Goal: Task Accomplishment & Management: Manage account settings

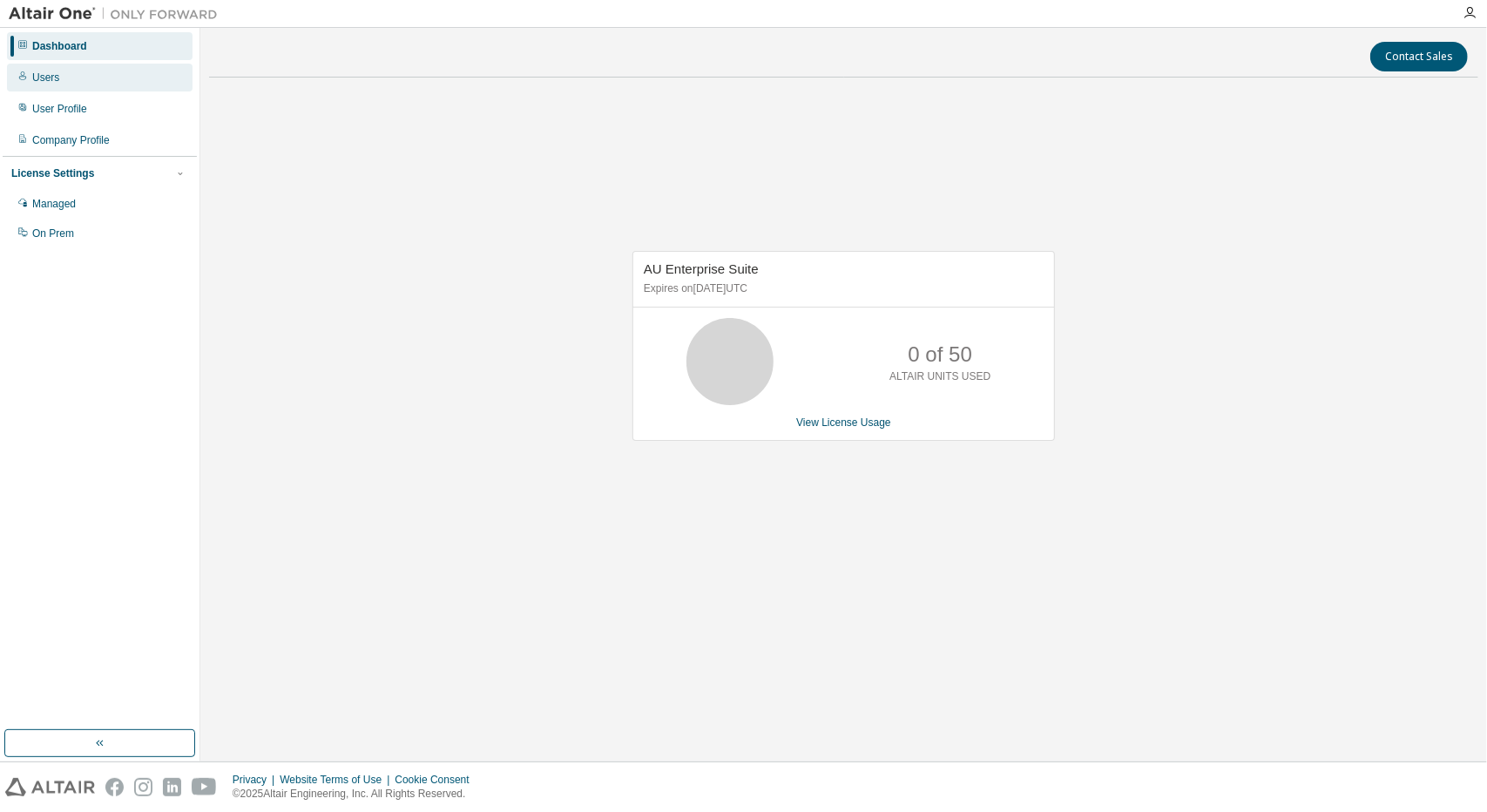
click at [54, 88] on div "Users" at bounding box center [100, 78] width 186 height 28
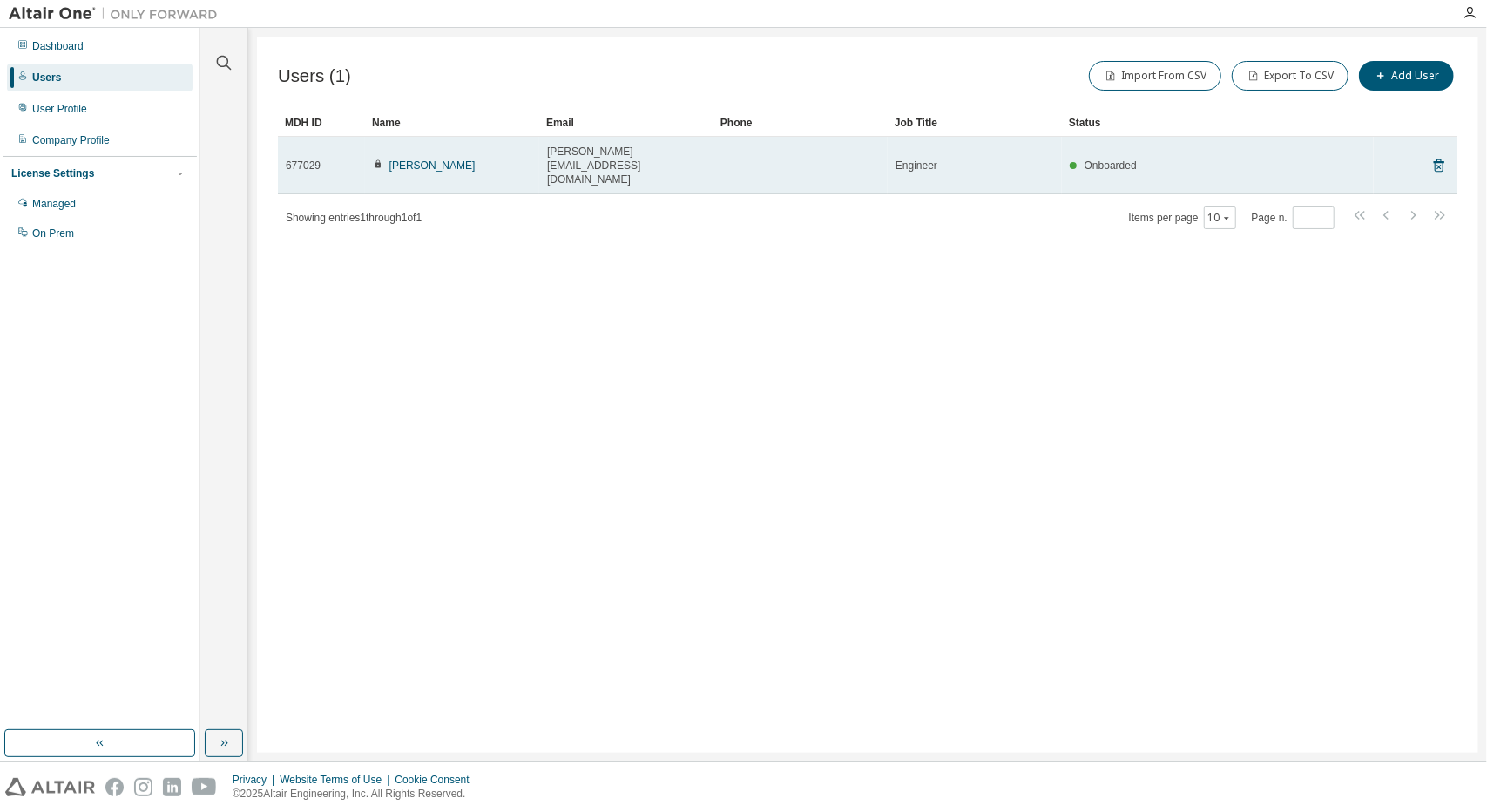
click at [1124, 159] on span "Onboarded" at bounding box center [1111, 165] width 52 height 12
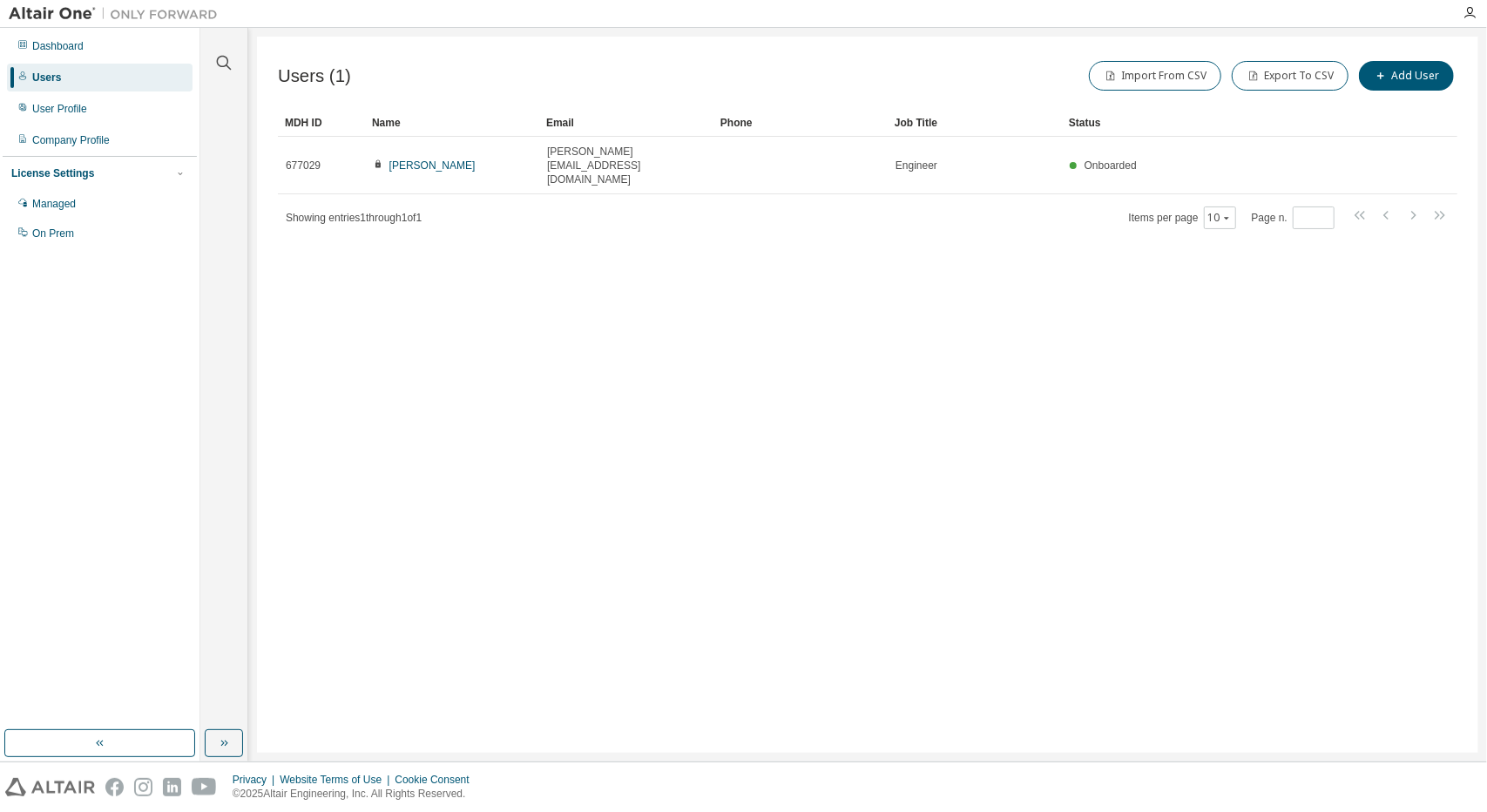
click at [1024, 265] on div "Users (1) Import From CSV Export To CSV Add User Clear Load Save Save As Field …" at bounding box center [867, 395] width 1221 height 716
click at [102, 118] on div "User Profile" at bounding box center [100, 109] width 186 height 28
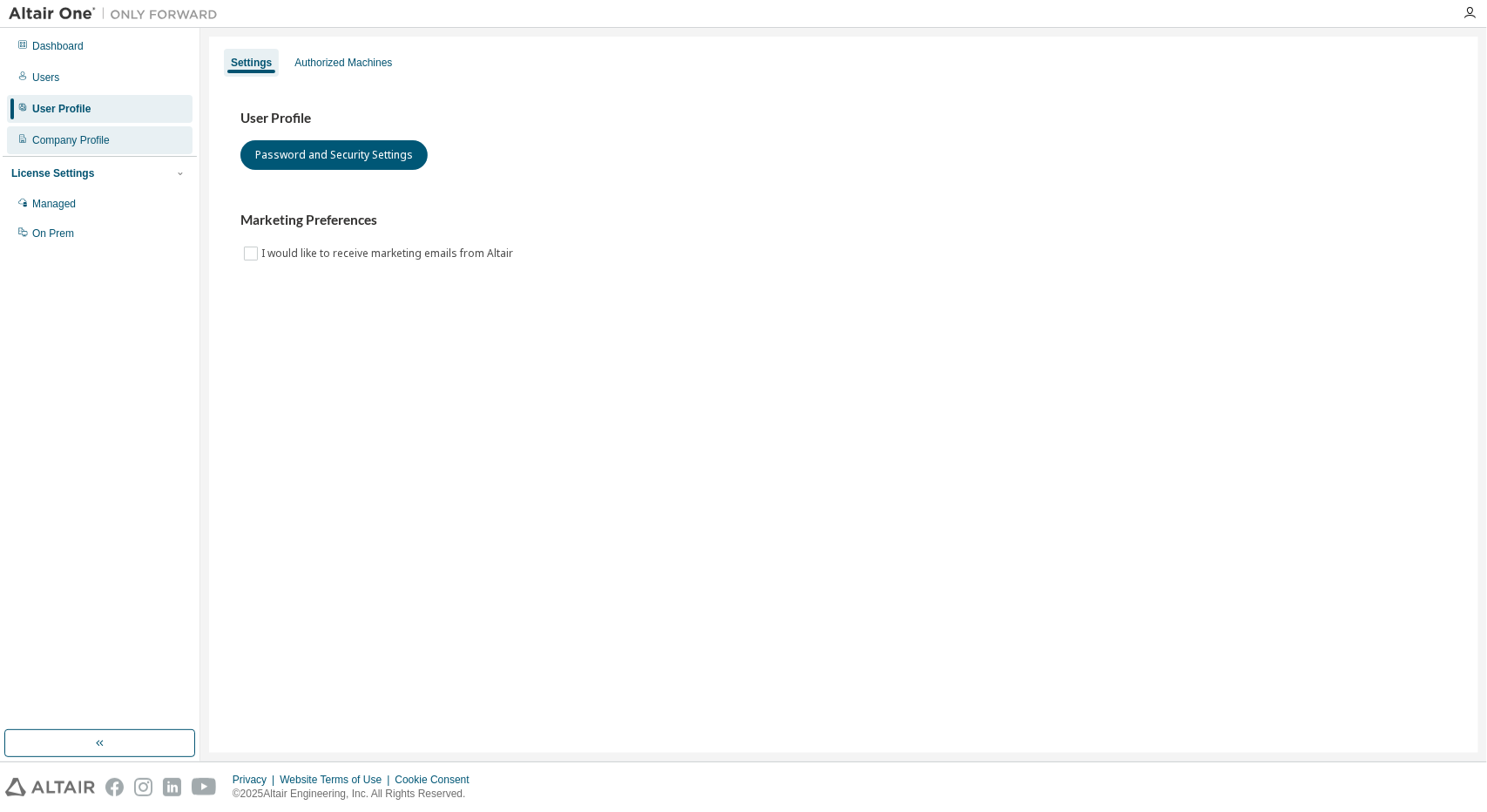
click at [109, 136] on div "Company Profile" at bounding box center [100, 140] width 186 height 28
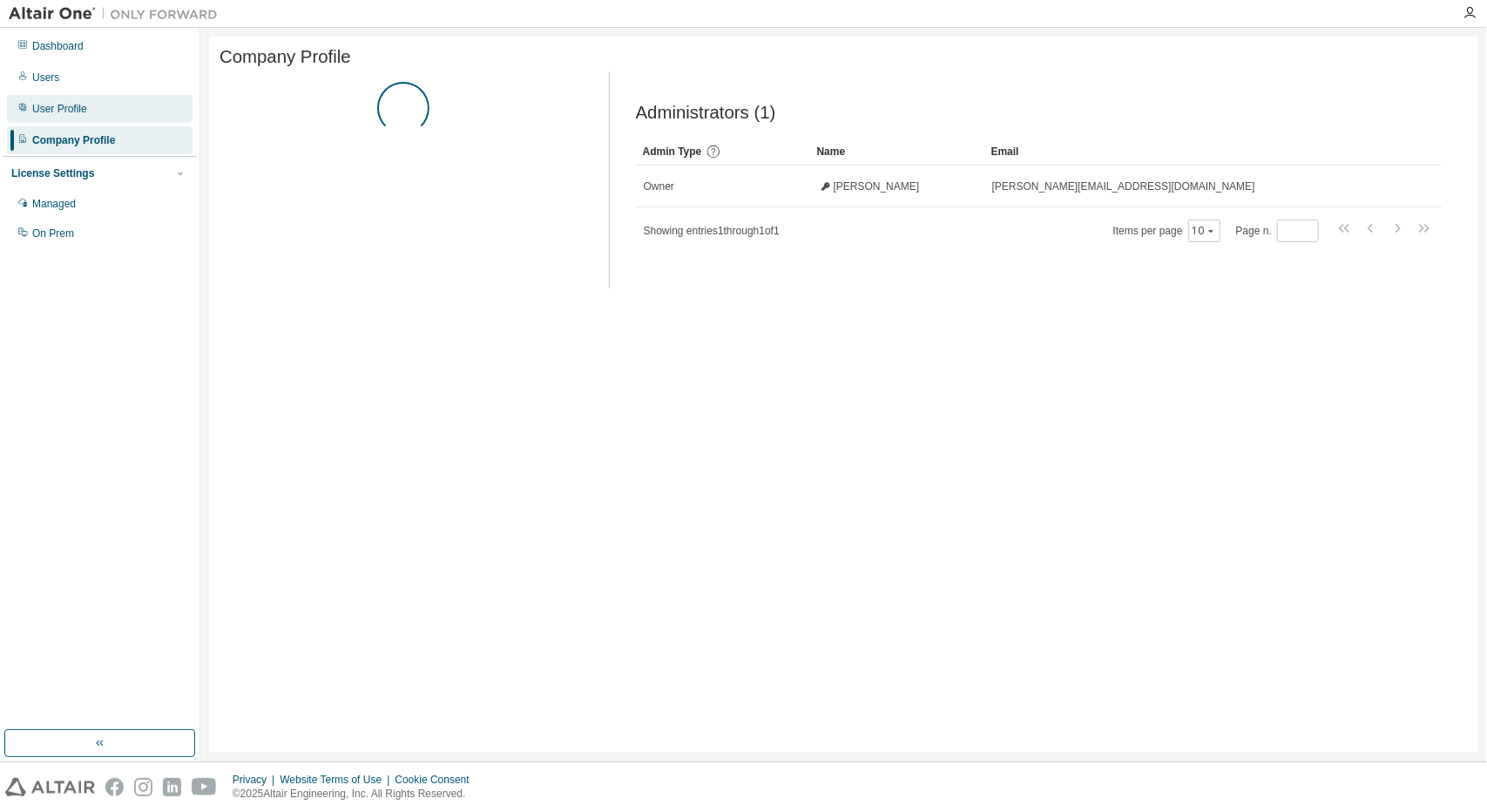
click at [109, 117] on div "User Profile" at bounding box center [100, 109] width 186 height 28
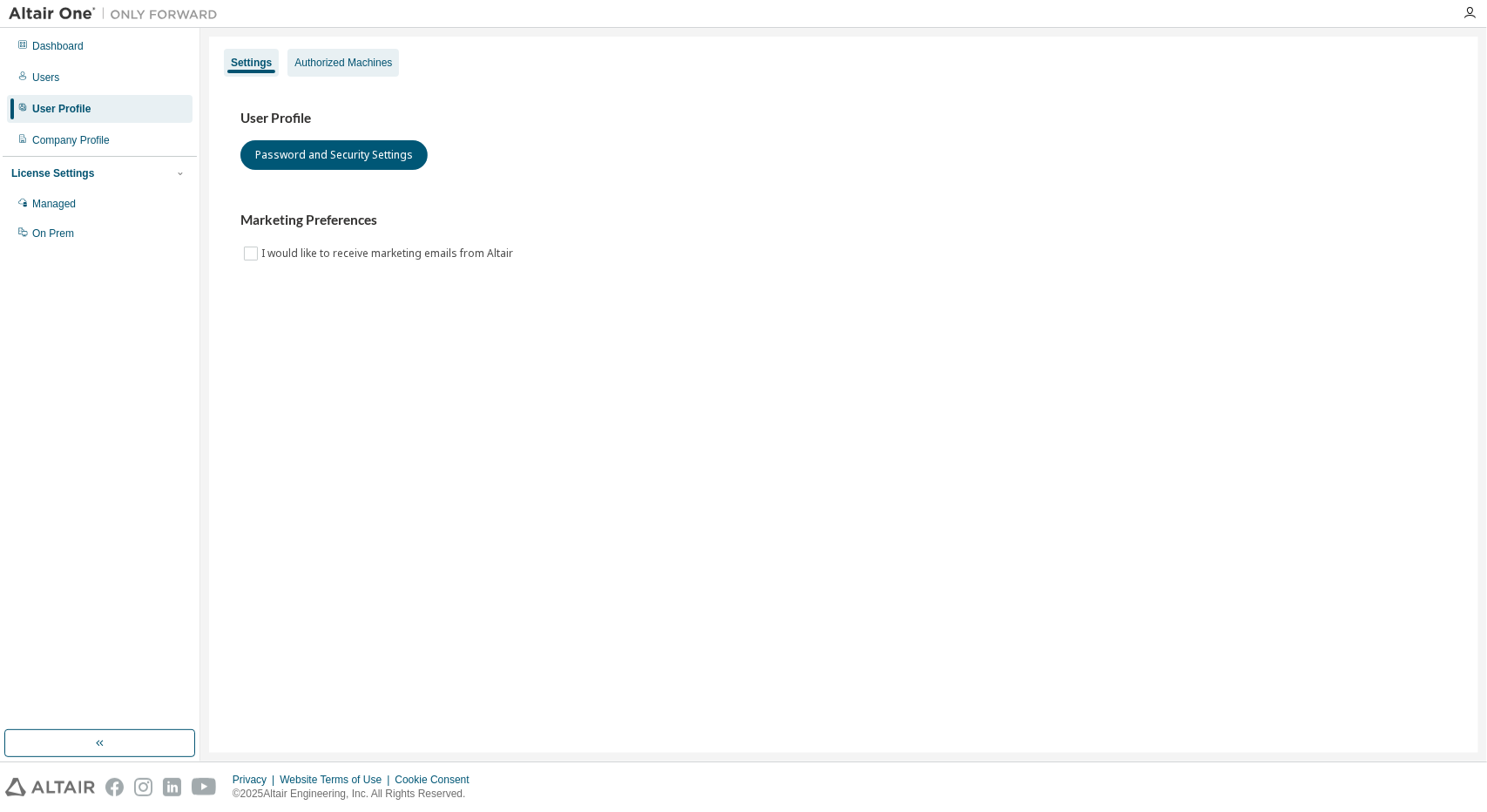
click at [354, 73] on div "Authorized Machines" at bounding box center [344, 63] width 112 height 28
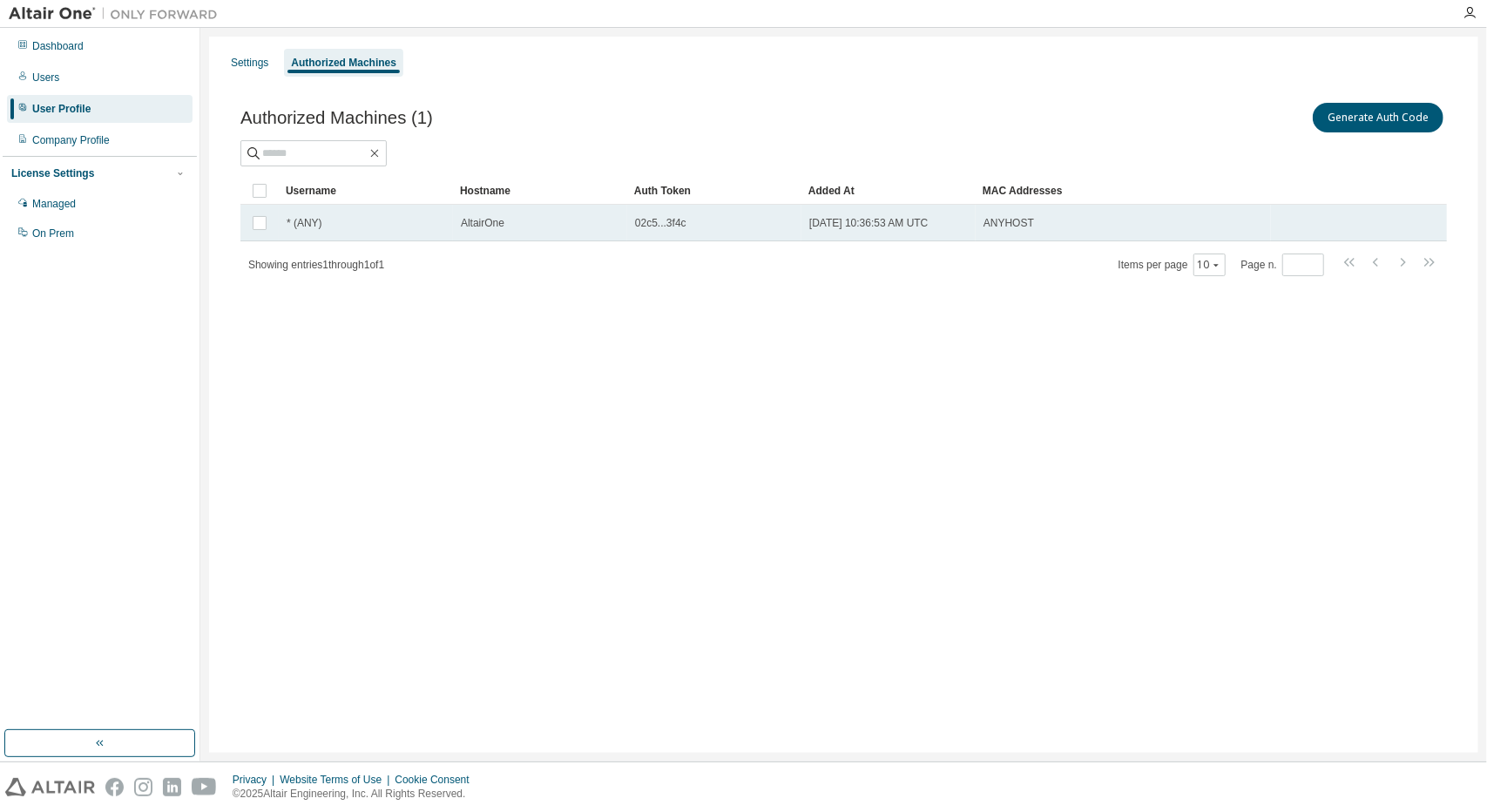
click at [563, 220] on div "AltairOne" at bounding box center [540, 223] width 159 height 14
click at [542, 221] on div "AltairOne" at bounding box center [540, 223] width 159 height 14
click at [491, 224] on span "AltairOne" at bounding box center [483, 223] width 44 height 14
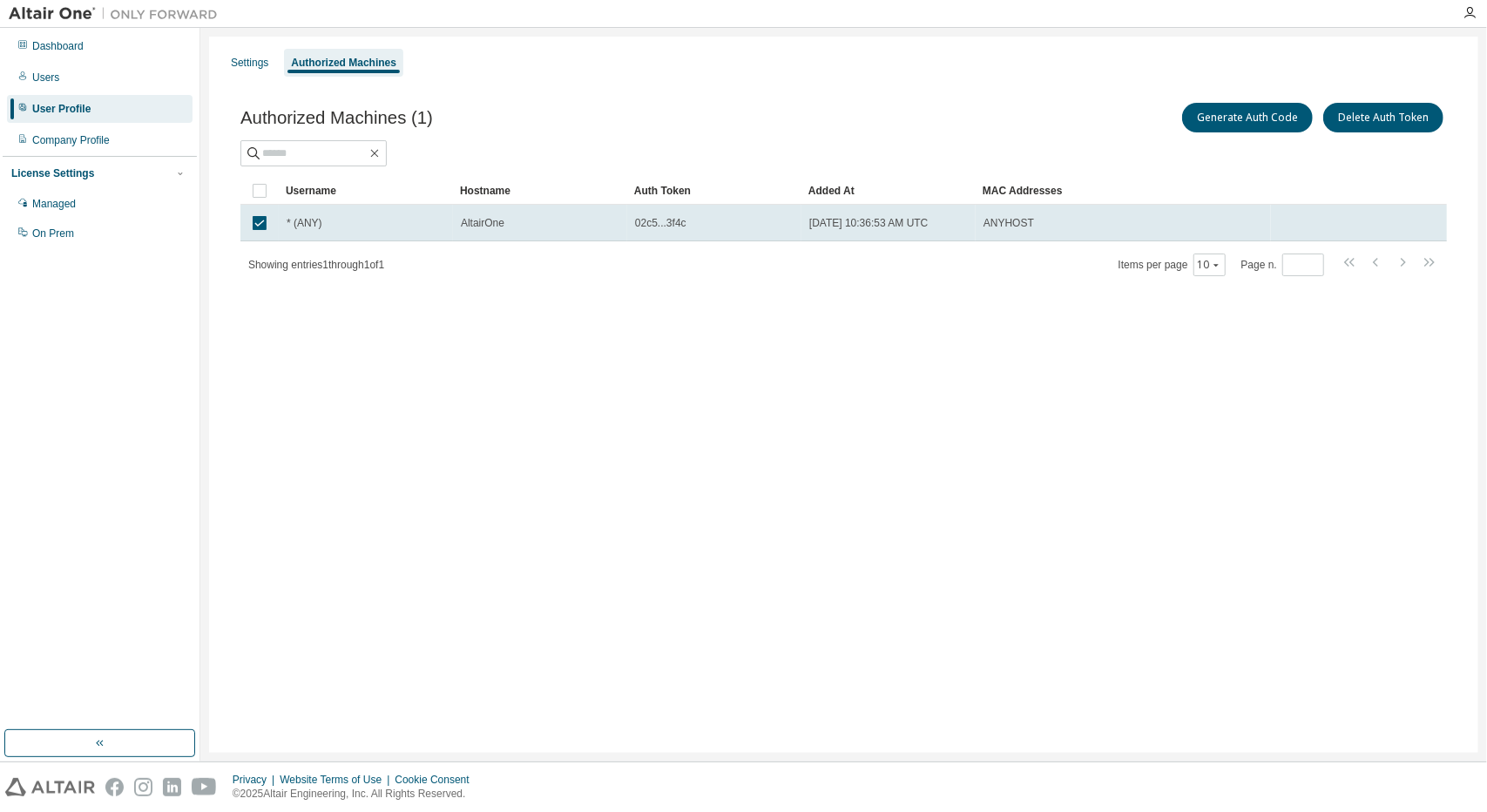
click at [425, 200] on div "Username" at bounding box center [366, 191] width 160 height 28
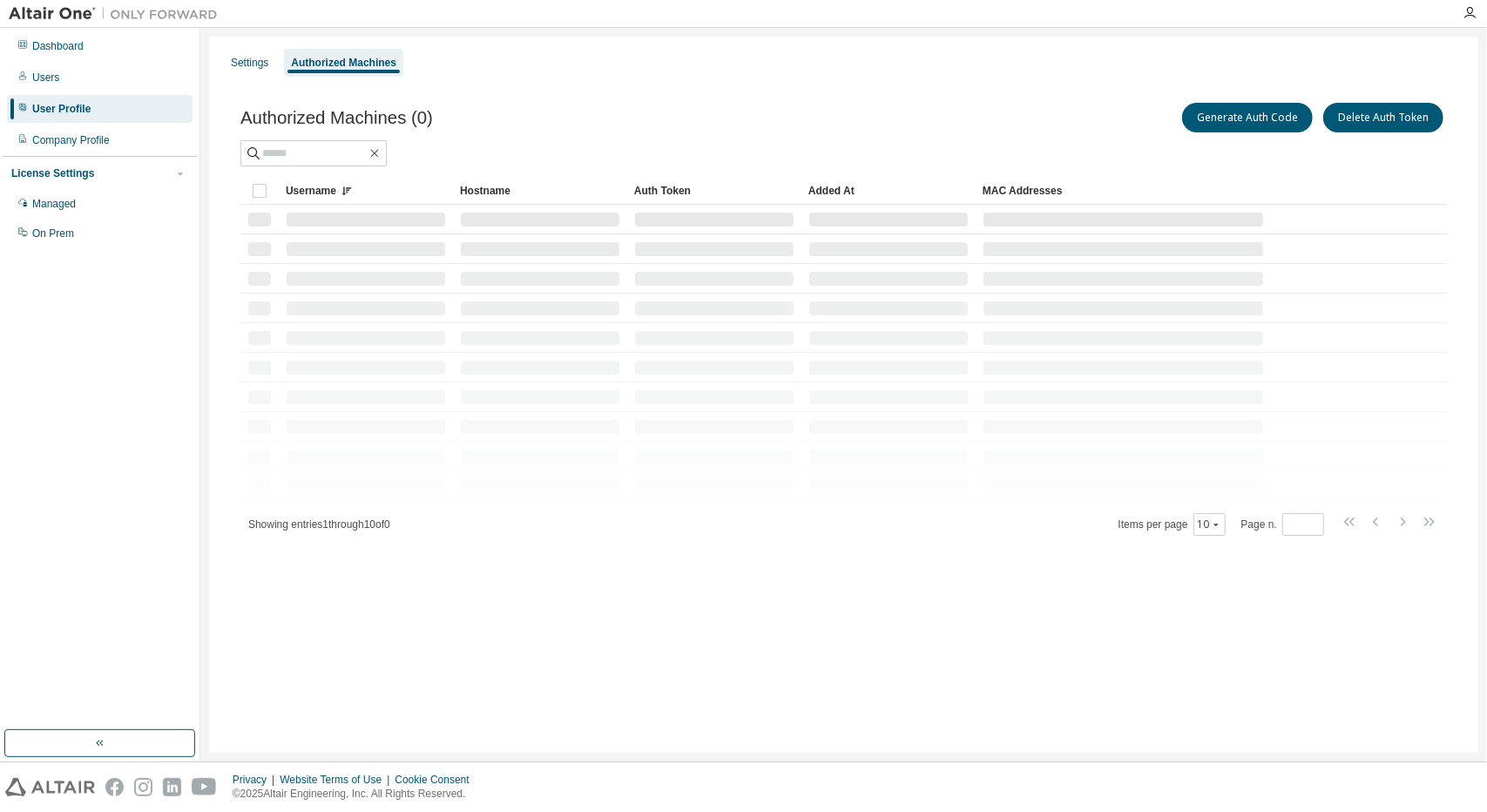
click at [425, 200] on div "Username" at bounding box center [366, 191] width 160 height 28
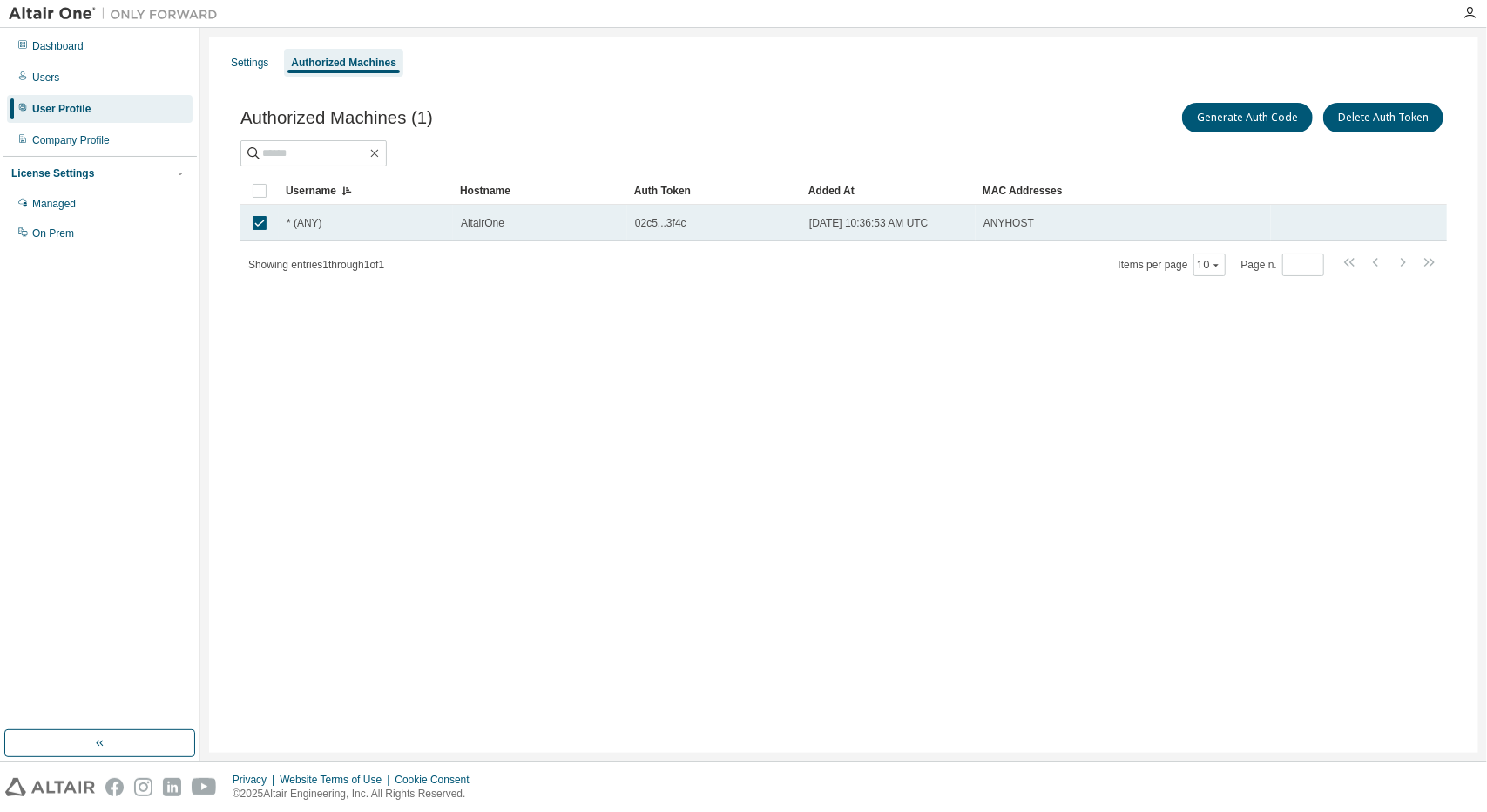
click at [561, 227] on div "AltairOne" at bounding box center [540, 223] width 159 height 14
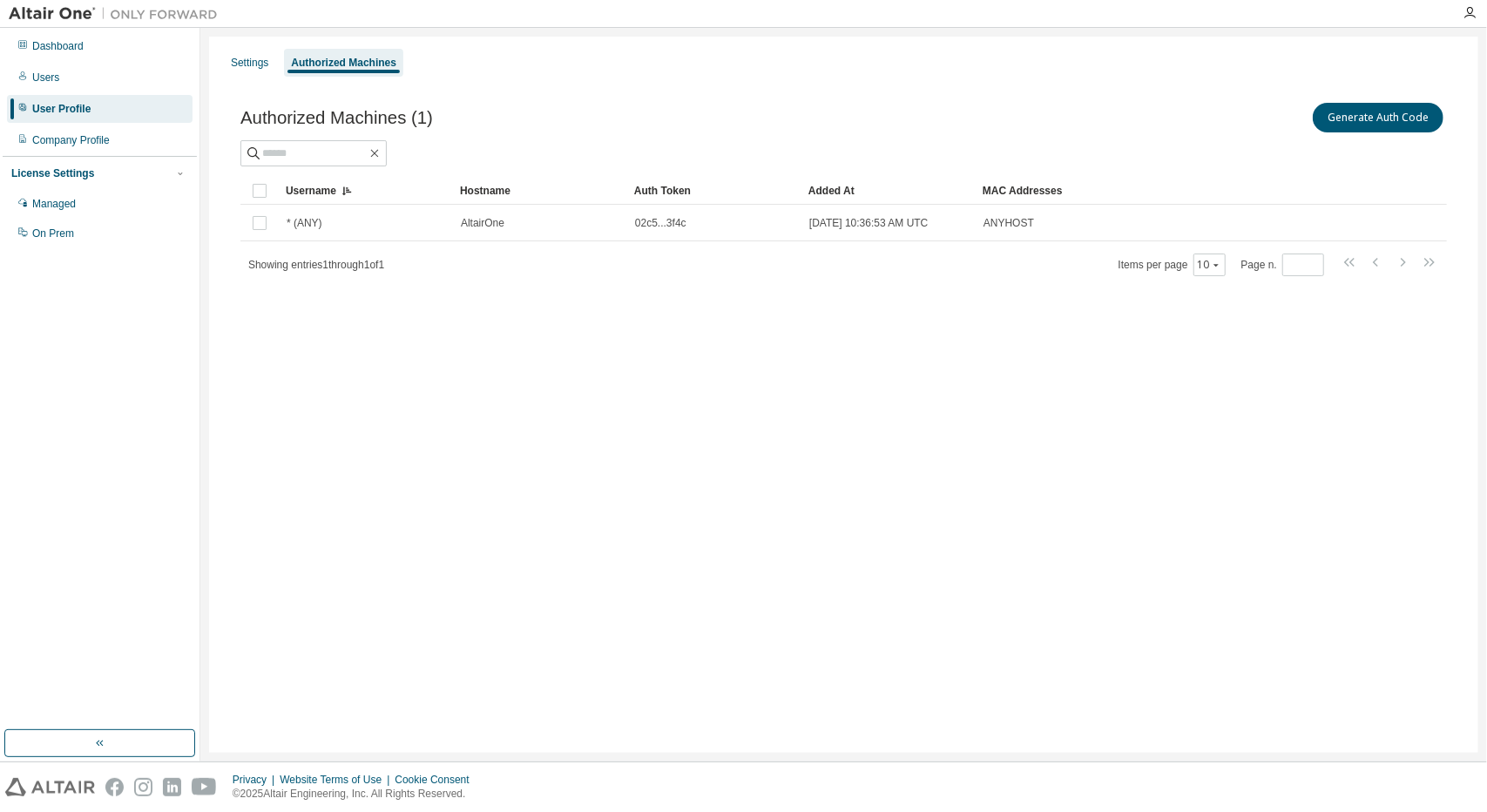
click at [561, 227] on div "AltairOne" at bounding box center [540, 223] width 159 height 14
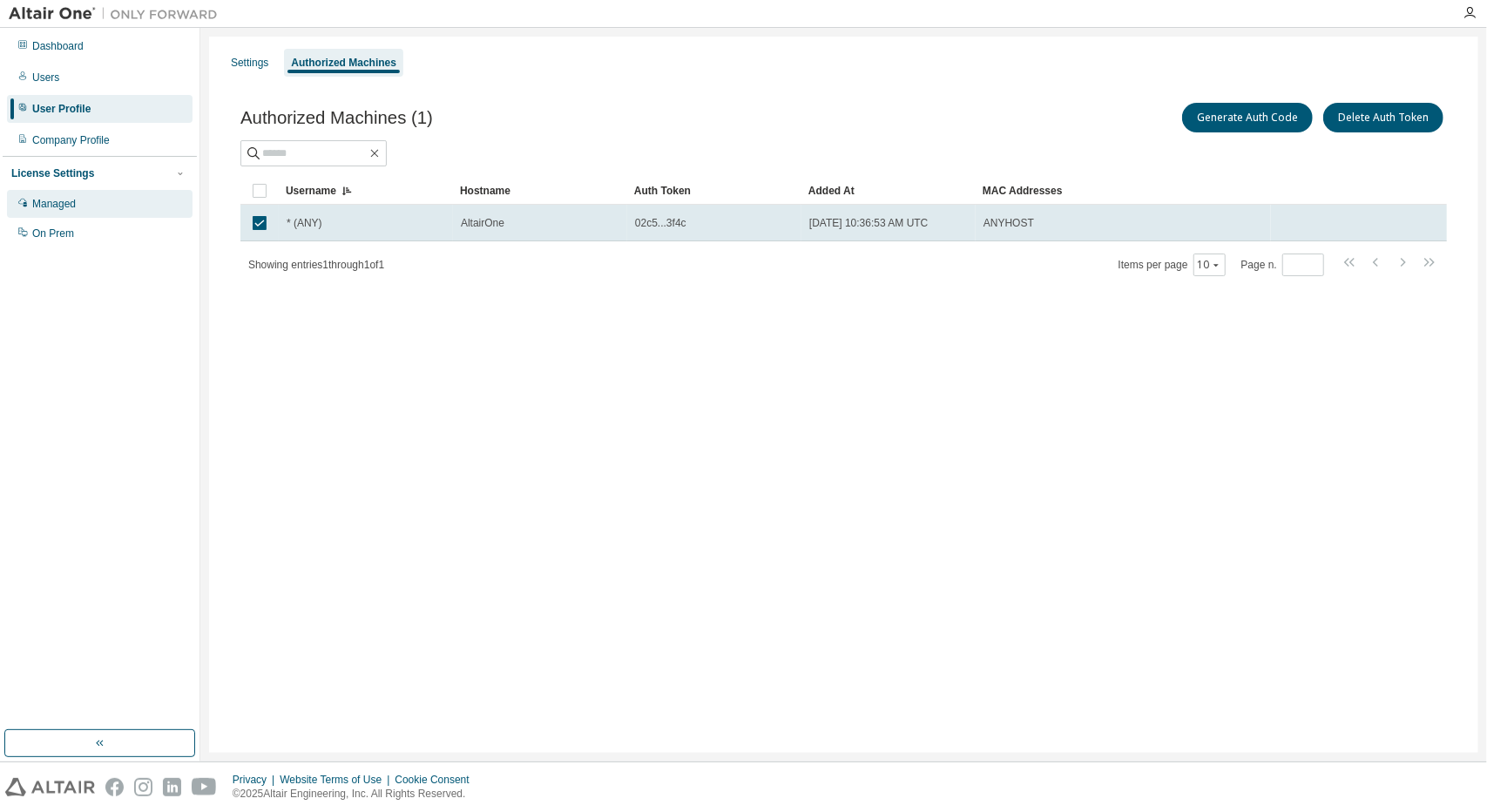
click at [99, 206] on div "Managed" at bounding box center [100, 204] width 186 height 28
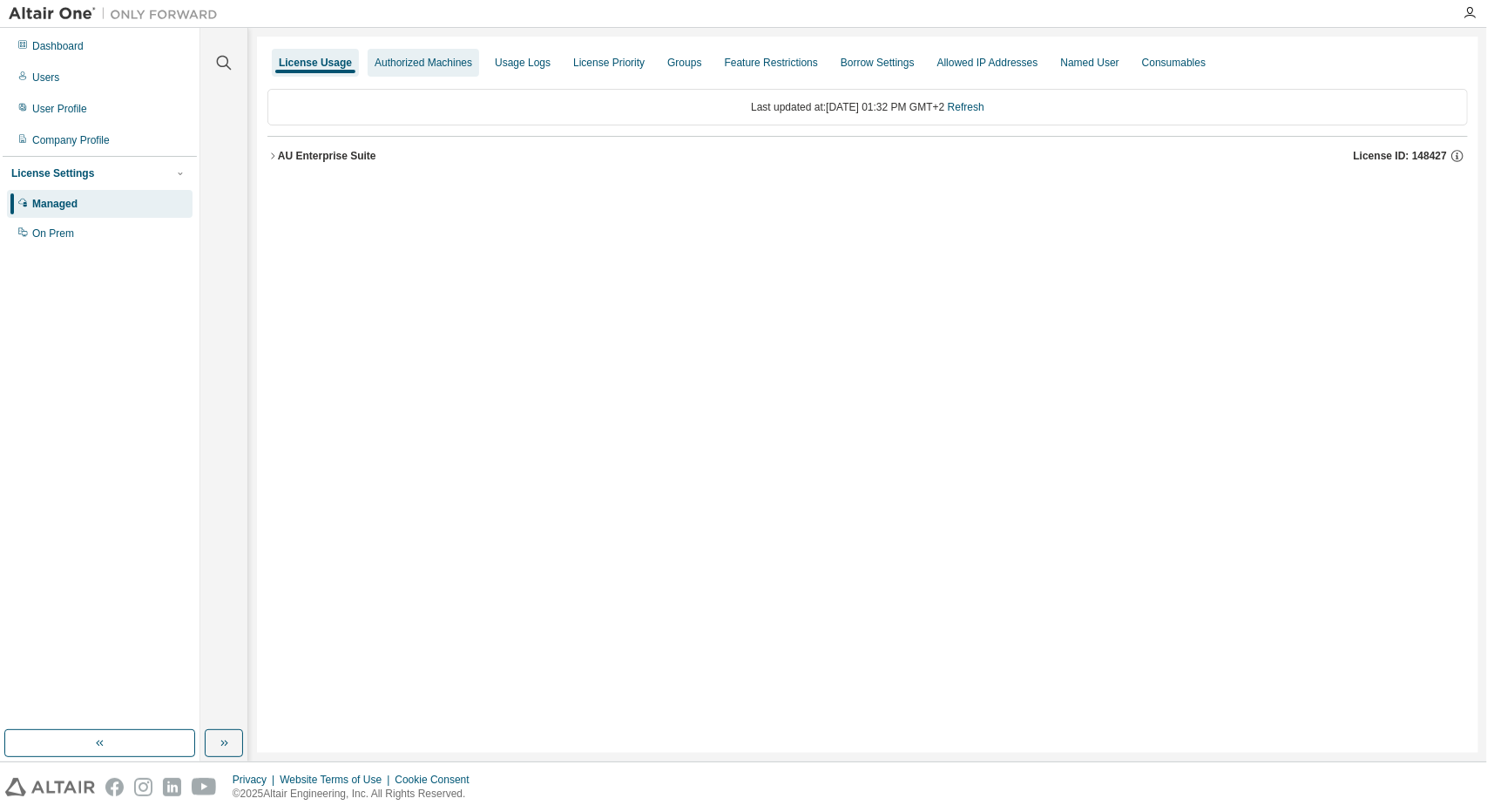
click at [447, 59] on div "Authorized Machines" at bounding box center [424, 63] width 98 height 14
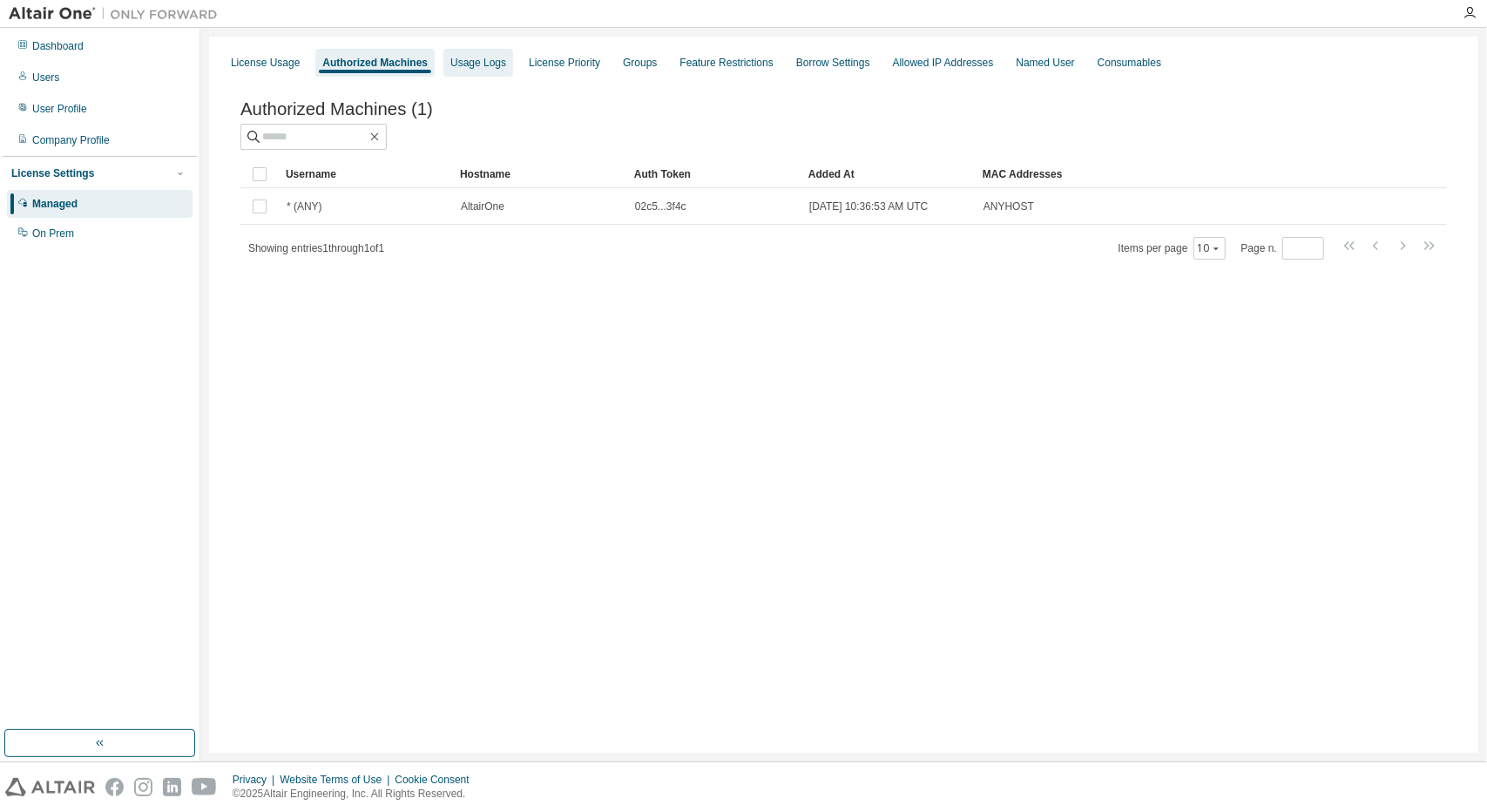
click at [466, 69] on div "Usage Logs" at bounding box center [478, 63] width 56 height 14
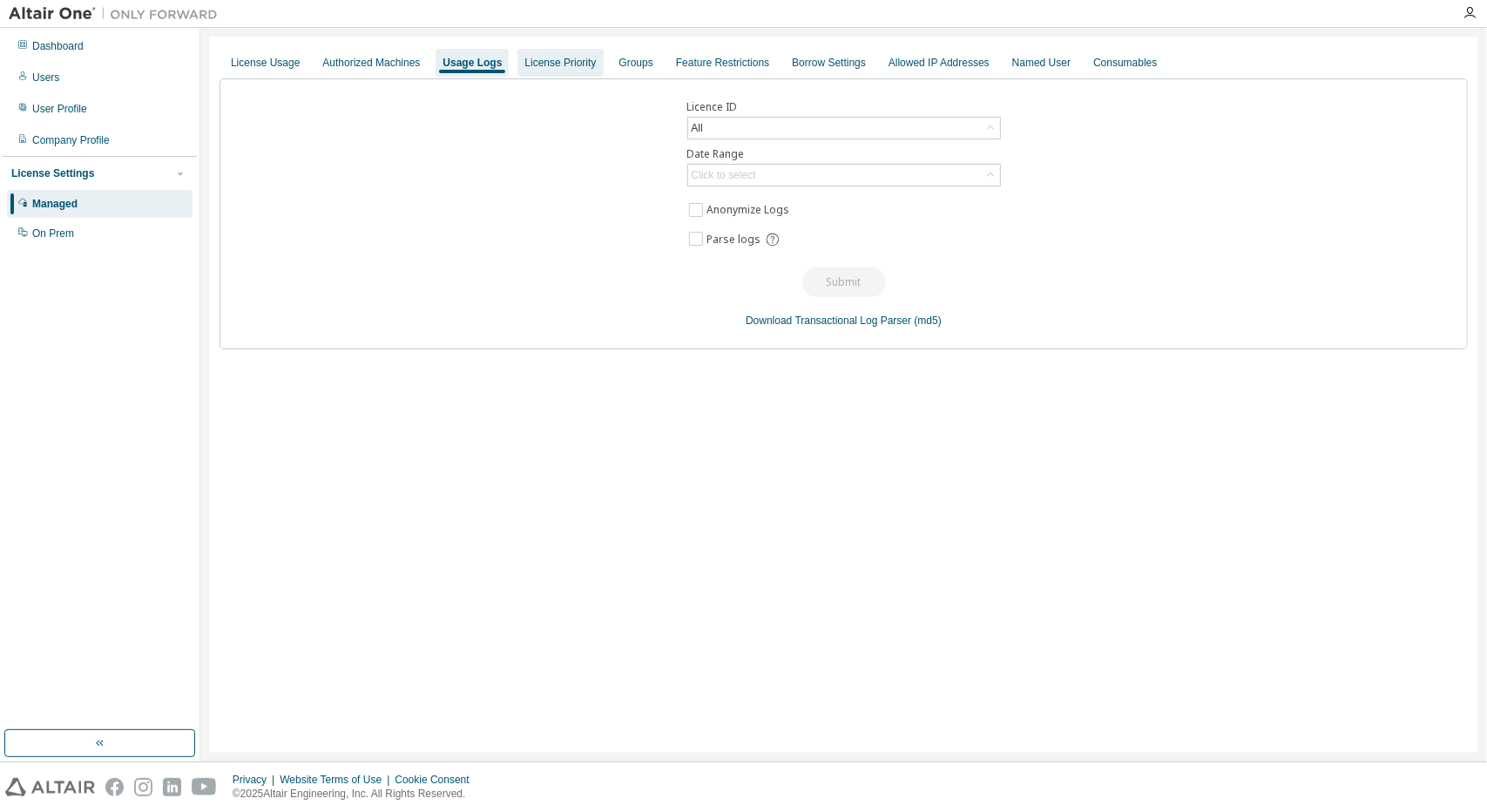
click at [572, 61] on div "License Priority" at bounding box center [559, 63] width 71 height 14
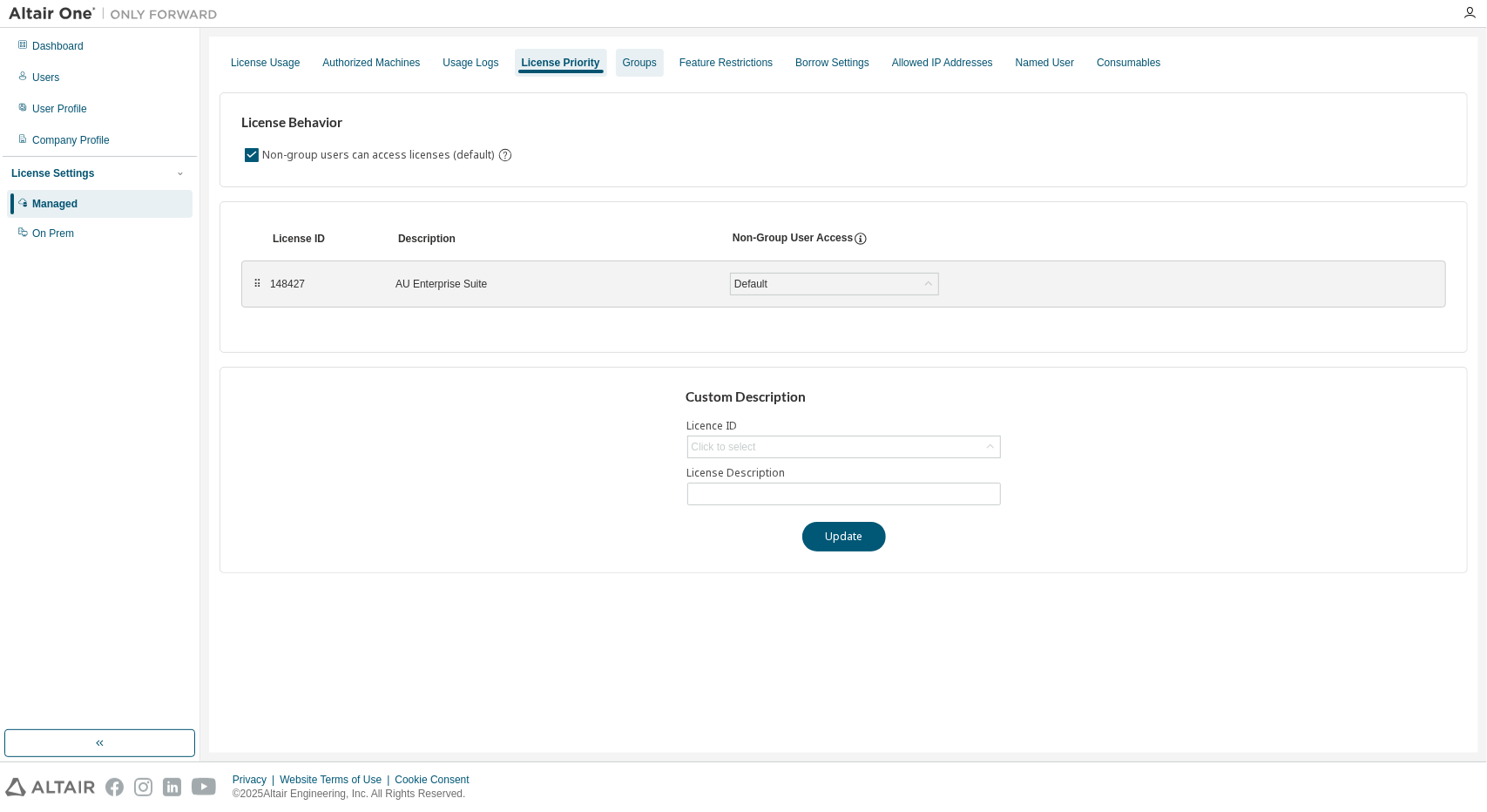
click at [636, 67] on div "Groups" at bounding box center [640, 63] width 34 height 14
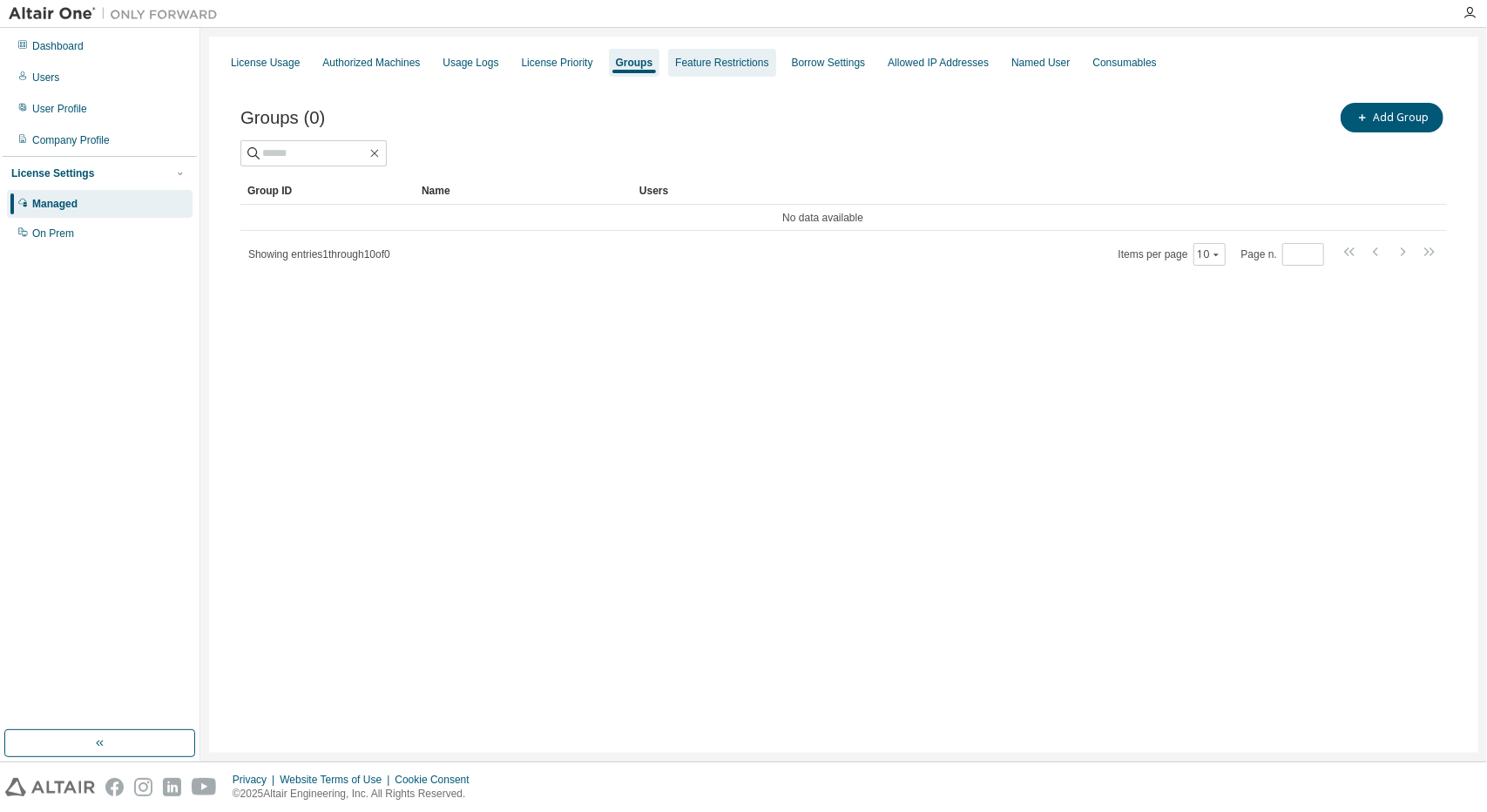
click at [711, 58] on div "Feature Restrictions" at bounding box center [721, 63] width 93 height 14
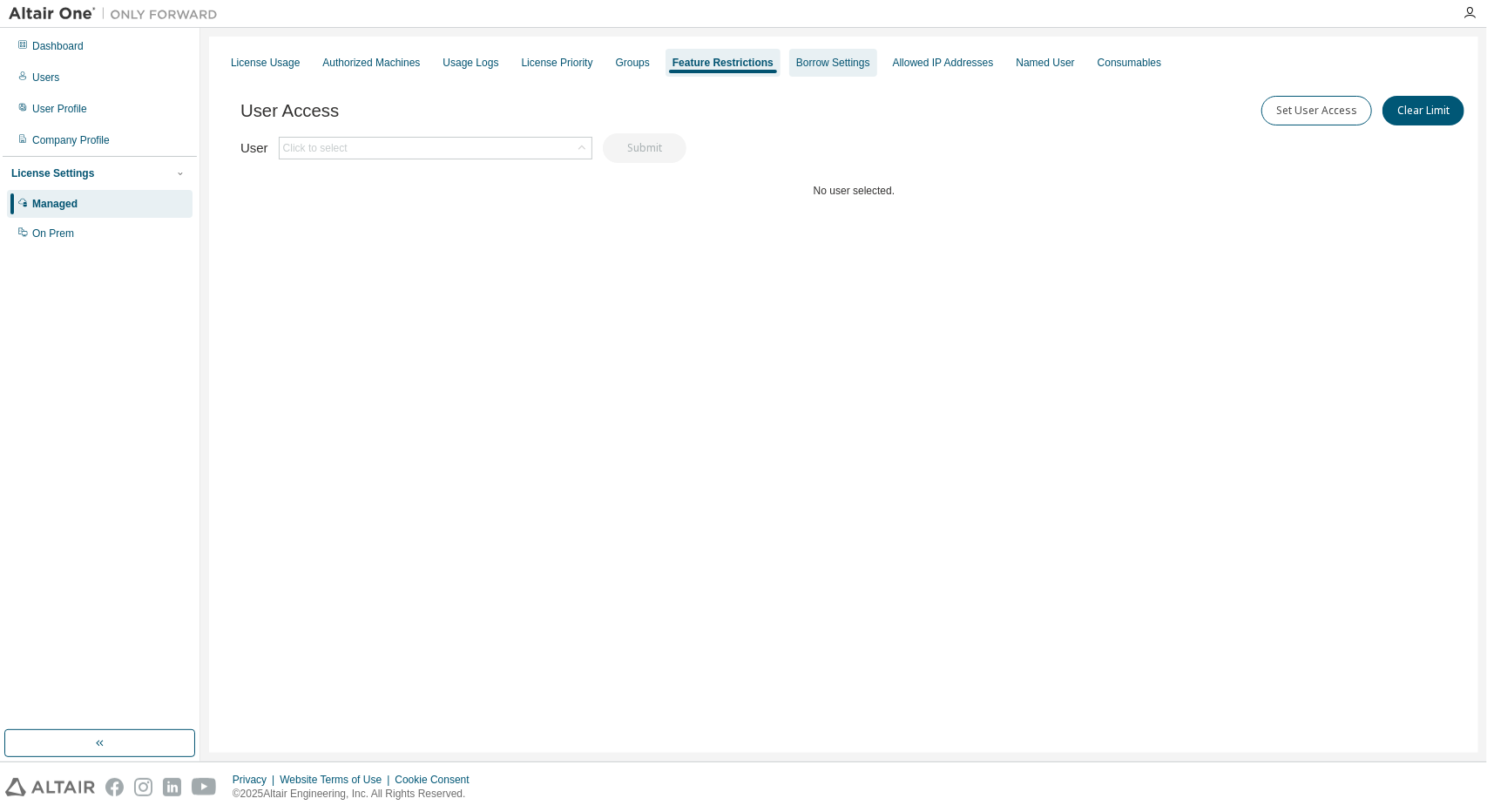
click at [833, 62] on div "Borrow Settings" at bounding box center [833, 63] width 74 height 14
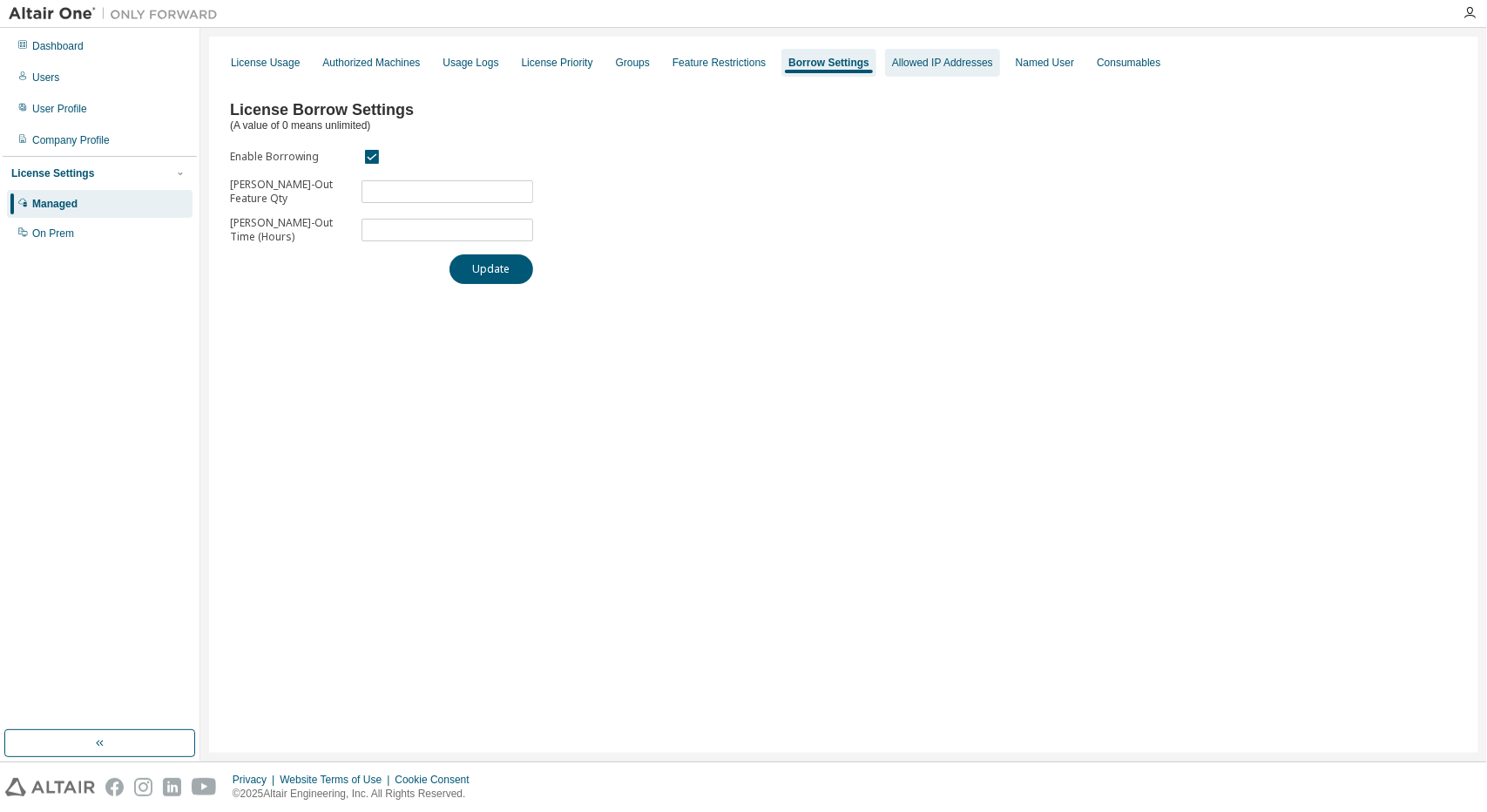
click at [953, 64] on div "Allowed IP Addresses" at bounding box center [942, 63] width 101 height 14
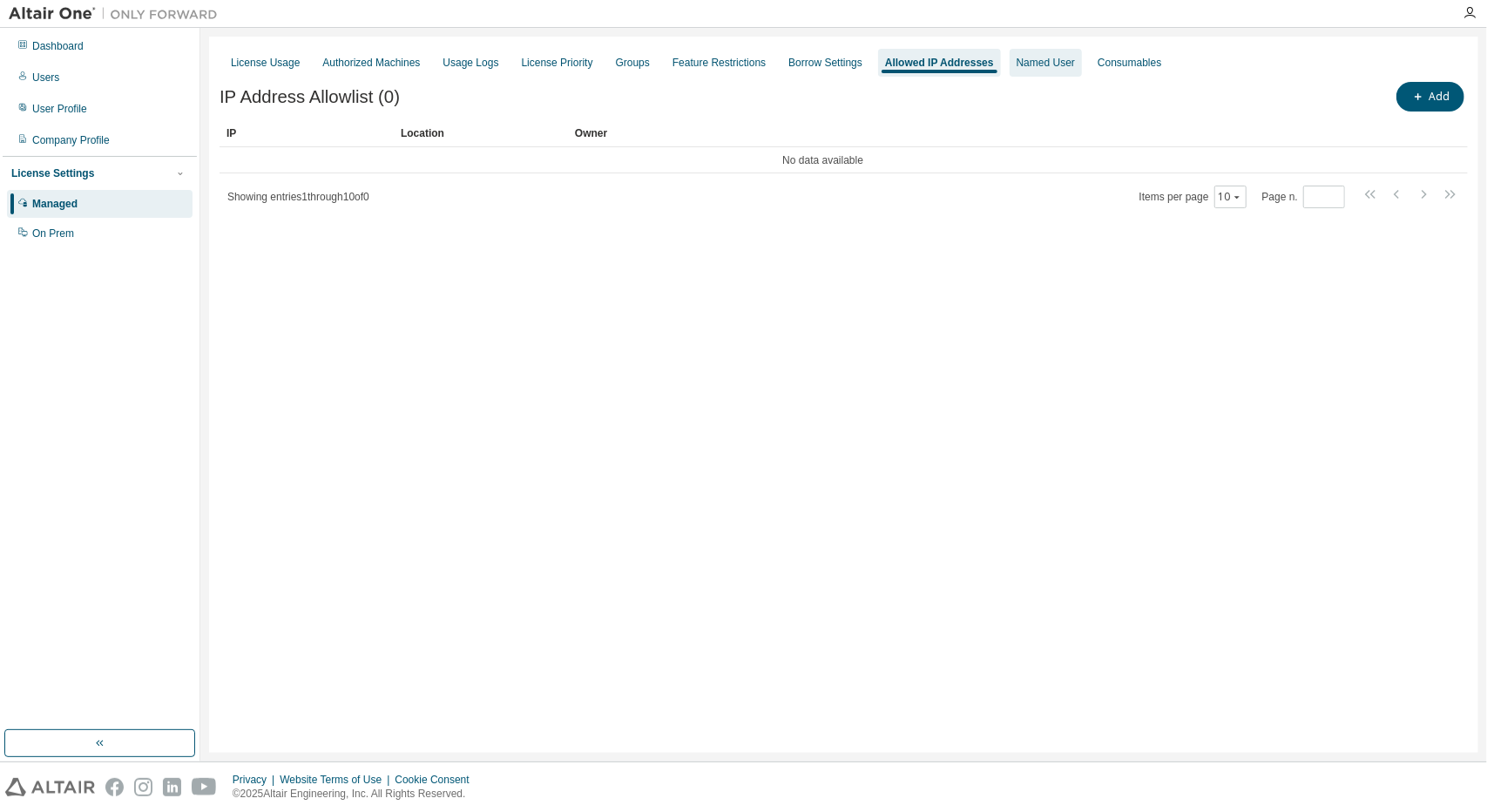
click at [1063, 65] on div "License Usage Authorized Machines Usage Logs License Priority Groups Feature Re…" at bounding box center [844, 62] width 1248 height 31
click at [1055, 64] on div "Named User" at bounding box center [1046, 63] width 58 height 14
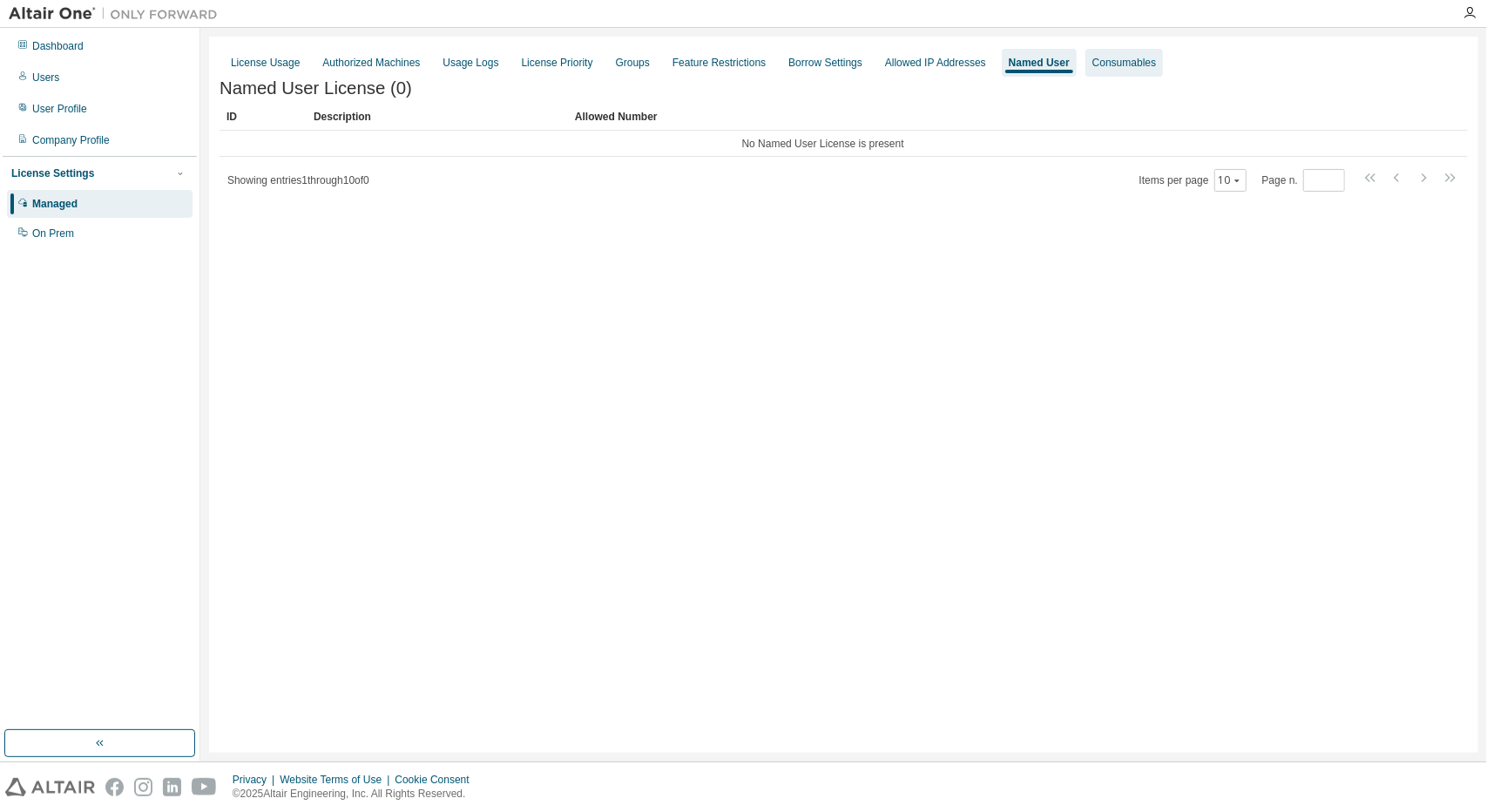
click at [1099, 57] on div "Consumables" at bounding box center [1125, 63] width 64 height 14
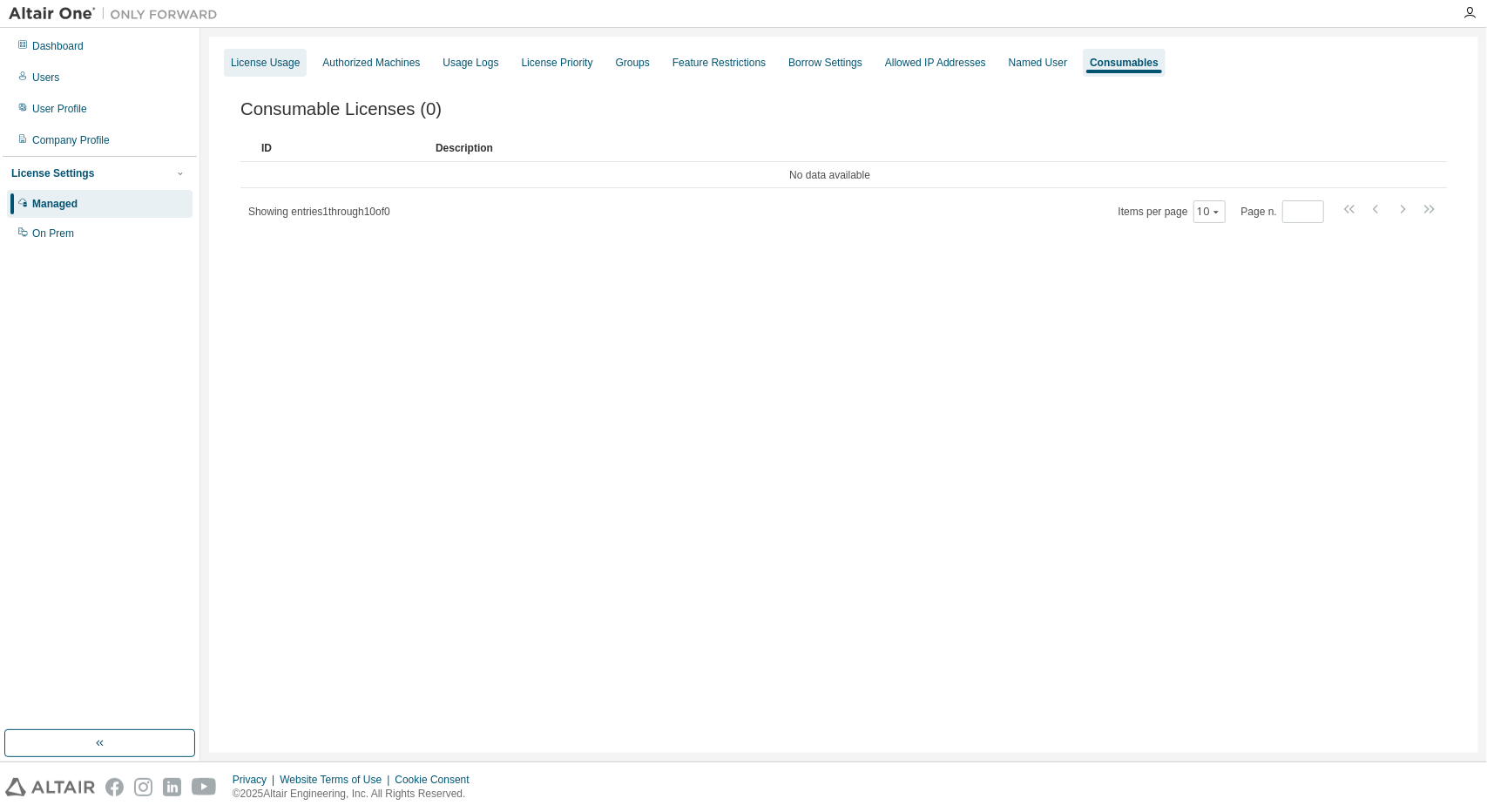
click at [272, 73] on div "License Usage" at bounding box center [265, 63] width 83 height 28
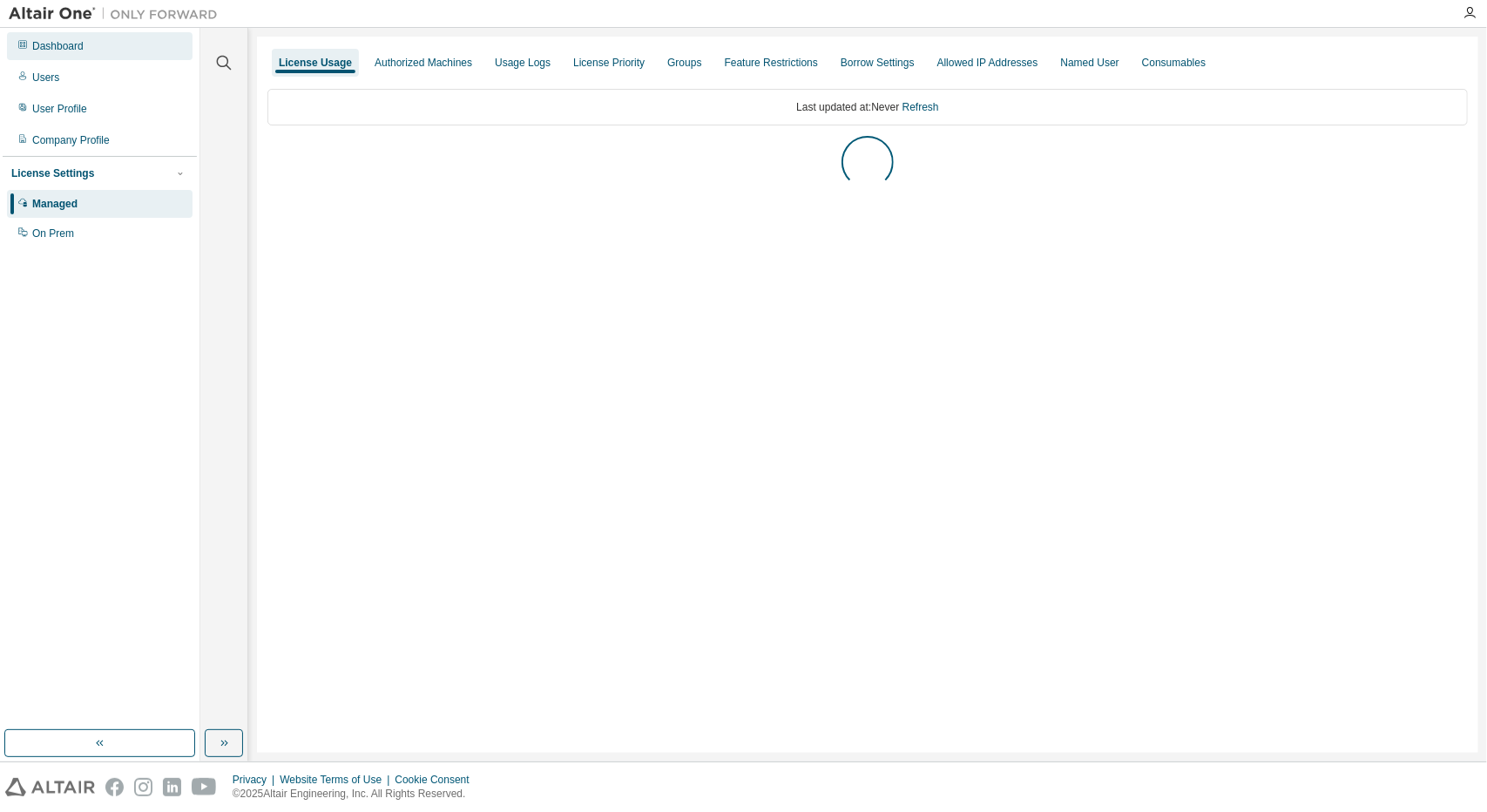
click at [66, 43] on div "Dashboard" at bounding box center [57, 46] width 51 height 14
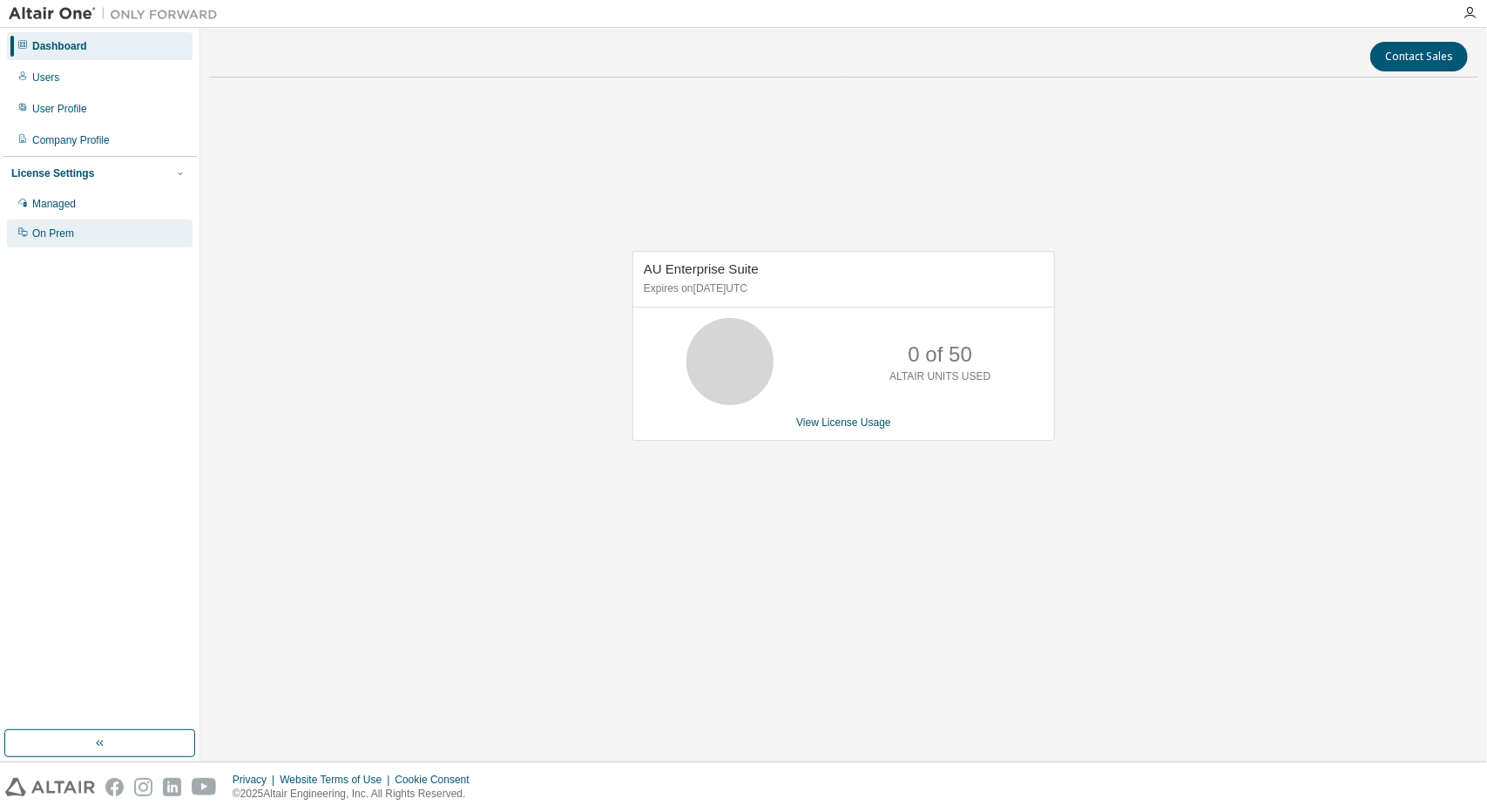
click at [95, 220] on div "On Prem" at bounding box center [100, 234] width 186 height 28
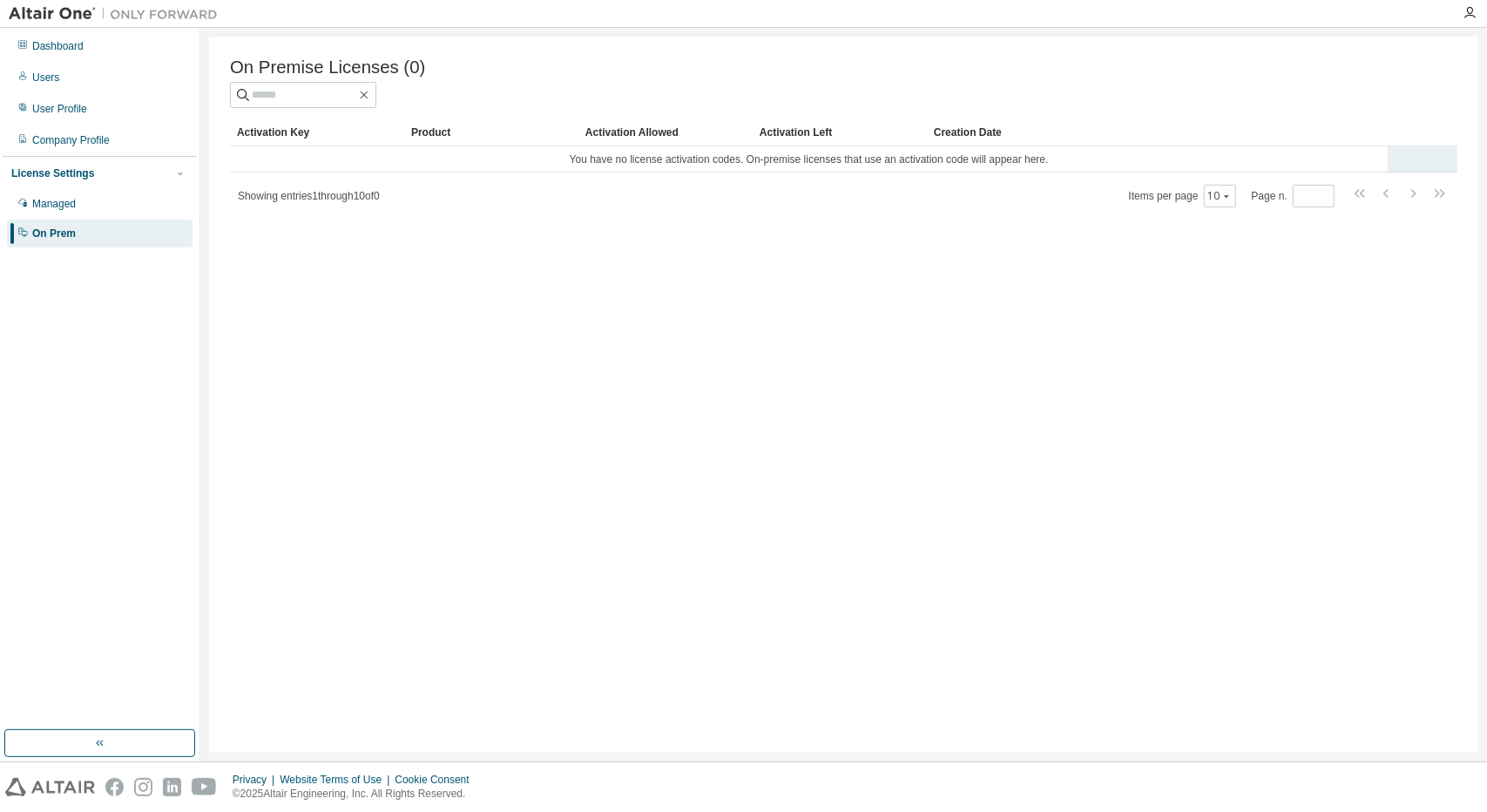
click at [934, 166] on td "You have no license activation codes. On-premise licenses that use an activatio…" at bounding box center [809, 159] width 1158 height 26
click at [936, 215] on div "On Premise Licenses (0) Clear Load Save Save As Field Operator Value Select fil…" at bounding box center [843, 395] width 1269 height 716
click at [96, 39] on div "Dashboard" at bounding box center [100, 46] width 186 height 28
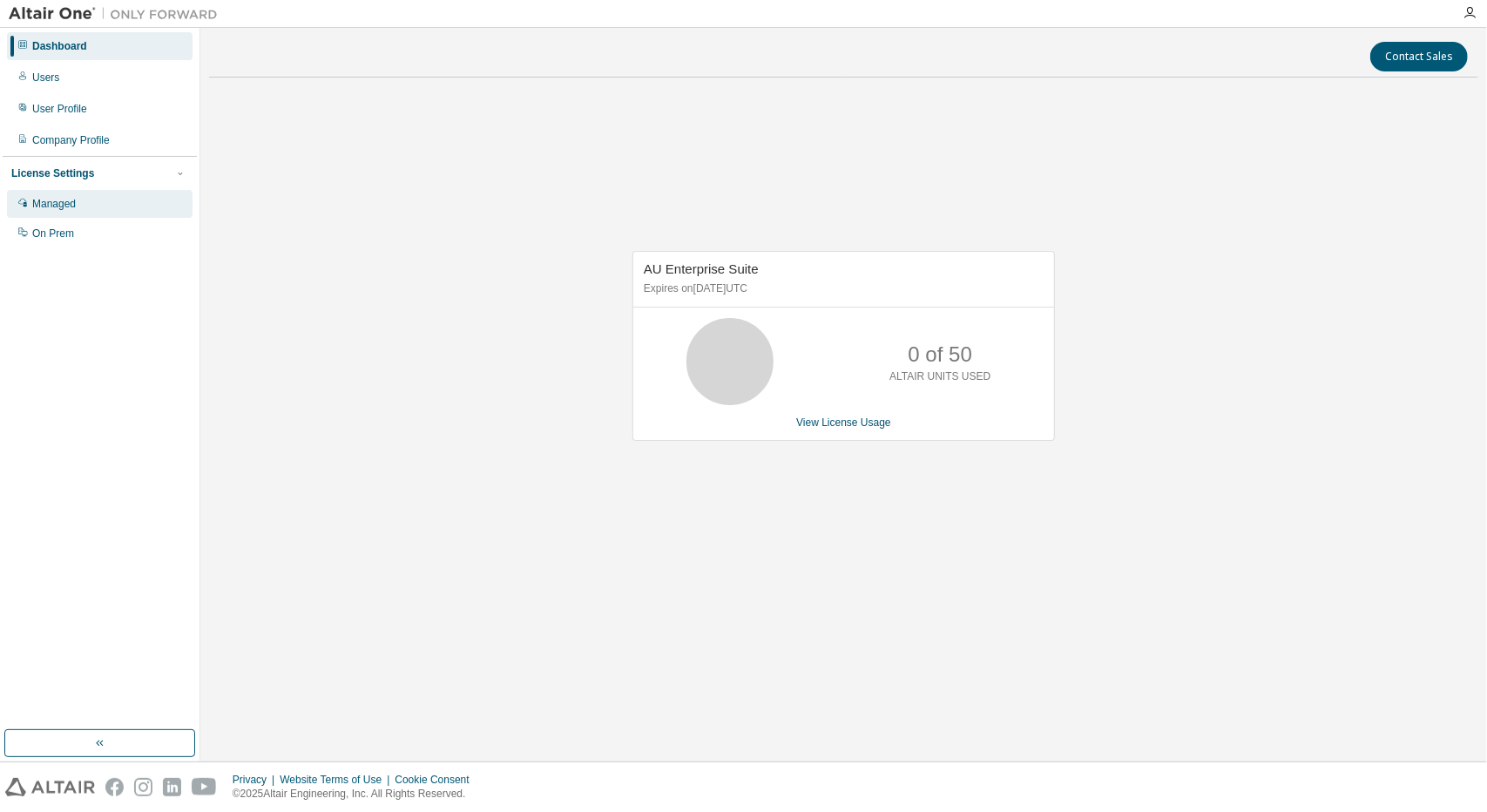
click at [134, 210] on div "Managed" at bounding box center [100, 204] width 186 height 28
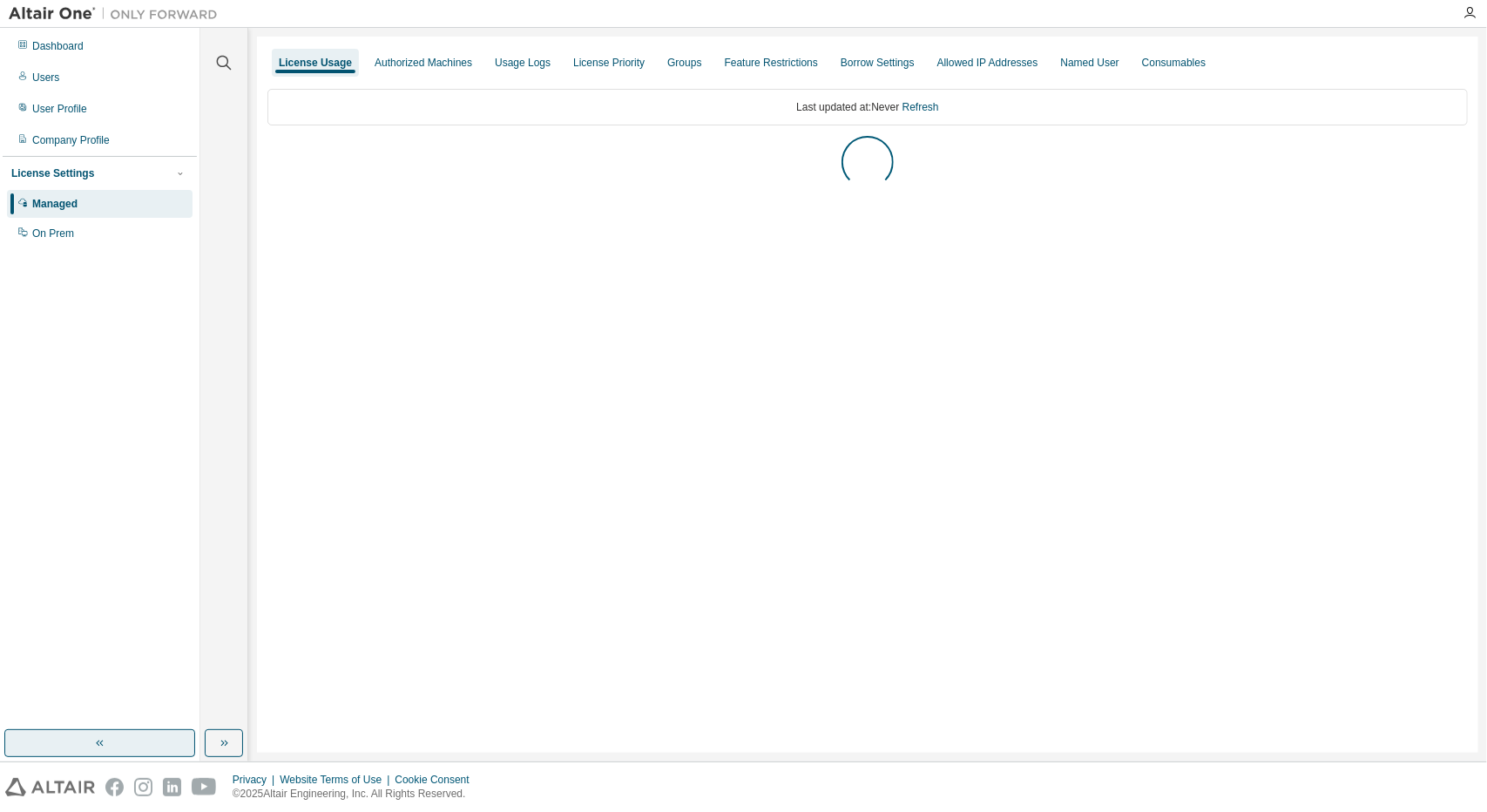
click at [124, 742] on button "button" at bounding box center [99, 743] width 191 height 28
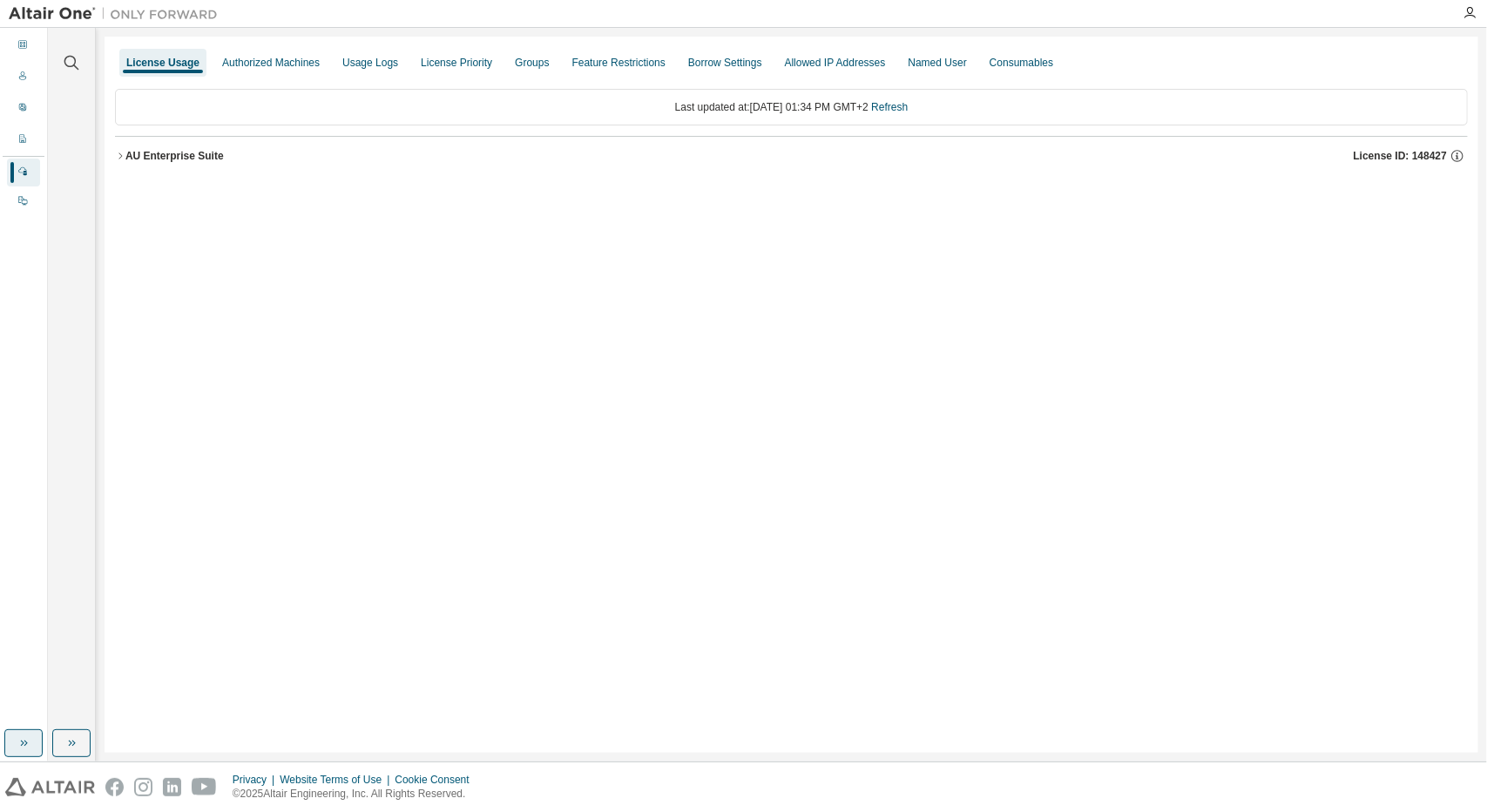
click at [26, 734] on button "button" at bounding box center [23, 743] width 38 height 28
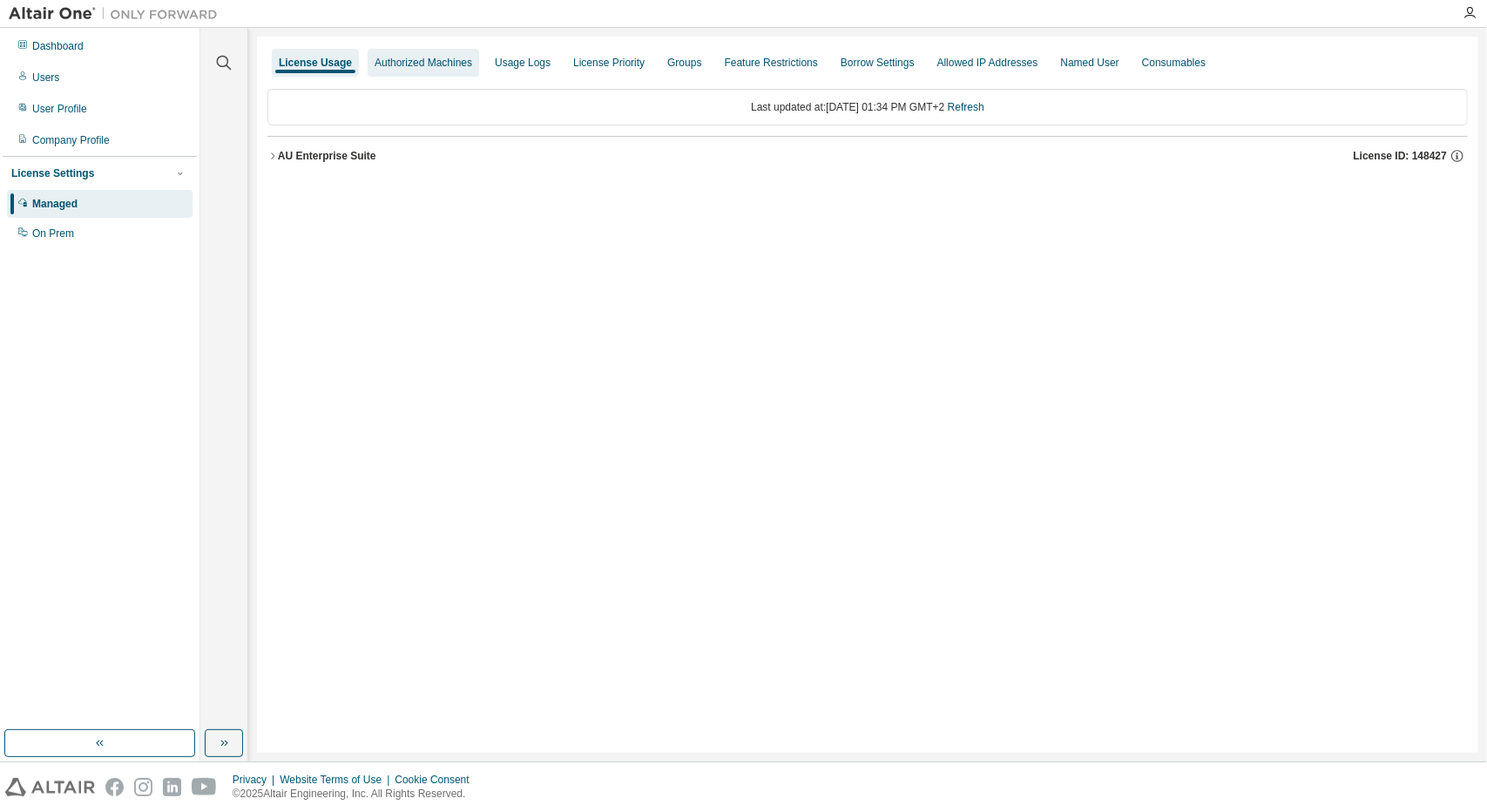
click at [416, 65] on div "Authorized Machines" at bounding box center [424, 63] width 98 height 14
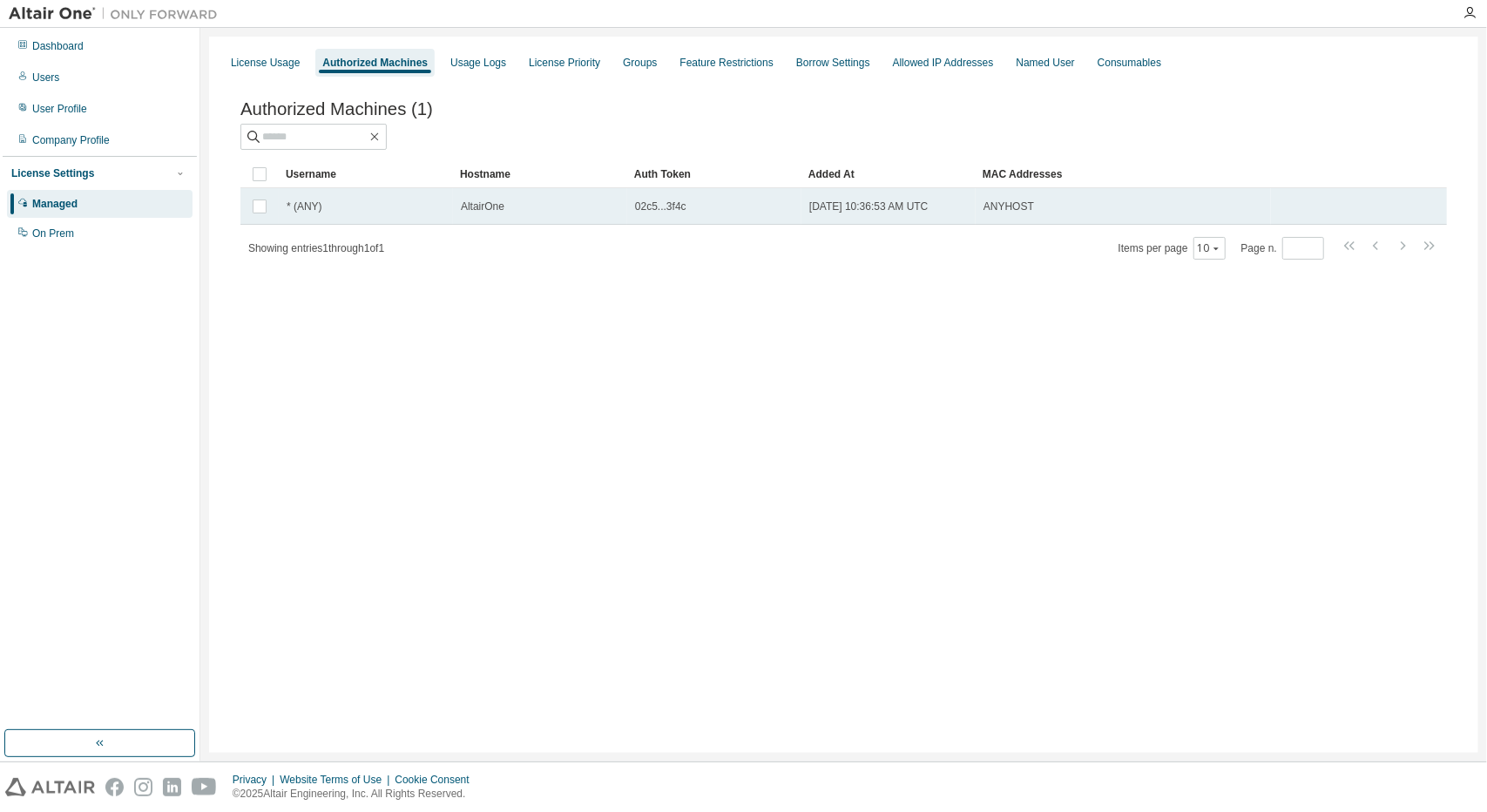
click at [631, 209] on td "02c5...3f4c" at bounding box center [714, 206] width 174 height 37
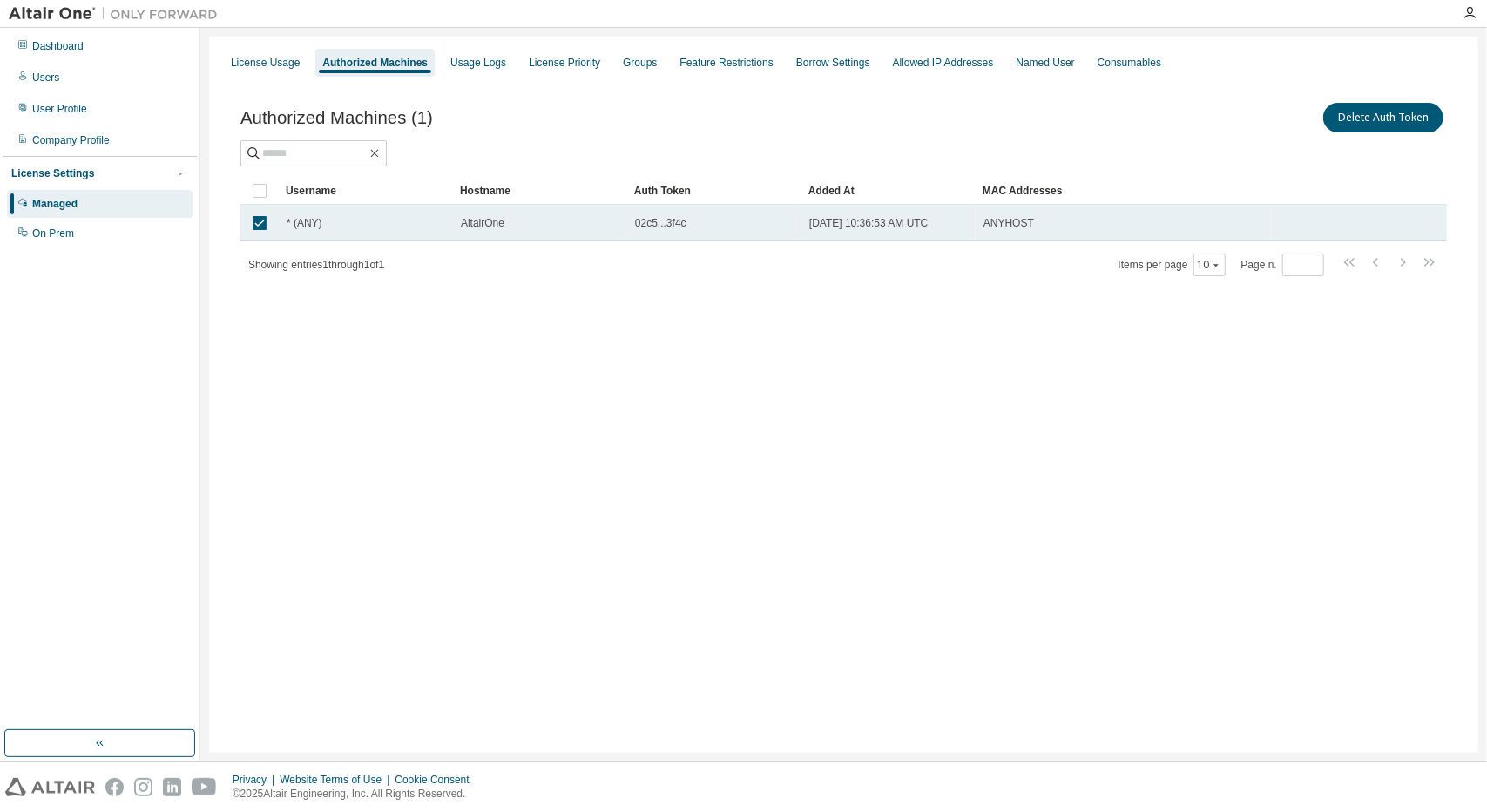
click at [815, 205] on td "[DATE] 10:36:53 AM UTC" at bounding box center [889, 223] width 174 height 37
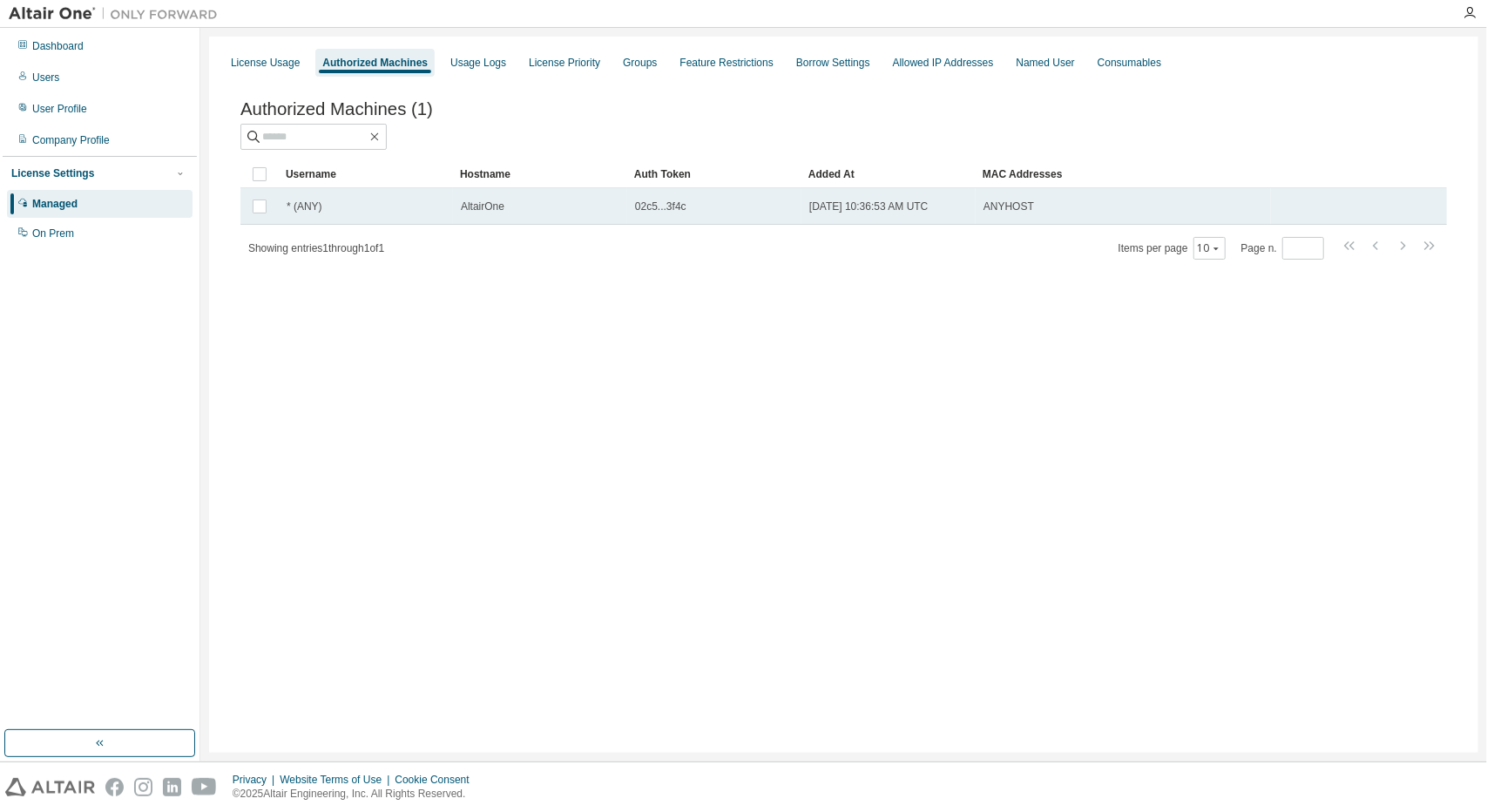
click at [838, 225] on td "[DATE] 10:36:53 AM UTC" at bounding box center [889, 206] width 174 height 37
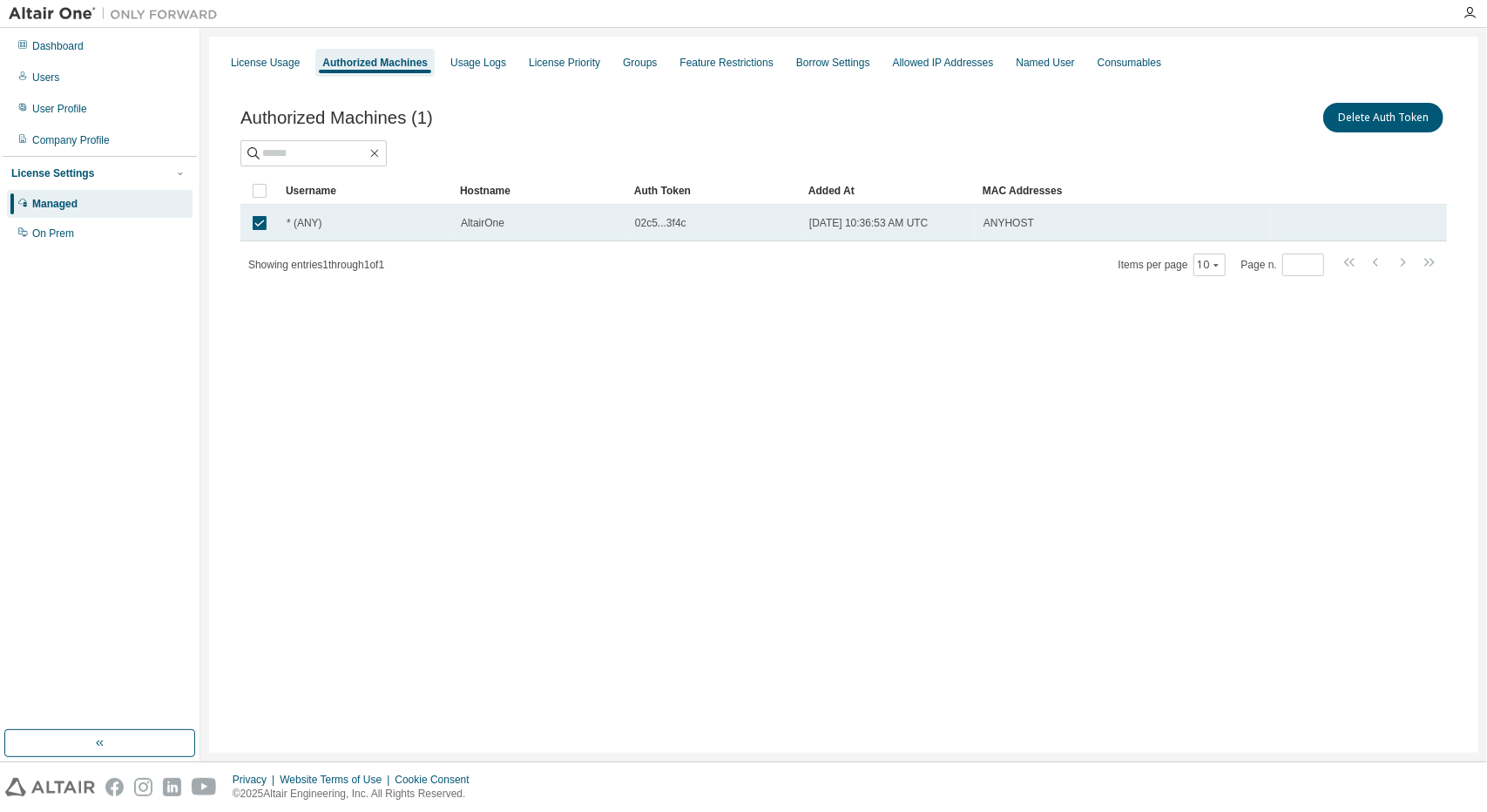
click at [640, 221] on span "02c5...3f4c" at bounding box center [660, 223] width 51 height 14
click at [648, 219] on span "02c5...3f4c" at bounding box center [660, 223] width 51 height 14
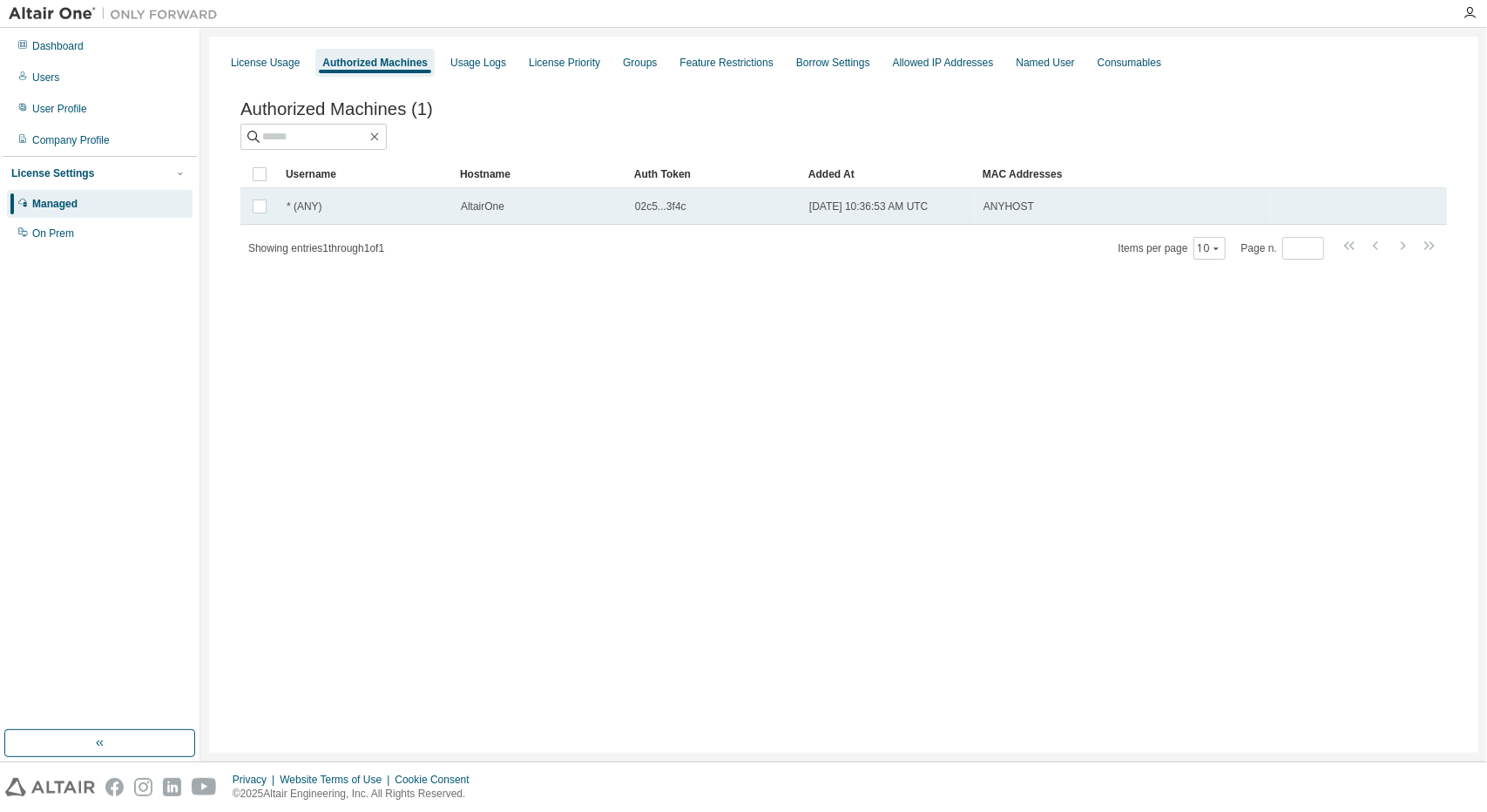
click at [691, 206] on div "02c5...3f4c" at bounding box center [714, 207] width 159 height 14
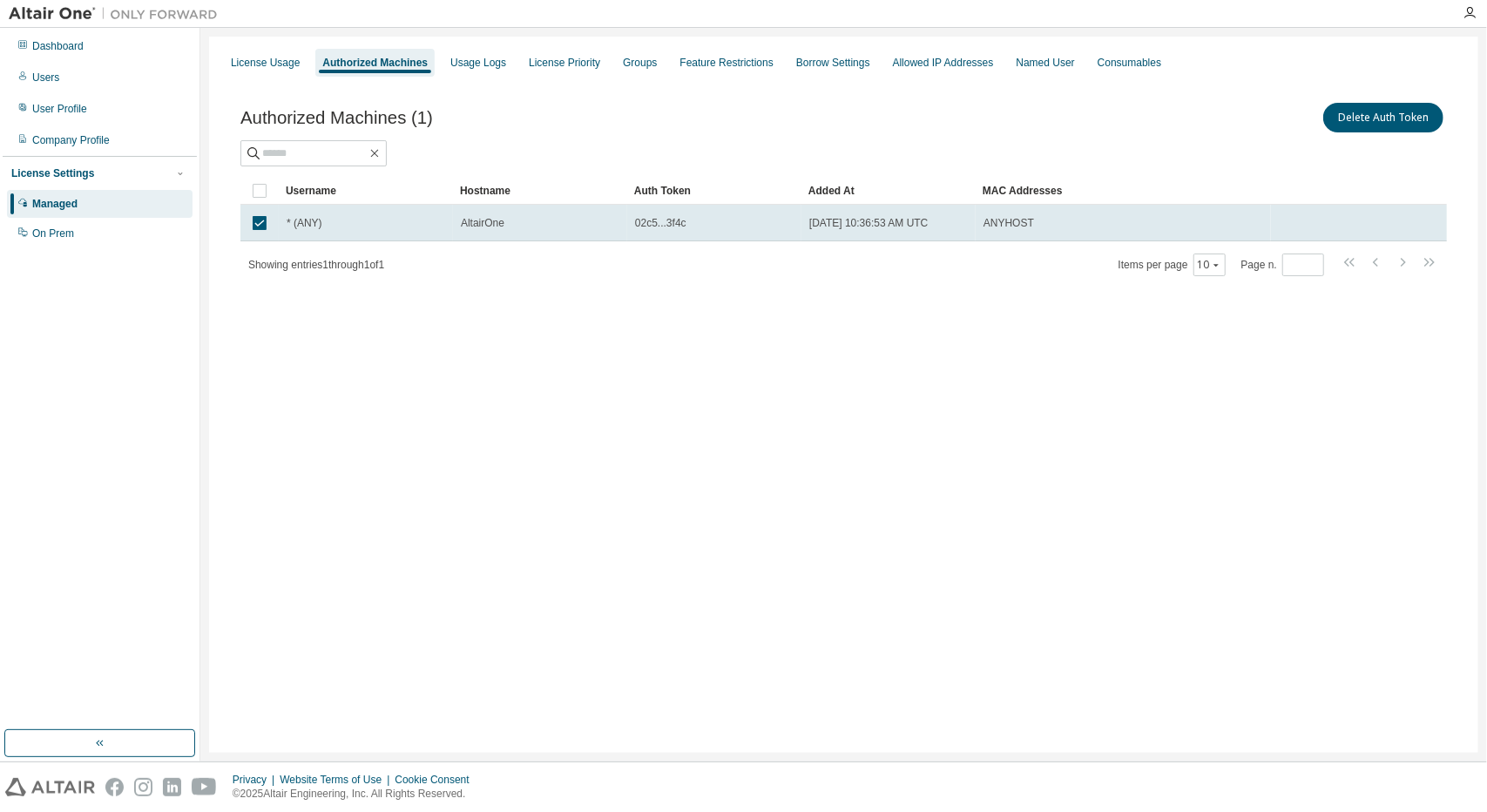
click at [691, 206] on td "02c5...3f4c" at bounding box center [714, 223] width 174 height 37
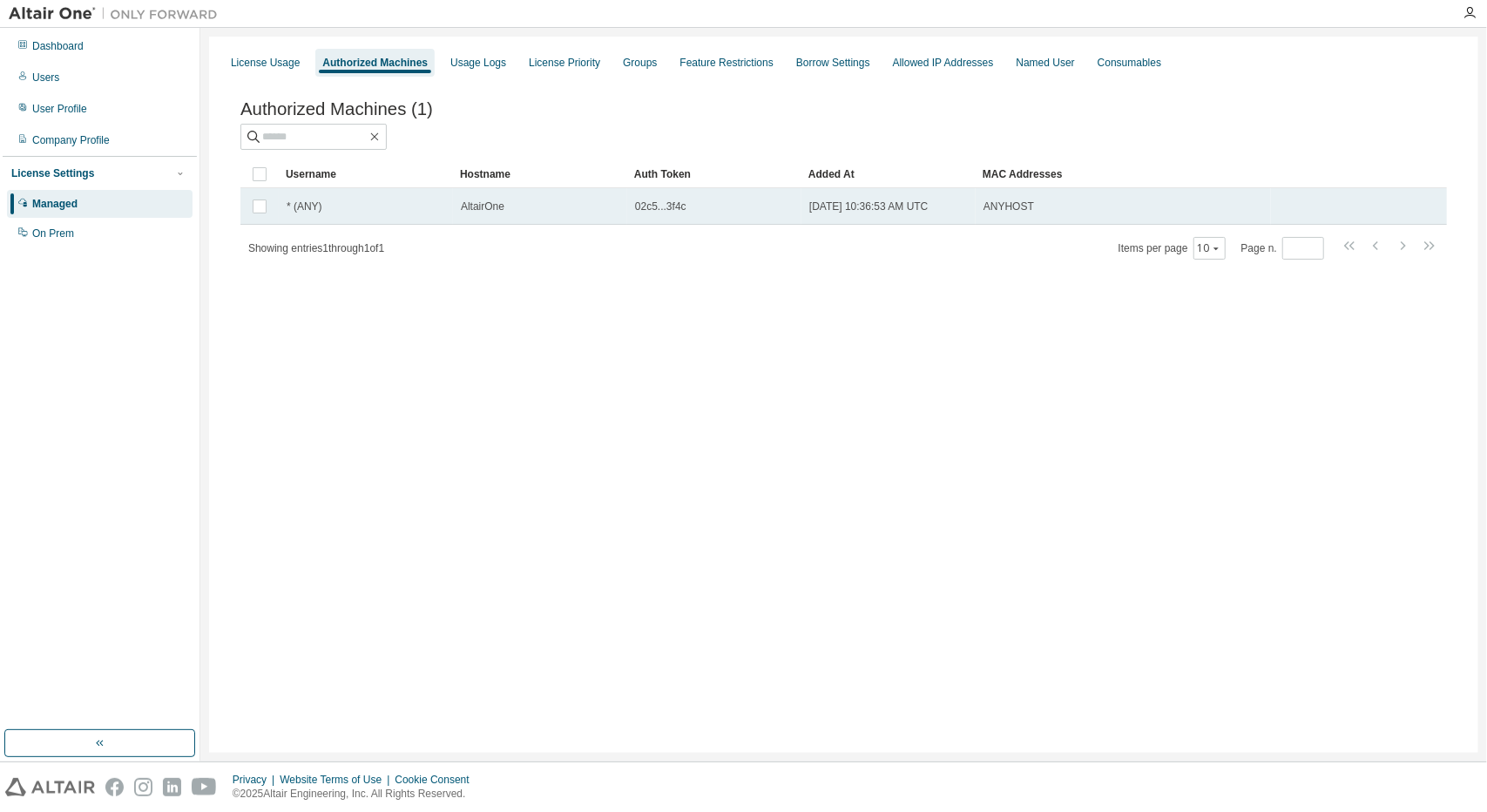
click at [728, 208] on div "02c5...3f4c" at bounding box center [714, 207] width 159 height 14
click at [734, 225] on td "02c5...3f4c" at bounding box center [714, 206] width 174 height 37
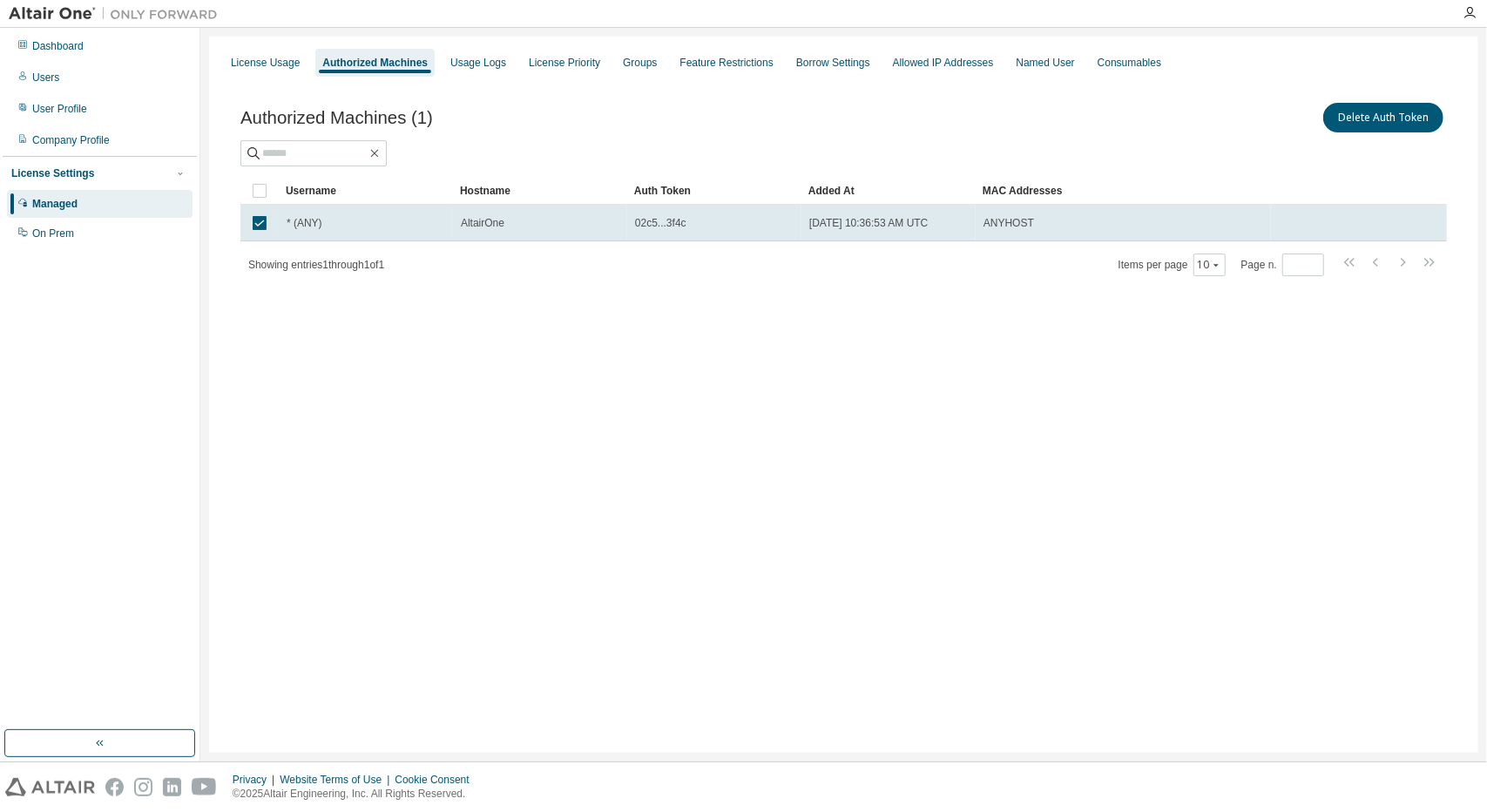
click at [549, 281] on div "Authorized Machines (1) Delete Auth Token Clear Load Save Save As Field Operato…" at bounding box center [844, 200] width 1248 height 244
click at [582, 69] on div "License Priority" at bounding box center [564, 63] width 71 height 14
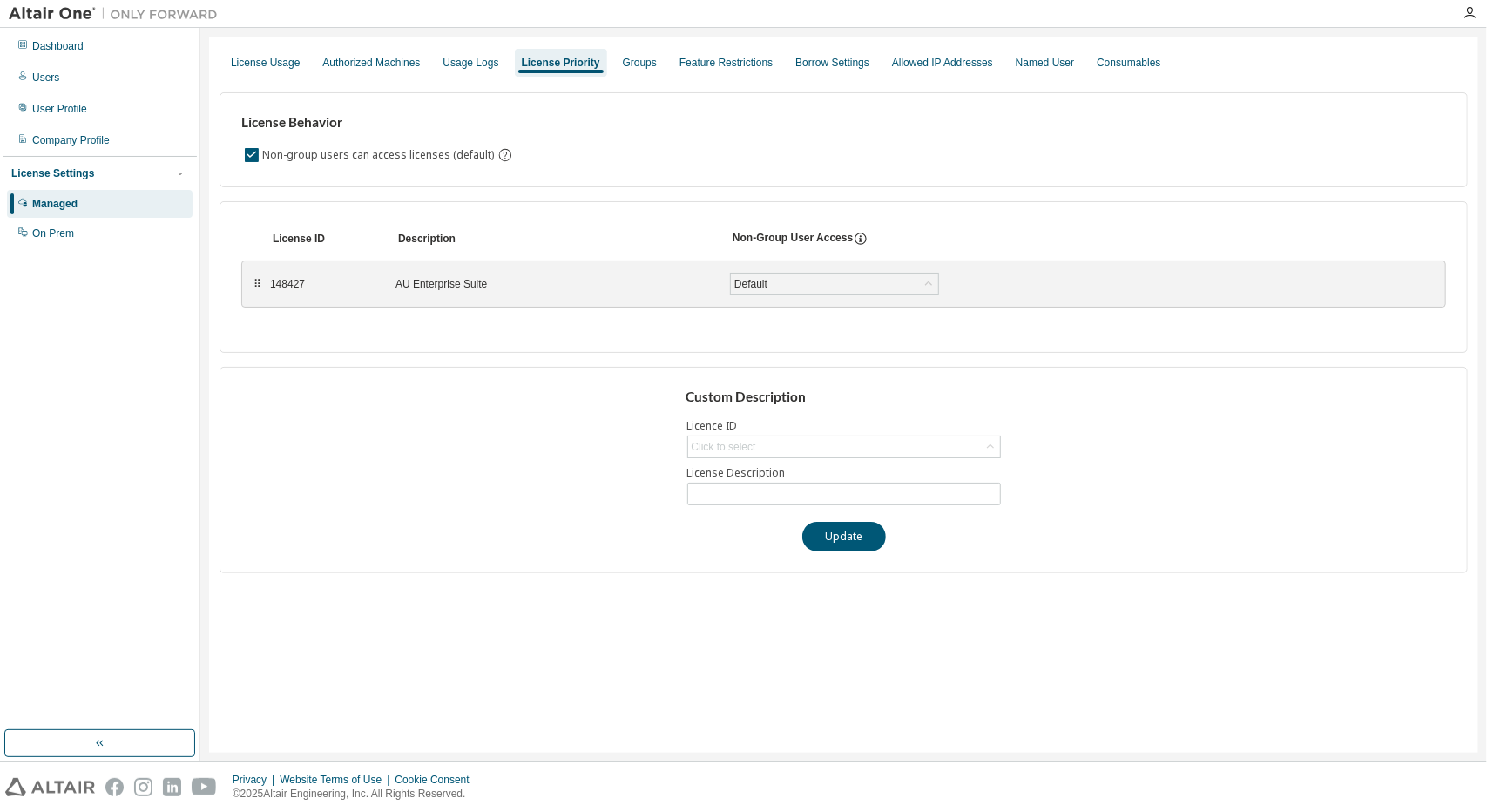
click at [849, 430] on div "Custom Description Licence ID Click to select License Description Update" at bounding box center [844, 470] width 1248 height 206
click at [853, 444] on div "Click to select" at bounding box center [844, 446] width 312 height 21
click at [853, 494] on li "148427 - AU Enterprise Suite" at bounding box center [842, 493] width 309 height 23
type input "**********"
click at [853, 494] on input "**********" at bounding box center [844, 494] width 305 height 14
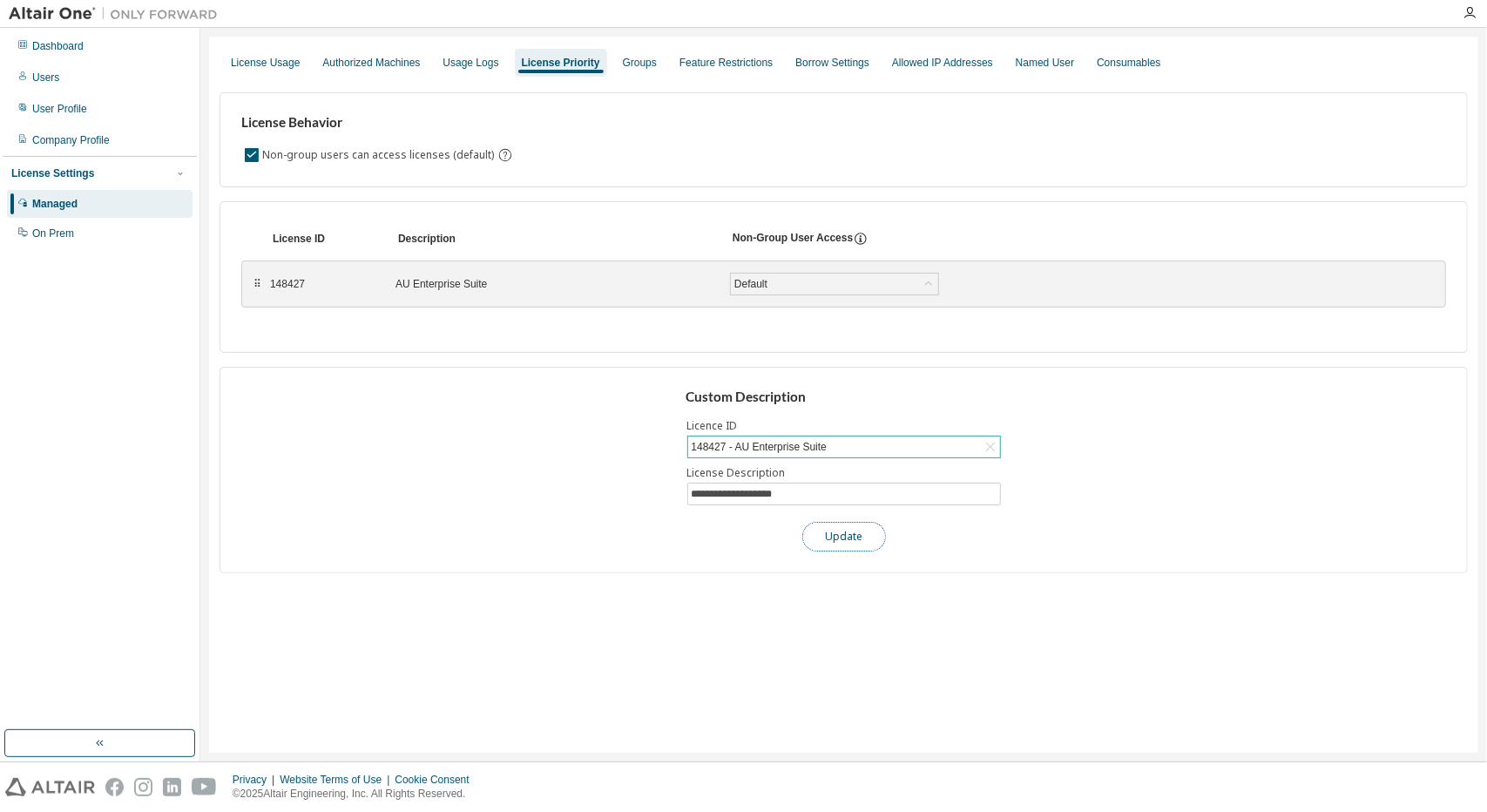
click at [861, 539] on button "Update" at bounding box center [844, 537] width 84 height 30
click at [859, 540] on button "Update" at bounding box center [844, 537] width 84 height 30
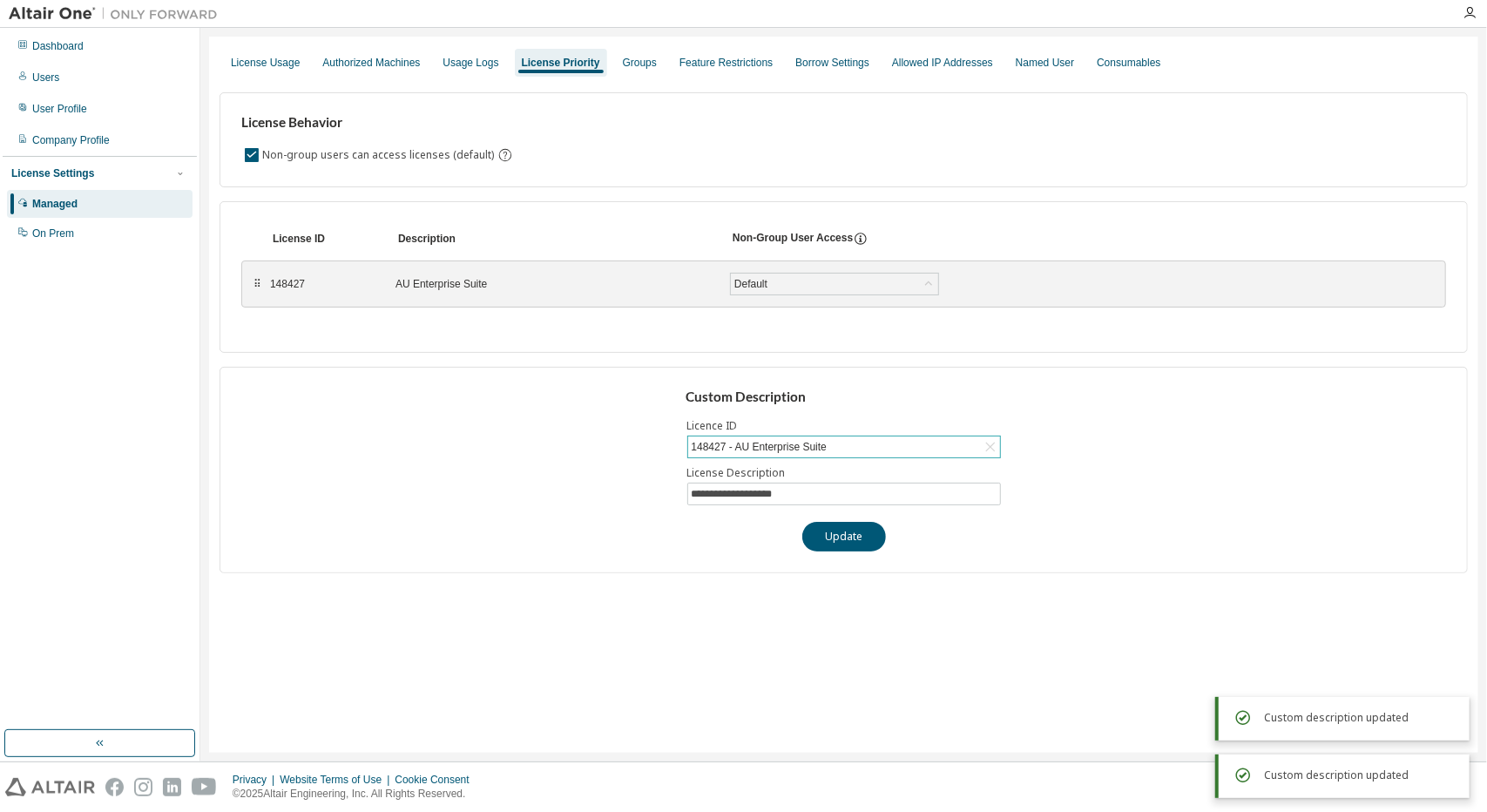
click at [844, 450] on div "148427 - AU Enterprise Suite" at bounding box center [844, 446] width 312 height 21
click at [903, 353] on div "**********" at bounding box center [844, 325] width 1248 height 495
click at [832, 282] on div "Default" at bounding box center [834, 284] width 207 height 21
click at [694, 213] on div "License ID Description Non-Group User Access ⠿ 148427 AU Enterprise Suite Defau…" at bounding box center [844, 277] width 1248 height 152
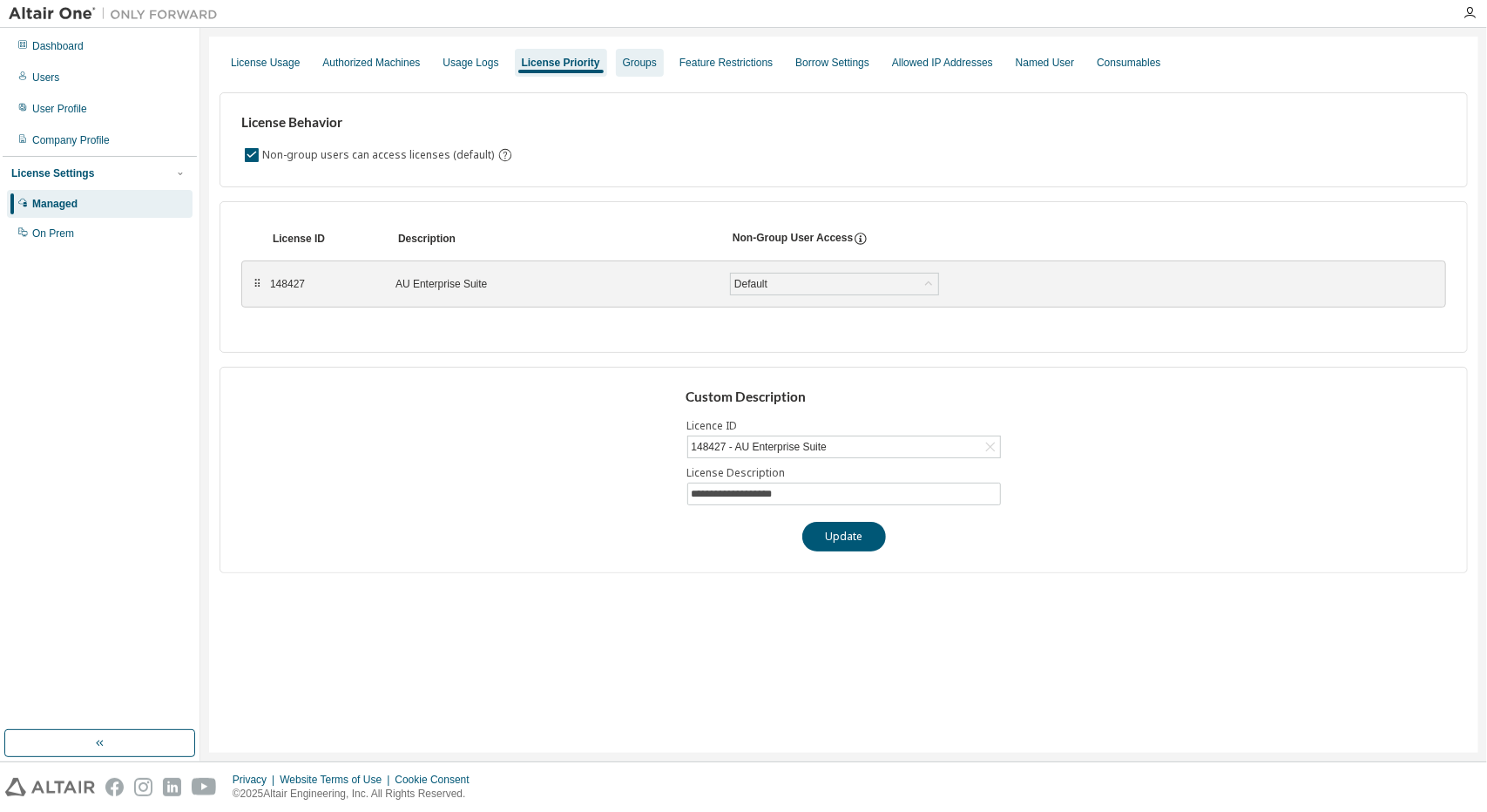
click at [633, 72] on div "Groups" at bounding box center [640, 63] width 48 height 28
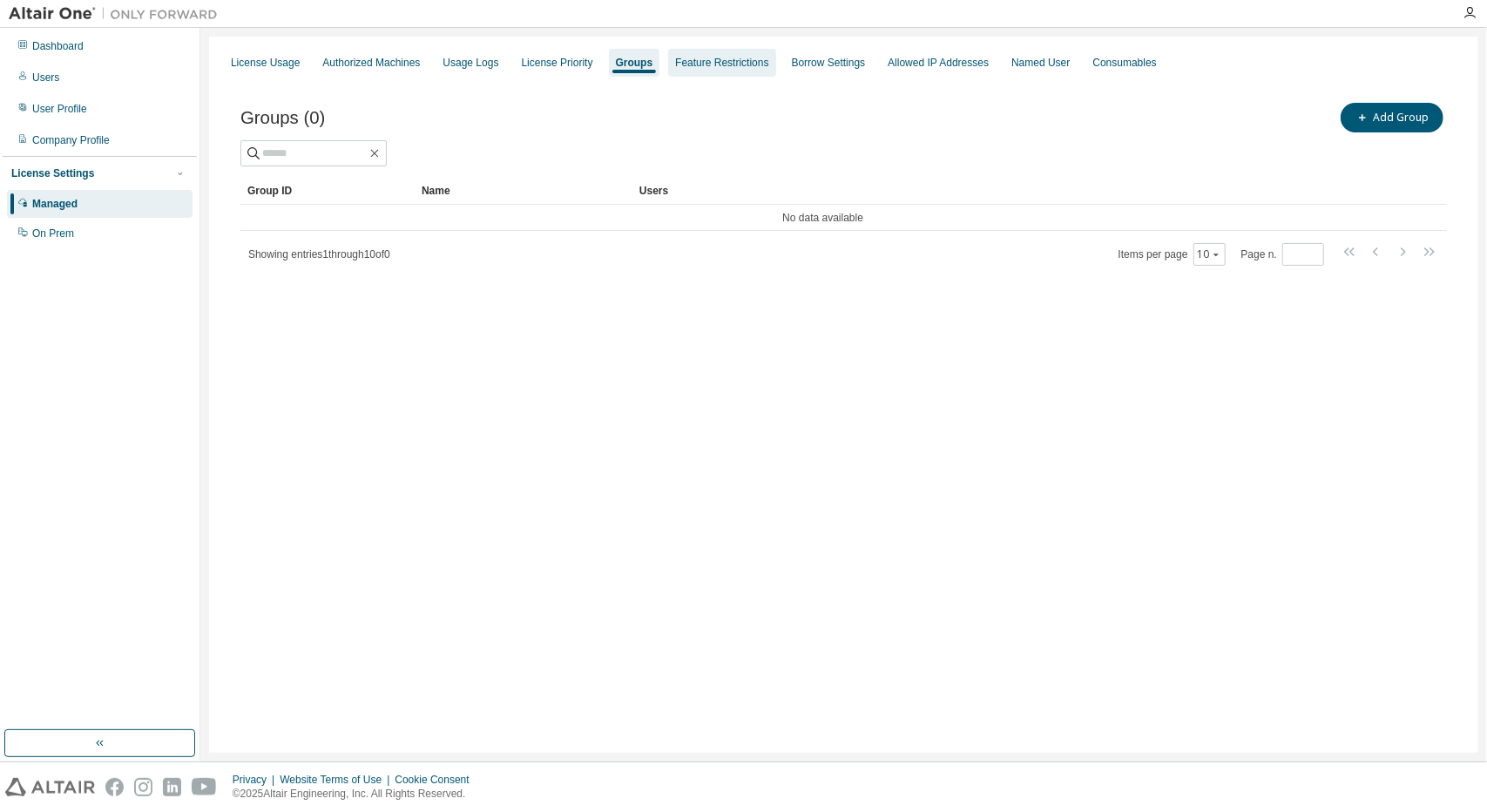
click at [700, 62] on div "Feature Restrictions" at bounding box center [721, 63] width 93 height 14
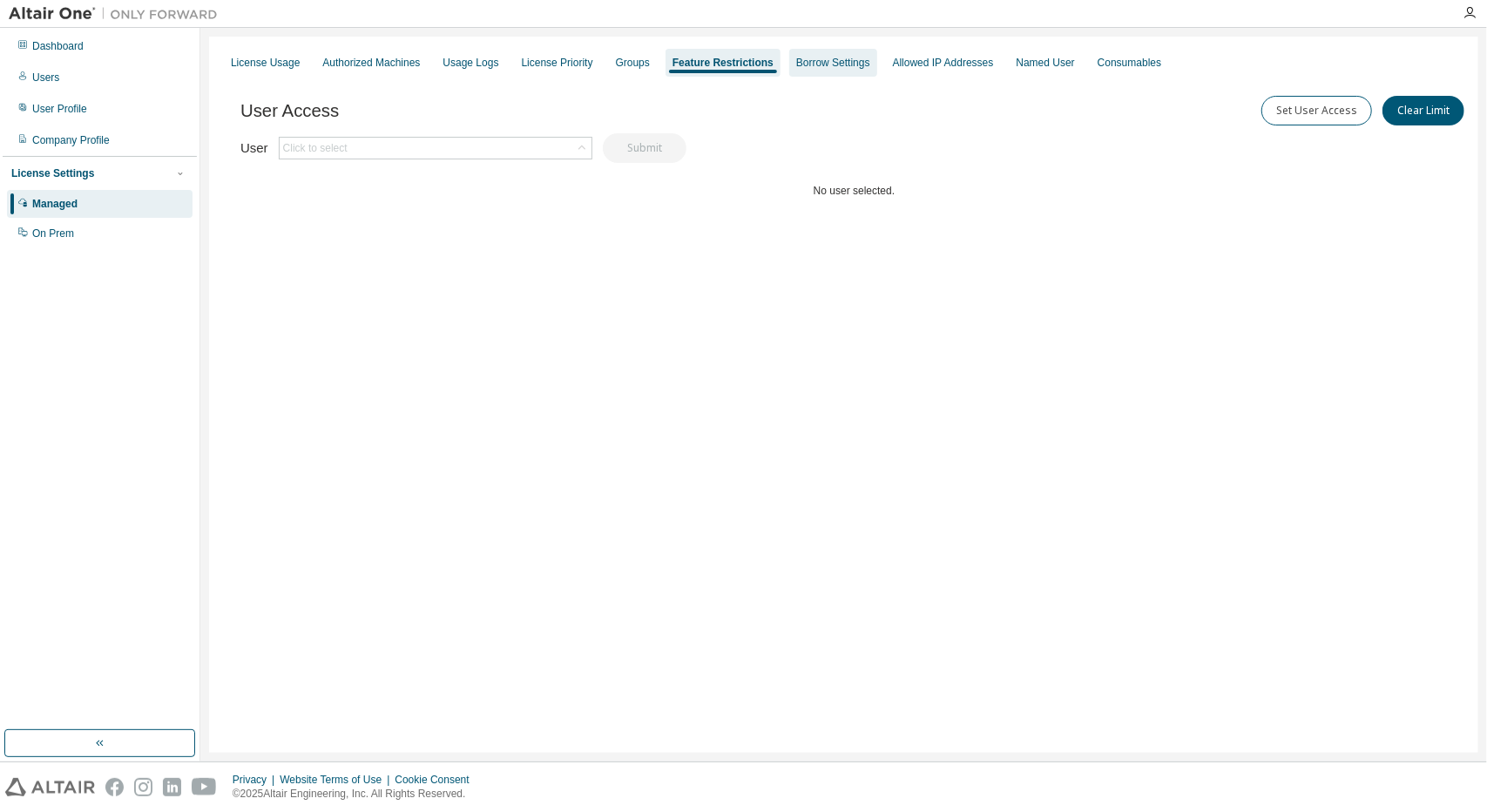
click at [814, 56] on div "Borrow Settings" at bounding box center [833, 63] width 74 height 14
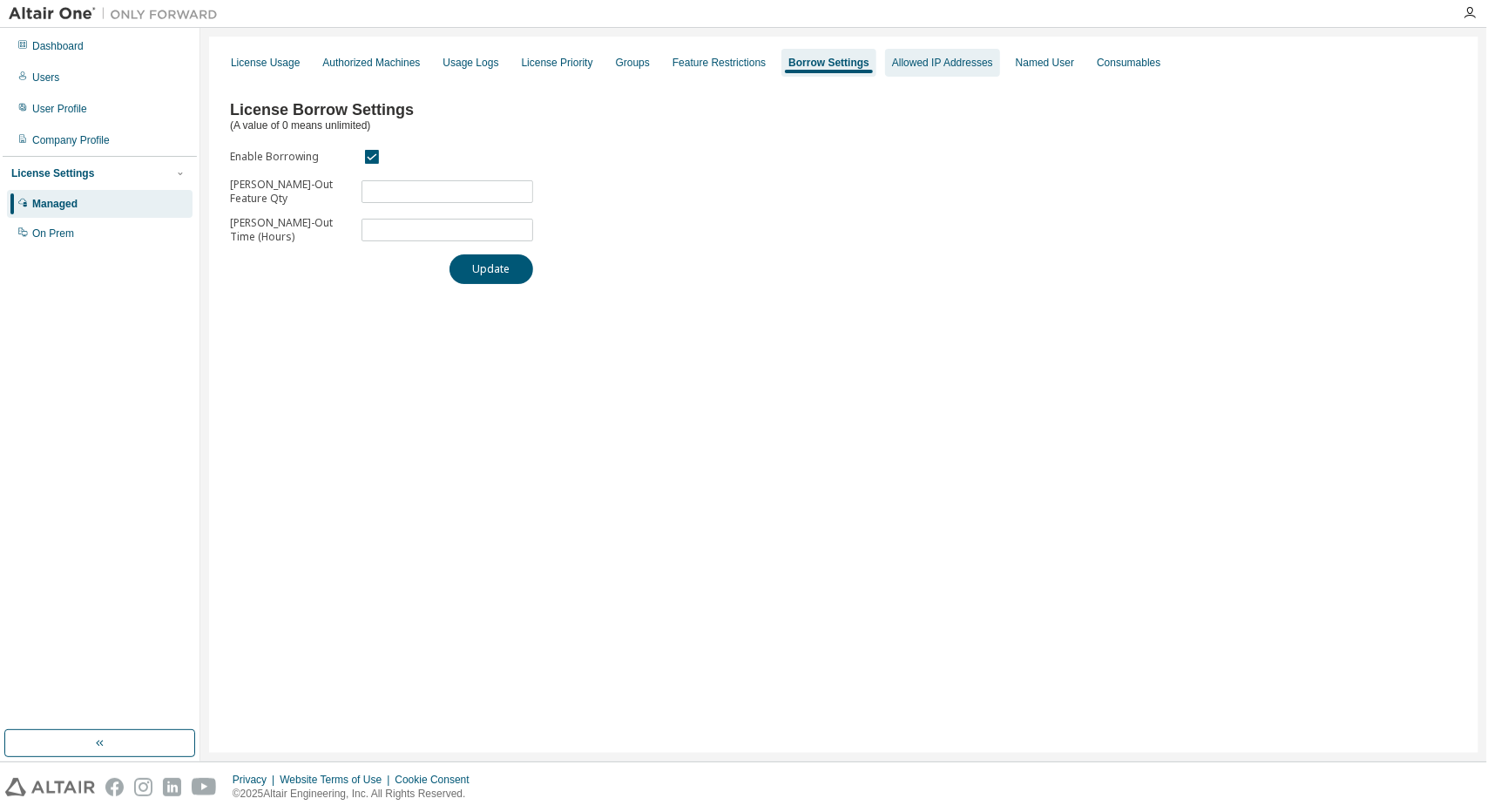
click at [951, 65] on div "Allowed IP Addresses" at bounding box center [942, 63] width 101 height 14
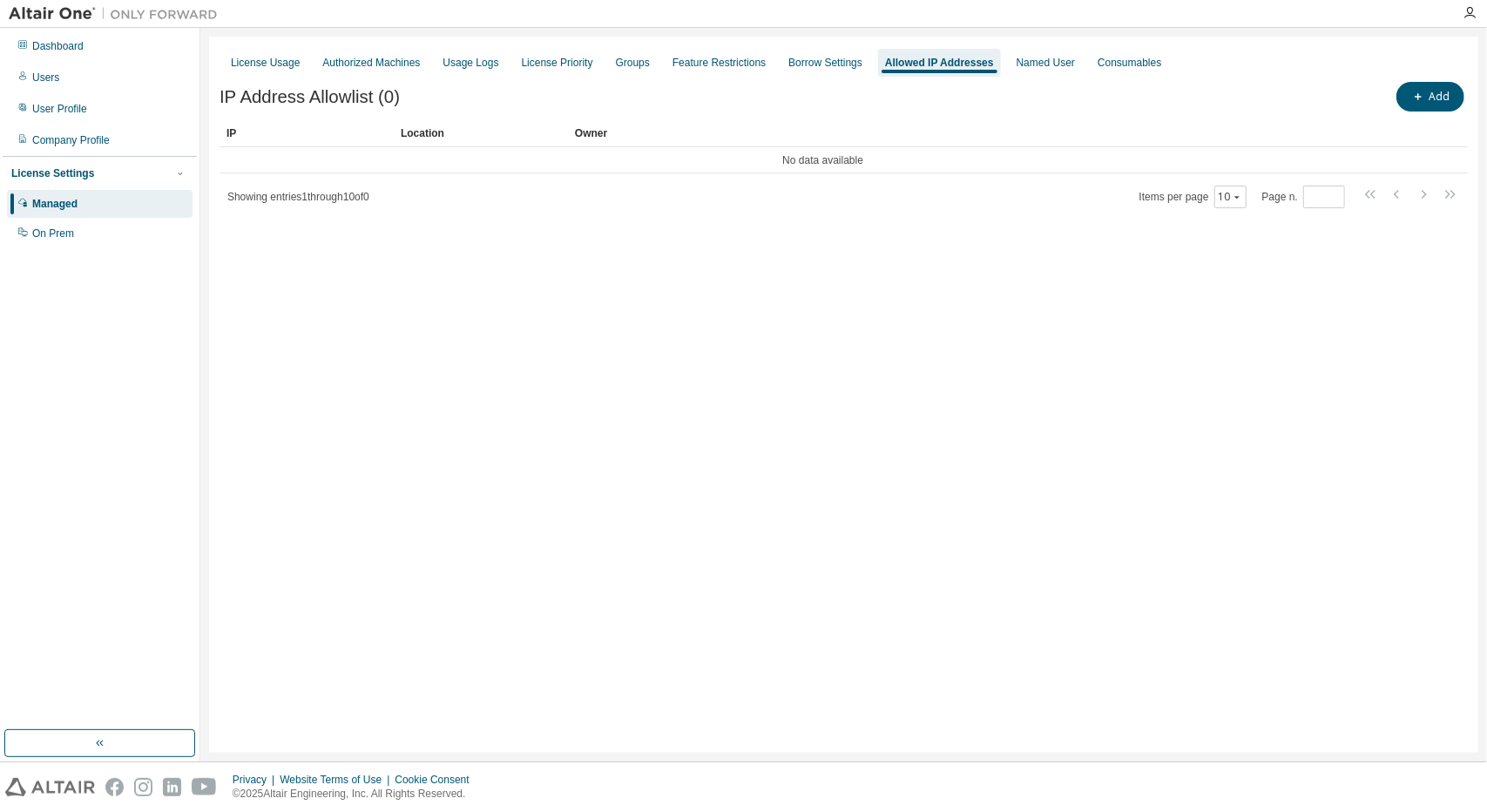
click at [902, 71] on div "Allowed IP Addresses" at bounding box center [939, 63] width 123 height 28
click at [822, 78] on div "License Usage Authorized Machines Usage Logs License Priority Groups Feature Re…" at bounding box center [844, 62] width 1248 height 31
click at [822, 71] on div "Borrow Settings" at bounding box center [825, 63] width 88 height 28
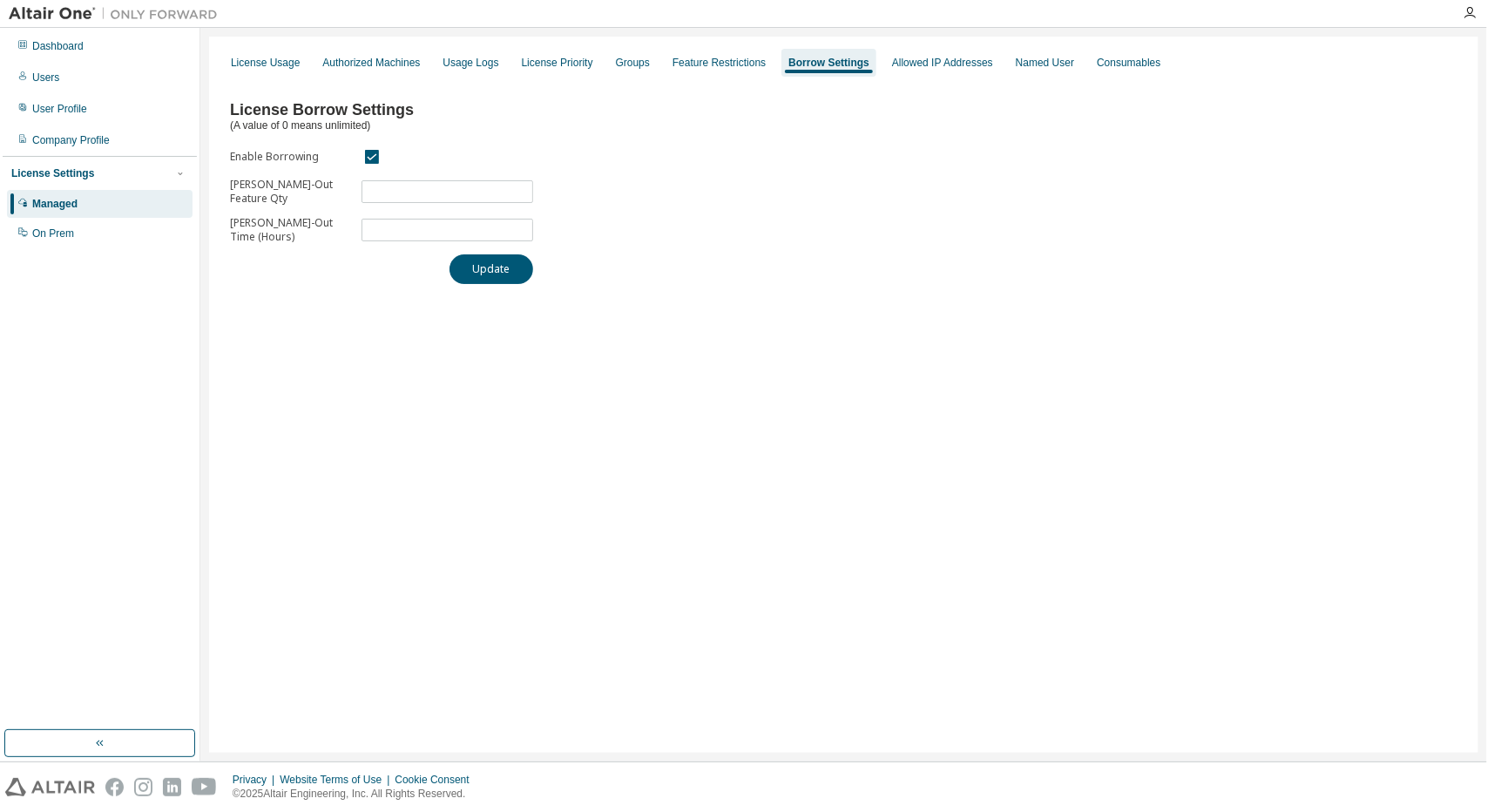
click at [536, 268] on Form-form-container "Enable Borrowing Max Borrow-Out Feature Qty ** Max Borrow-Out Time (Hours) * Up…" at bounding box center [387, 215] width 314 height 138
click at [507, 254] on Form-form-container "Enable Borrowing Max Borrow-Out Feature Qty ** Max Borrow-Out Time (Hours) * Up…" at bounding box center [387, 215] width 314 height 138
click at [509, 273] on button "Update" at bounding box center [492, 269] width 84 height 30
click at [912, 64] on div "Allowed IP Addresses" at bounding box center [942, 63] width 101 height 14
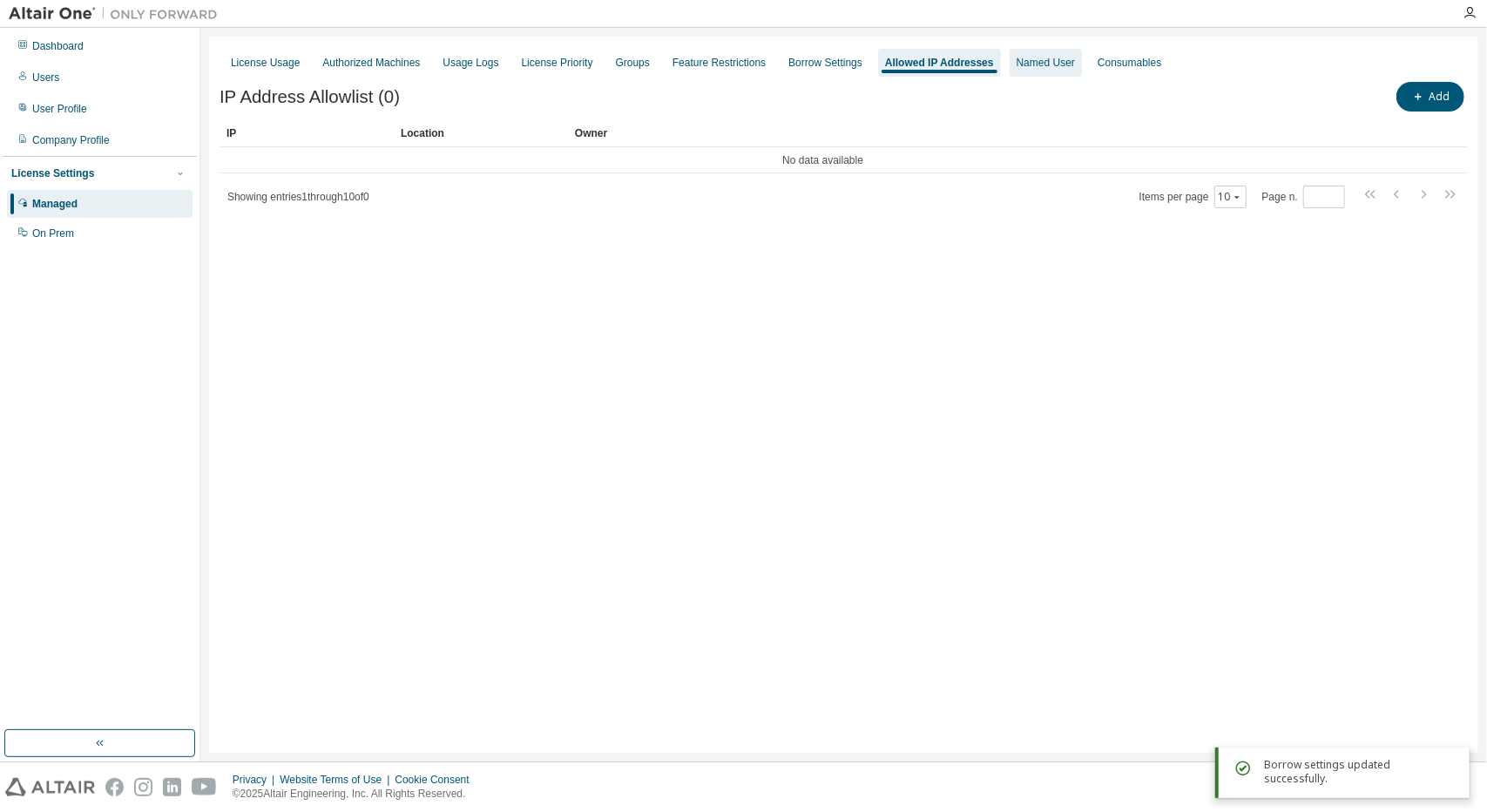
click at [1018, 60] on div "Named User" at bounding box center [1046, 63] width 58 height 14
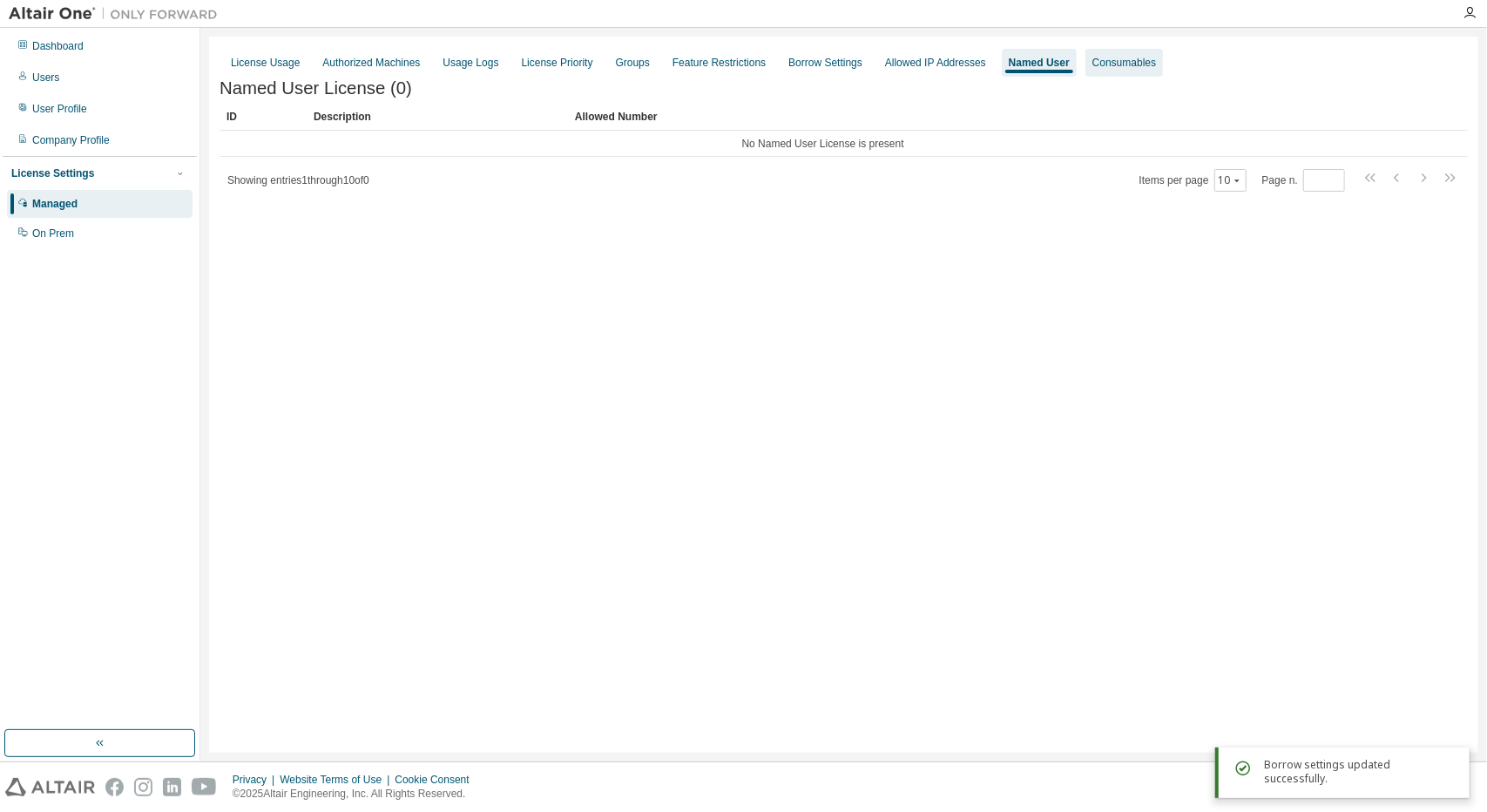
click at [1102, 69] on div "Consumables" at bounding box center [1125, 63] width 64 height 14
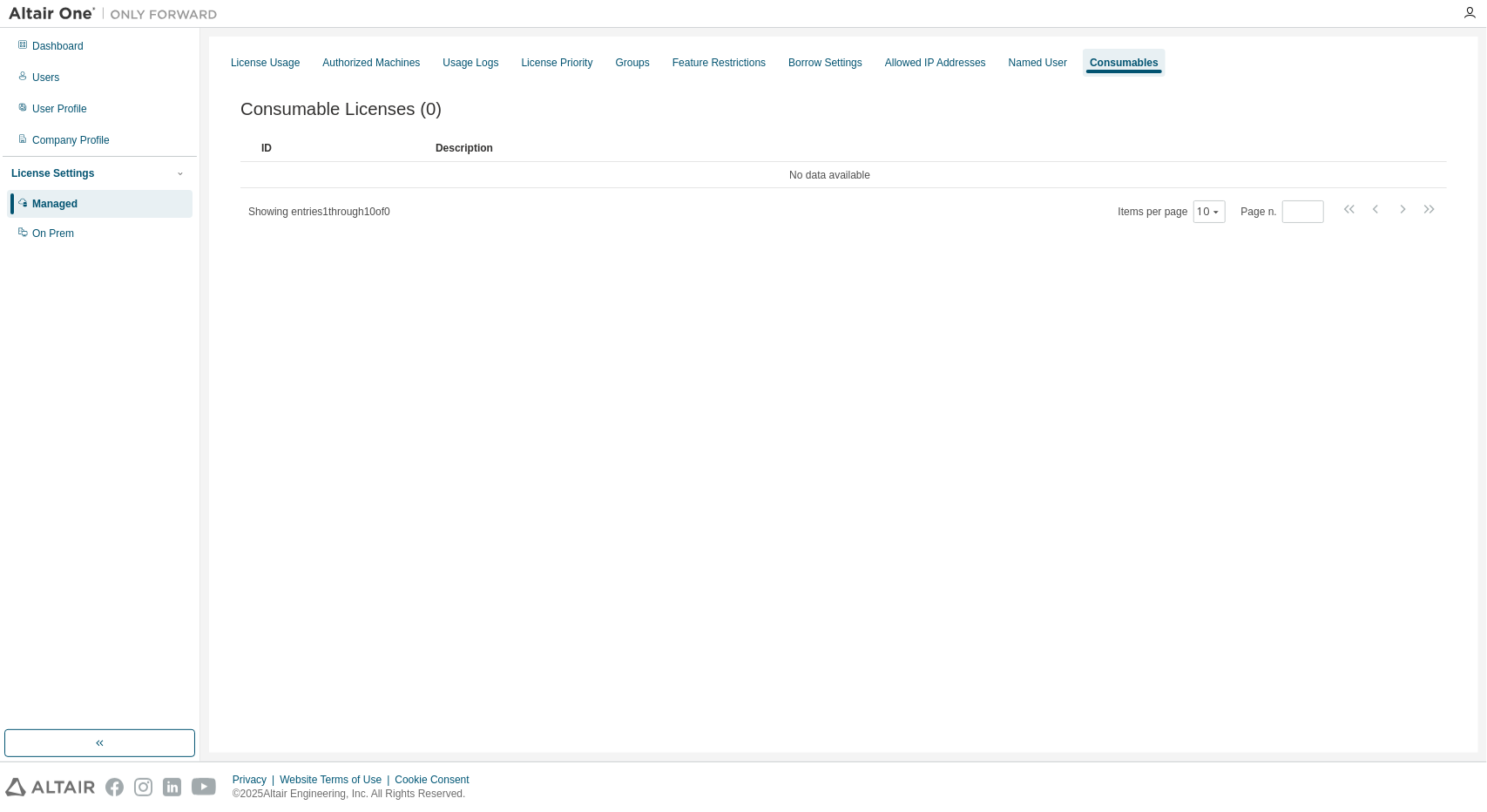
click at [304, 61] on div "License Usage Authorized Machines Usage Logs License Priority Groups Feature Re…" at bounding box center [844, 62] width 1248 height 31
click at [280, 64] on div "License Usage" at bounding box center [265, 63] width 69 height 14
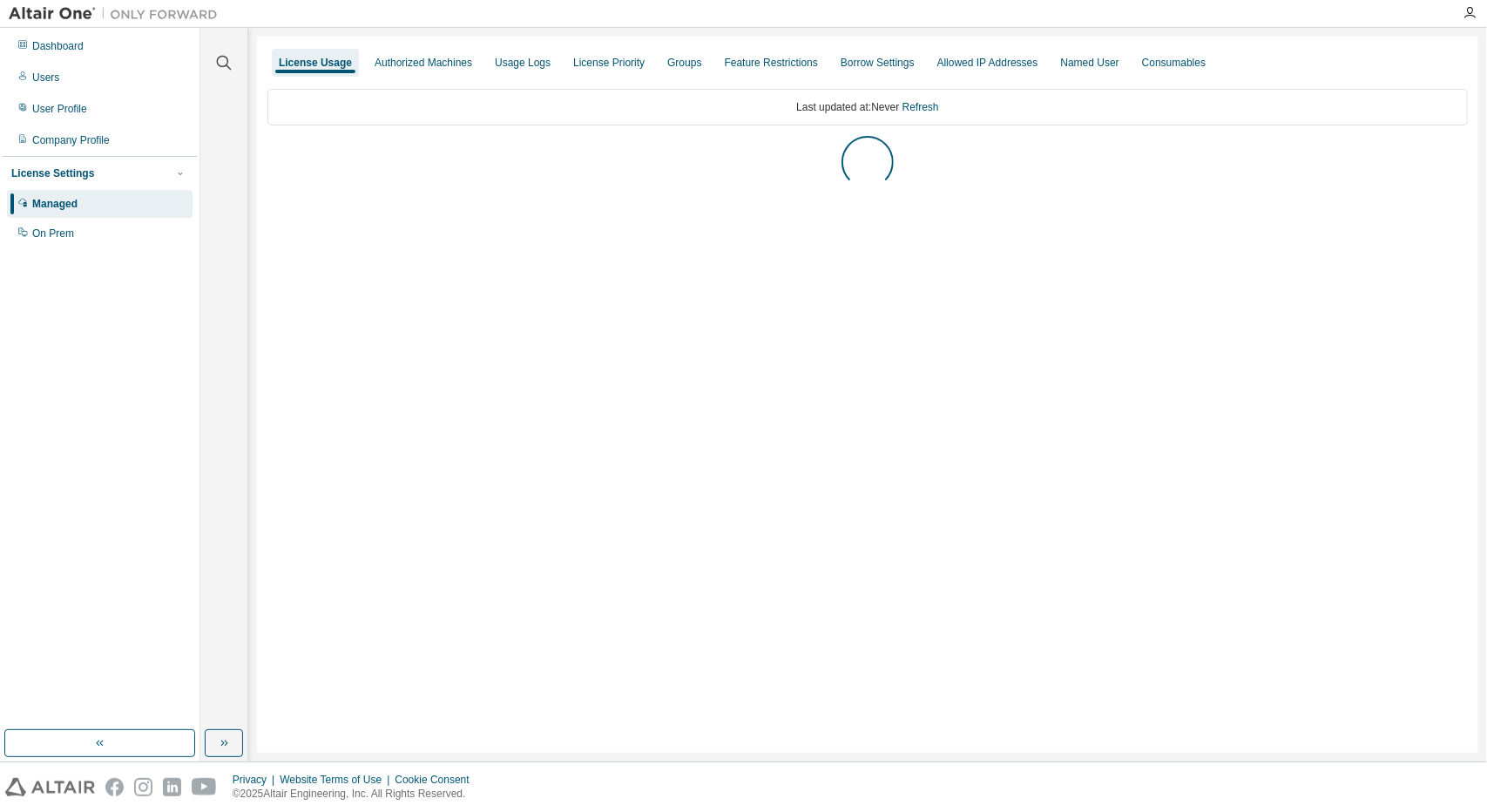
click at [108, 91] on div "Dashboard Users User Profile Company Profile License Settings Managed On Prem" at bounding box center [100, 139] width 194 height 219
click at [96, 105] on div "User Profile" at bounding box center [100, 109] width 186 height 28
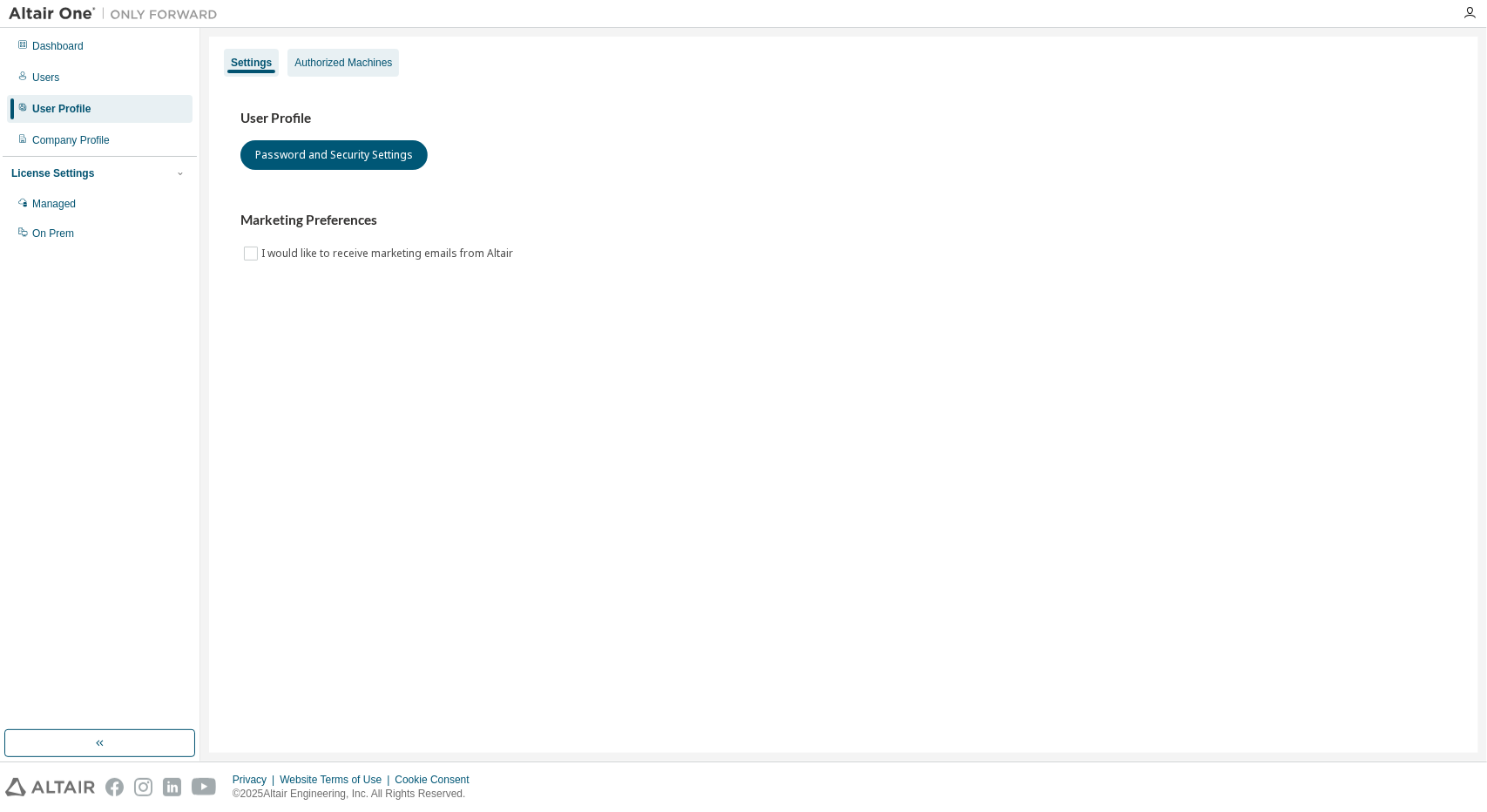
click at [324, 73] on div "Authorized Machines" at bounding box center [344, 63] width 112 height 28
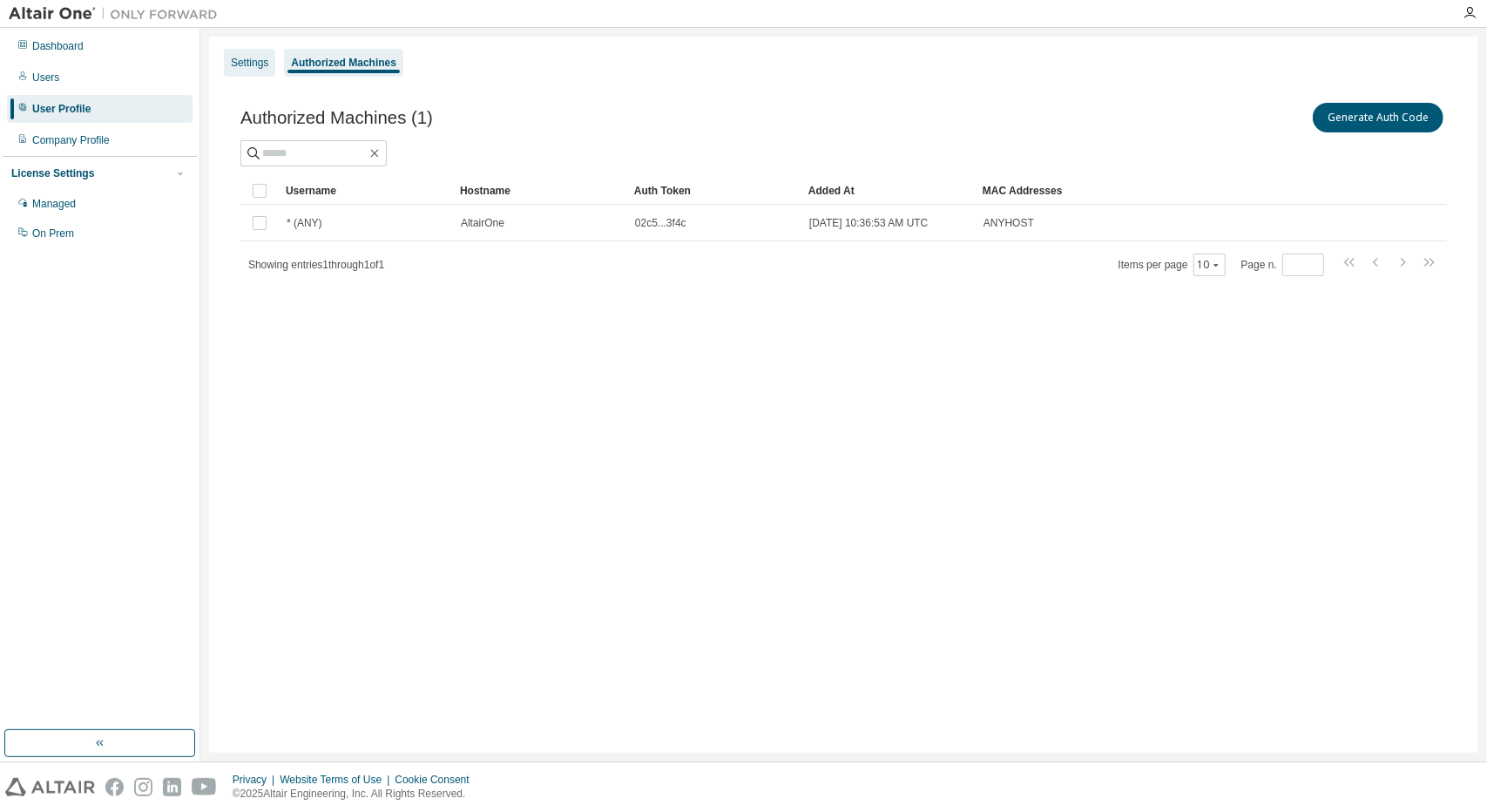
click at [267, 61] on div "Settings" at bounding box center [249, 63] width 37 height 14
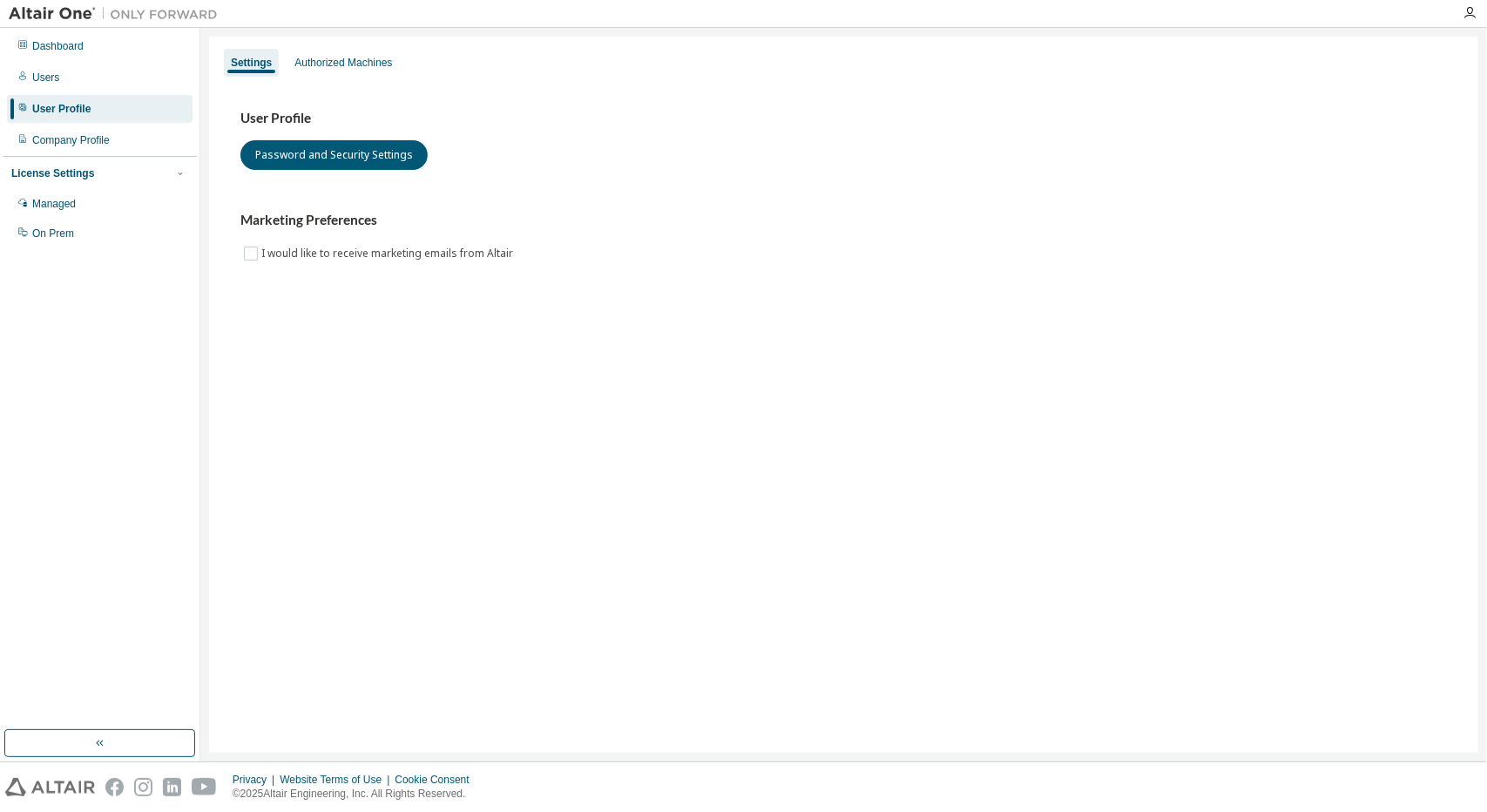
click at [89, 154] on div "Dashboard Users User Profile Company Profile License Settings Managed On Prem" at bounding box center [100, 139] width 194 height 219
click at [87, 135] on div "Company Profile" at bounding box center [71, 140] width 78 height 14
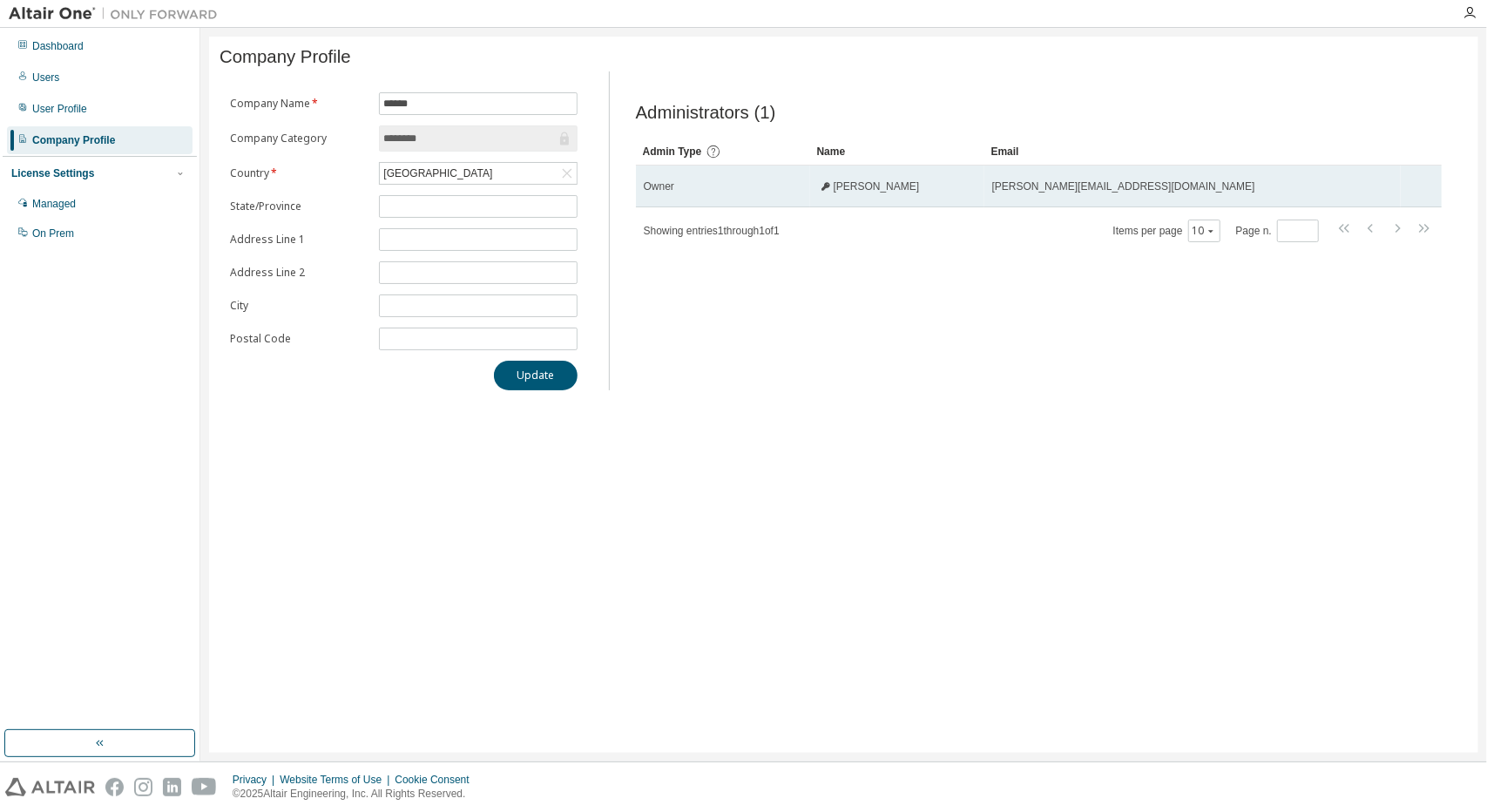
click at [911, 193] on div "[PERSON_NAME]" at bounding box center [897, 186] width 159 height 14
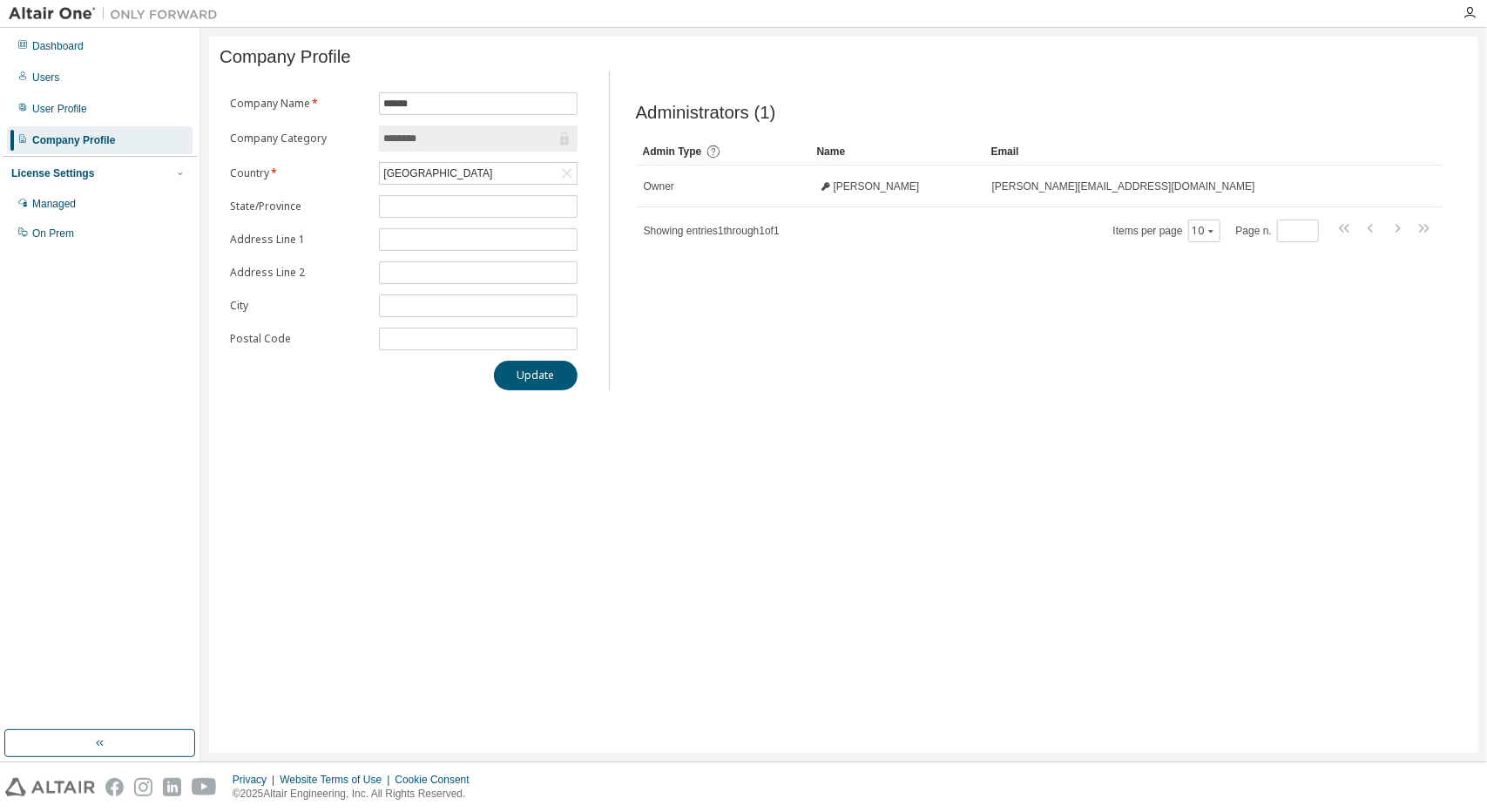
click at [592, 282] on div "Company Name * ****** Company Category ******** Country * [GEOGRAPHIC_DATA] Sta…" at bounding box center [844, 230] width 1248 height 319
click at [110, 85] on div "Users" at bounding box center [100, 78] width 186 height 28
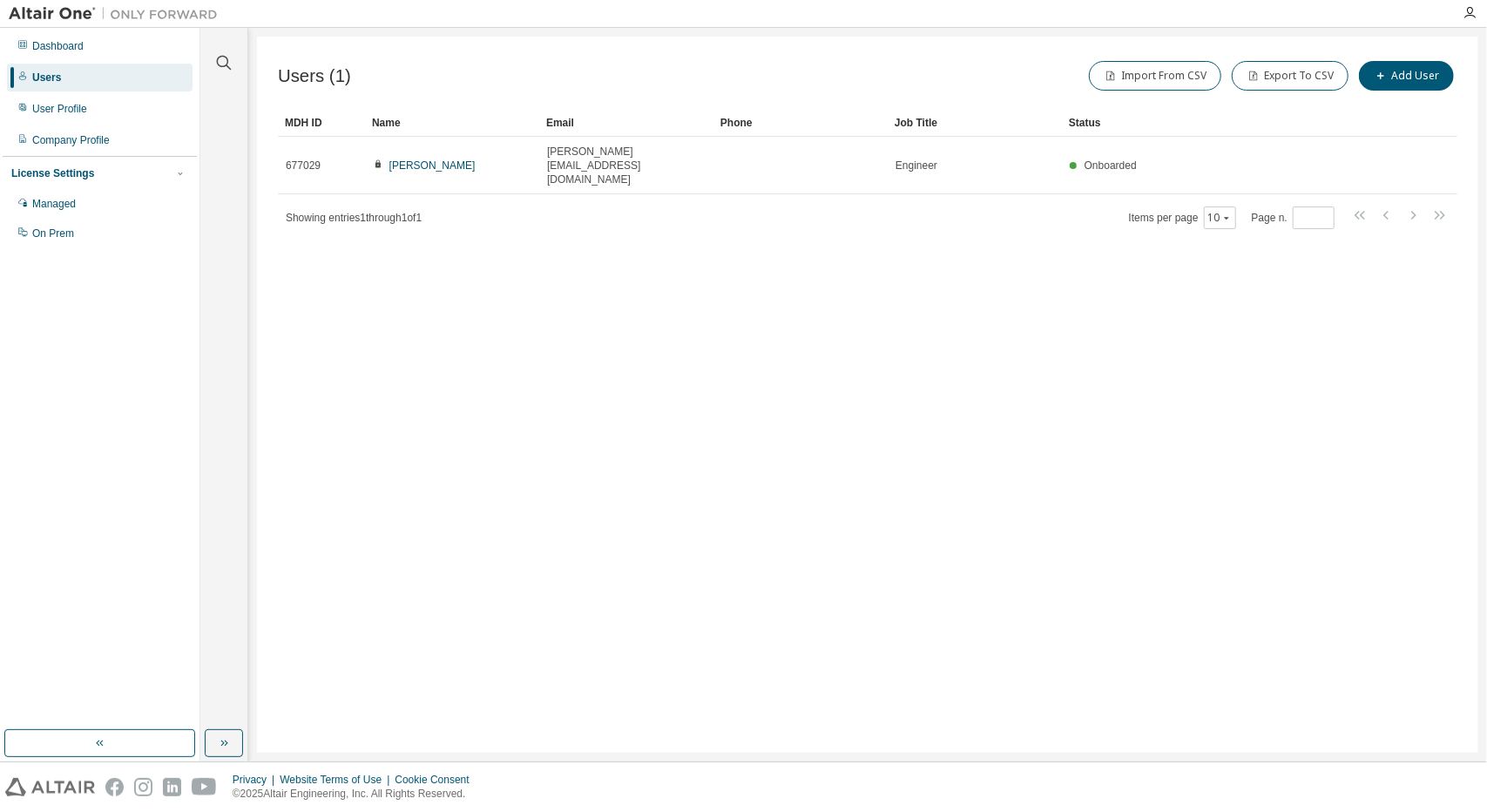
click at [105, 60] on div "Dashboard Users User Profile Company Profile License Settings Managed On Prem" at bounding box center [100, 139] width 194 height 219
click at [78, 37] on div "Dashboard" at bounding box center [100, 46] width 186 height 28
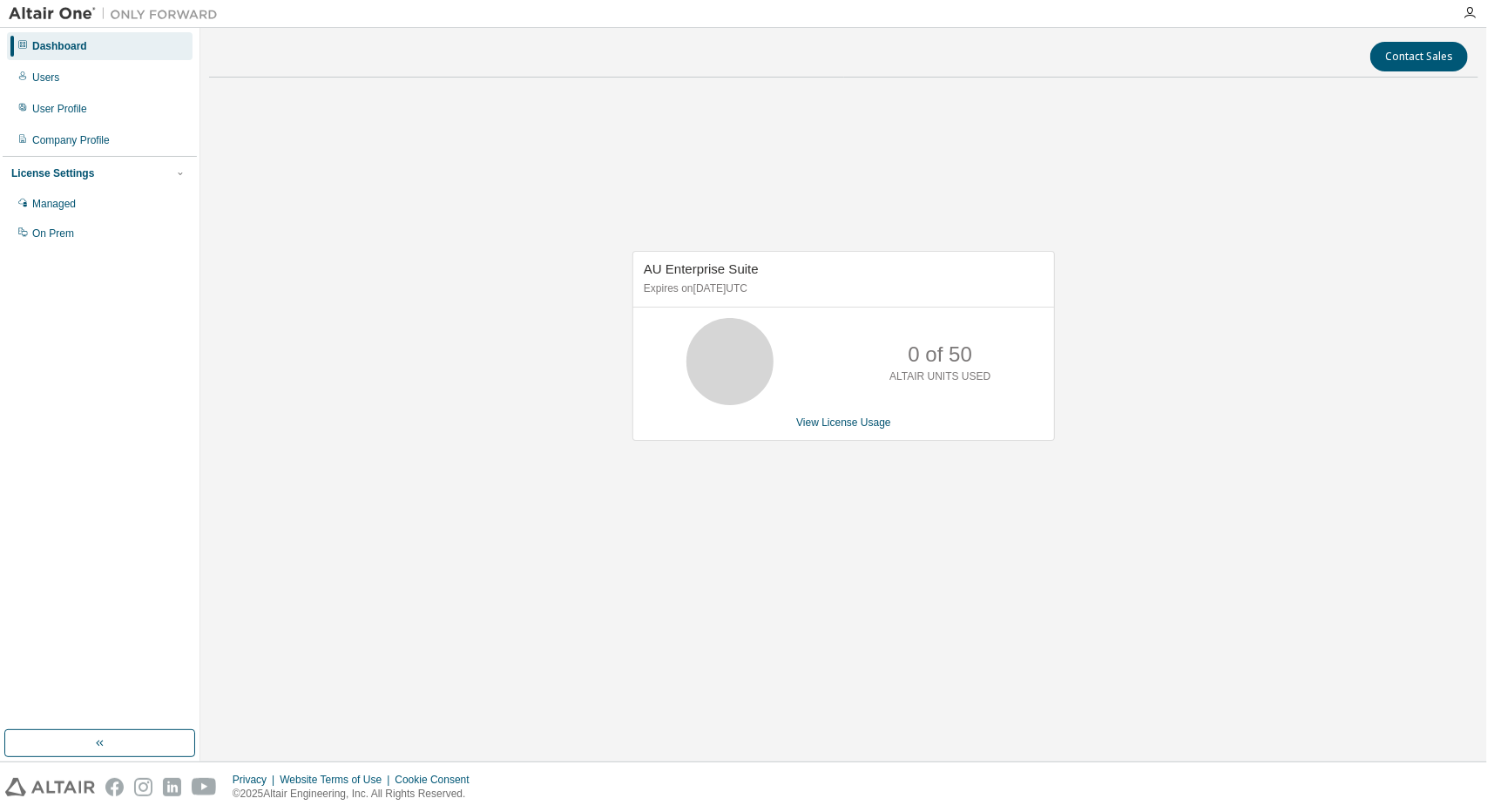
click at [687, 222] on div "AU Enterprise Suite Expires on [DATE] UTC 0 of 50 ALTAIR UNITS USED View Licens…" at bounding box center [843, 355] width 1269 height 528
click at [852, 423] on link "View License Usage" at bounding box center [843, 422] width 95 height 12
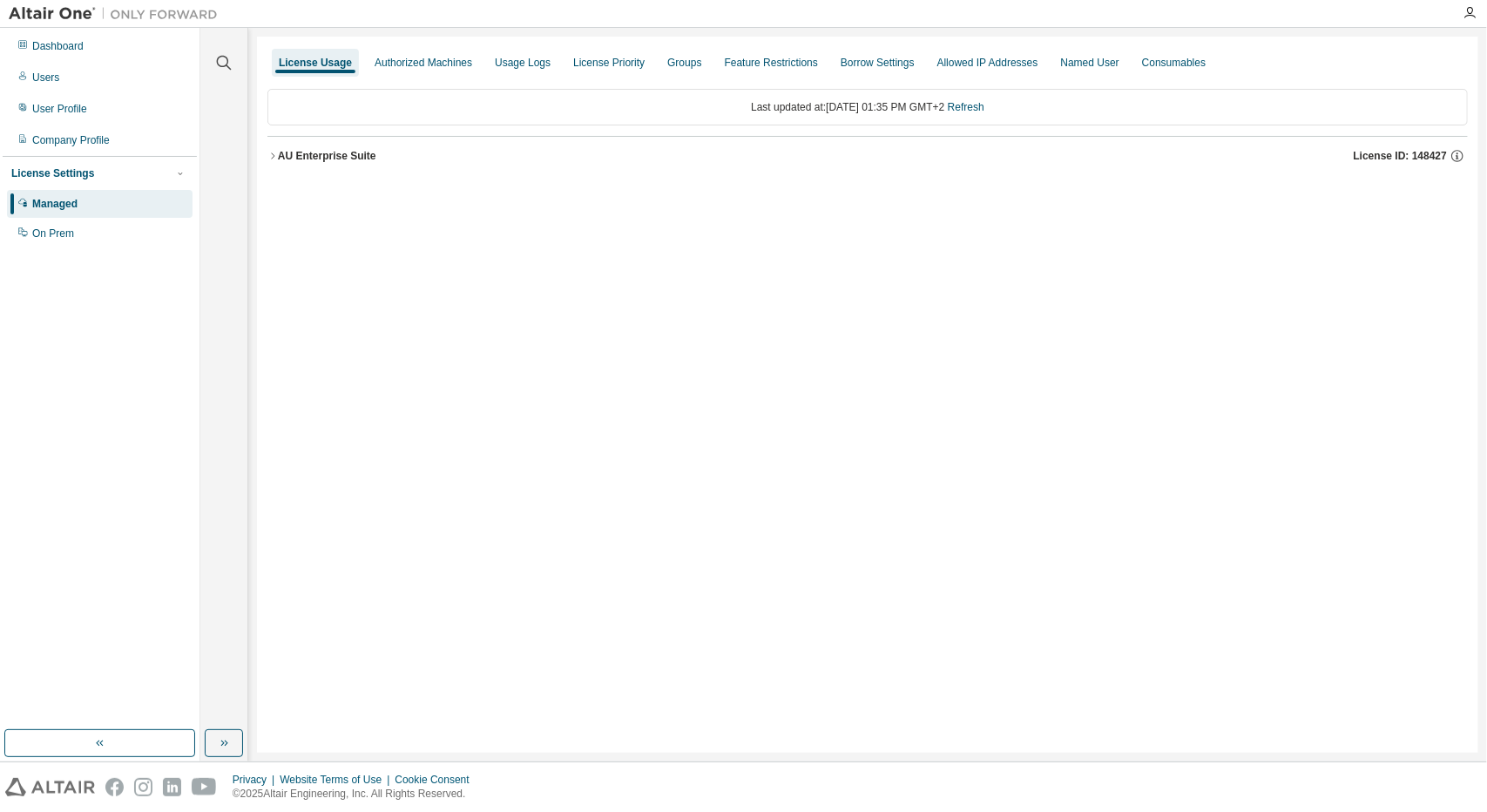
click at [281, 152] on div "AU Enterprise Suite" at bounding box center [327, 156] width 98 height 14
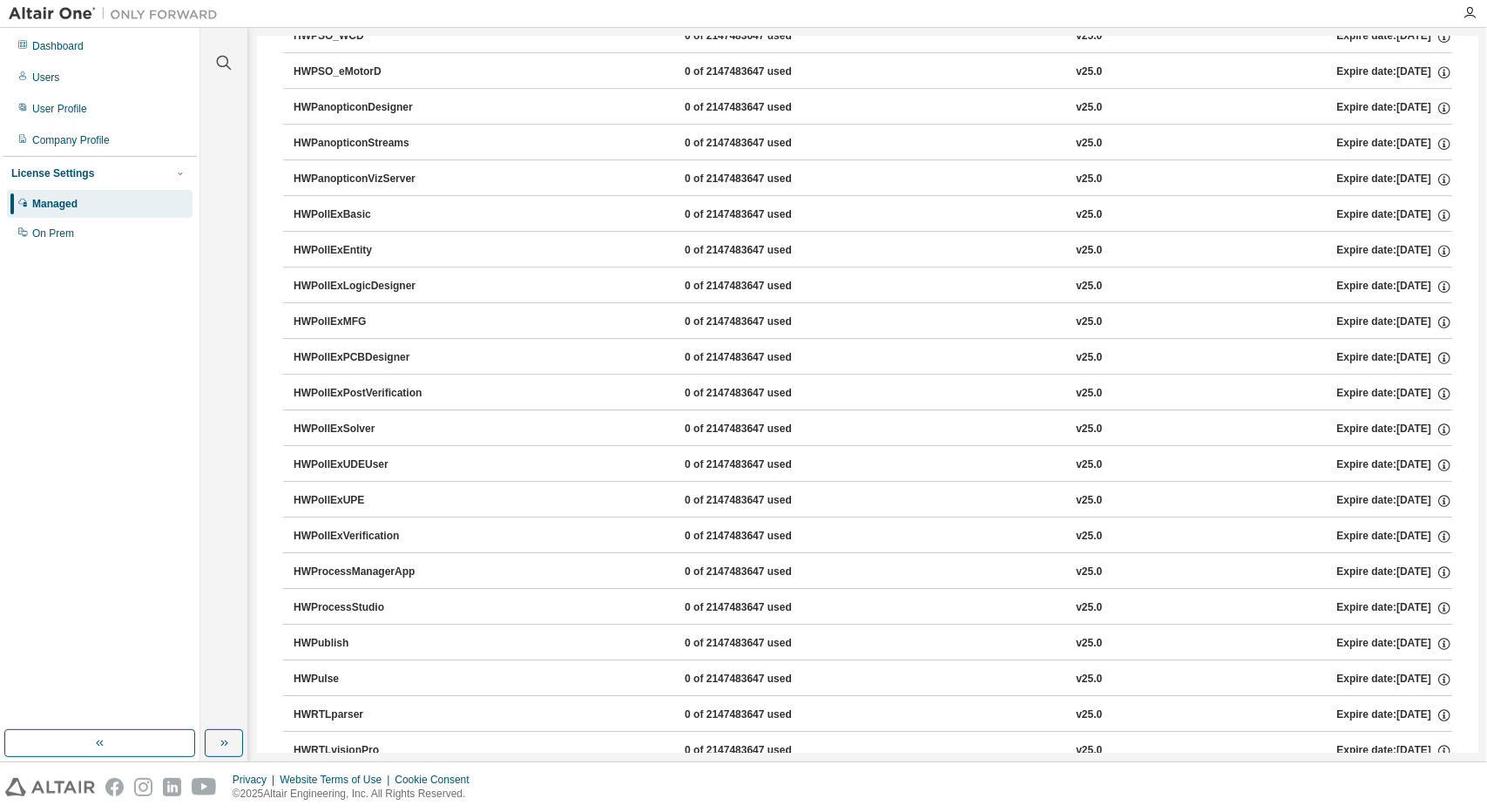
scroll to position [8451, 0]
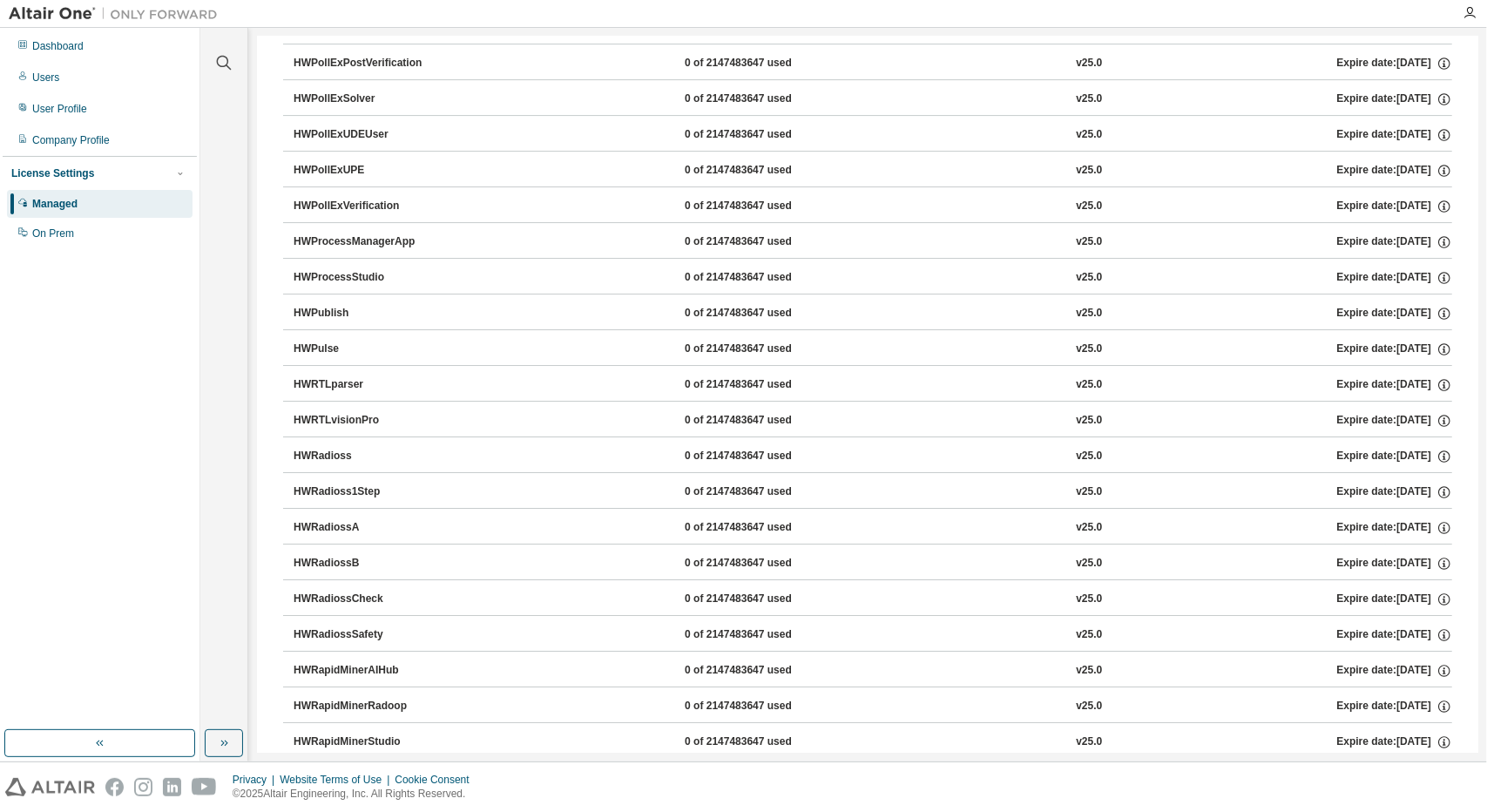
click at [433, 734] on div "HWRapidMinerStudio" at bounding box center [372, 742] width 157 height 16
click at [367, 734] on div "HWRapidMinerStudio" at bounding box center [372, 742] width 157 height 16
click at [827, 723] on button "HWRapidMinerStudio 0 of 2147483647 used v25.0 Expire date: [DATE]" at bounding box center [873, 742] width 1159 height 38
click at [1301, 723] on button "HWRapidMinerStudio 0 of 2147483647 used v25.0 Expire date: [DATE]" at bounding box center [873, 742] width 1159 height 38
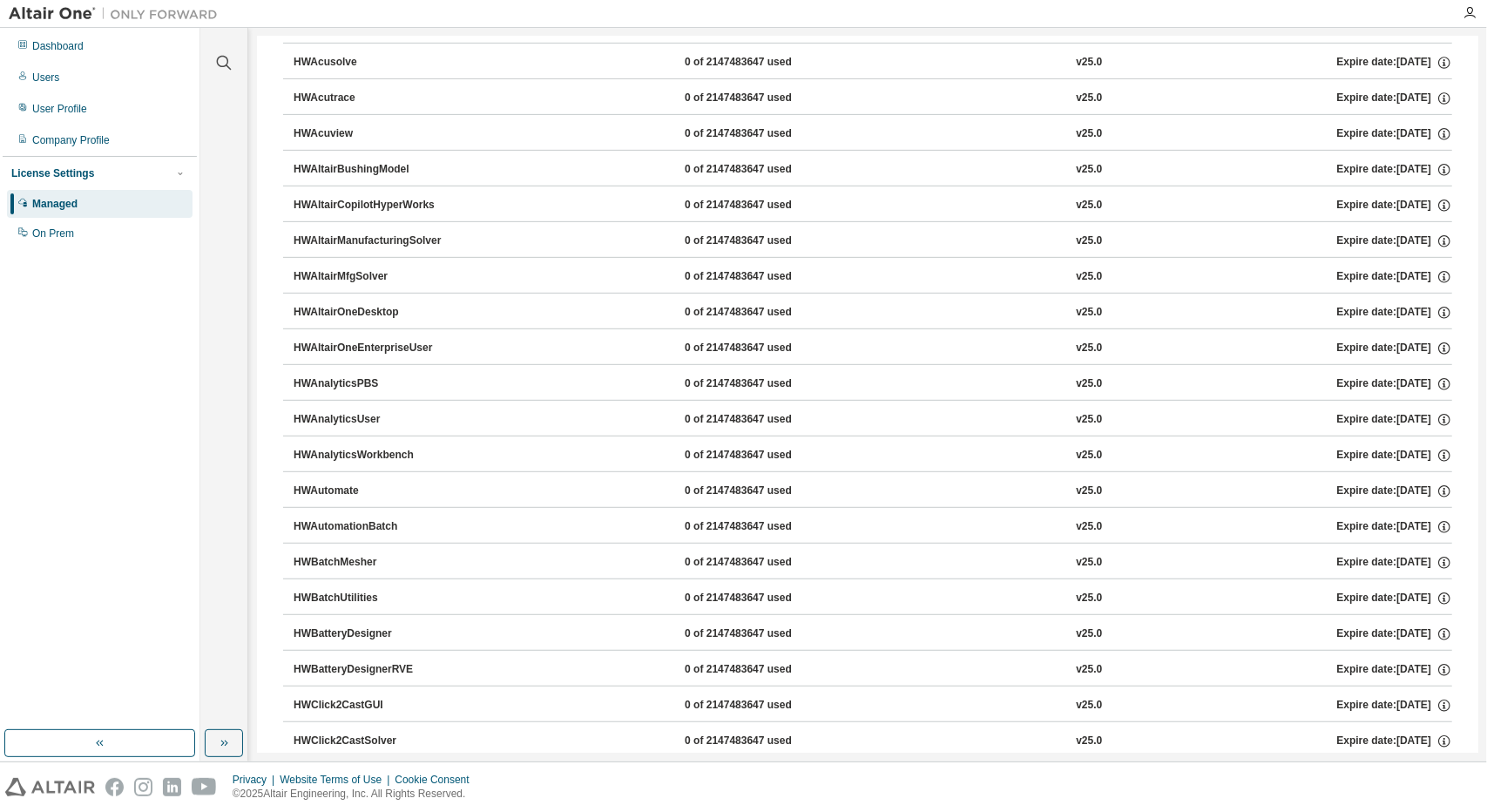
scroll to position [0, 0]
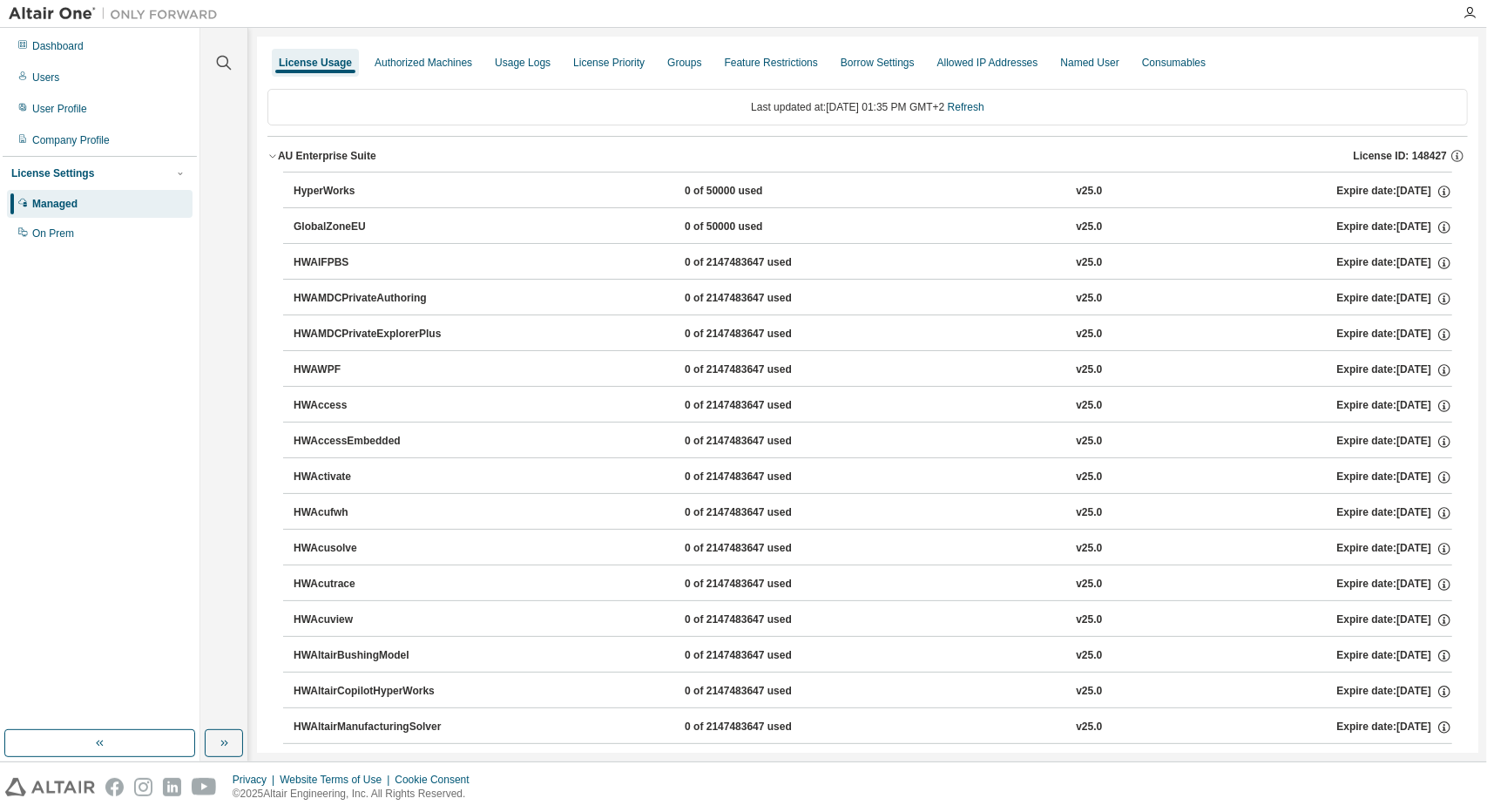
click at [779, 124] on div "Last updated at: [DATE] 01:35 PM GMT+2 Refresh" at bounding box center [867, 107] width 1201 height 37
click at [1456, 158] on icon "button" at bounding box center [1458, 156] width 16 height 16
